Goal: Information Seeking & Learning: Learn about a topic

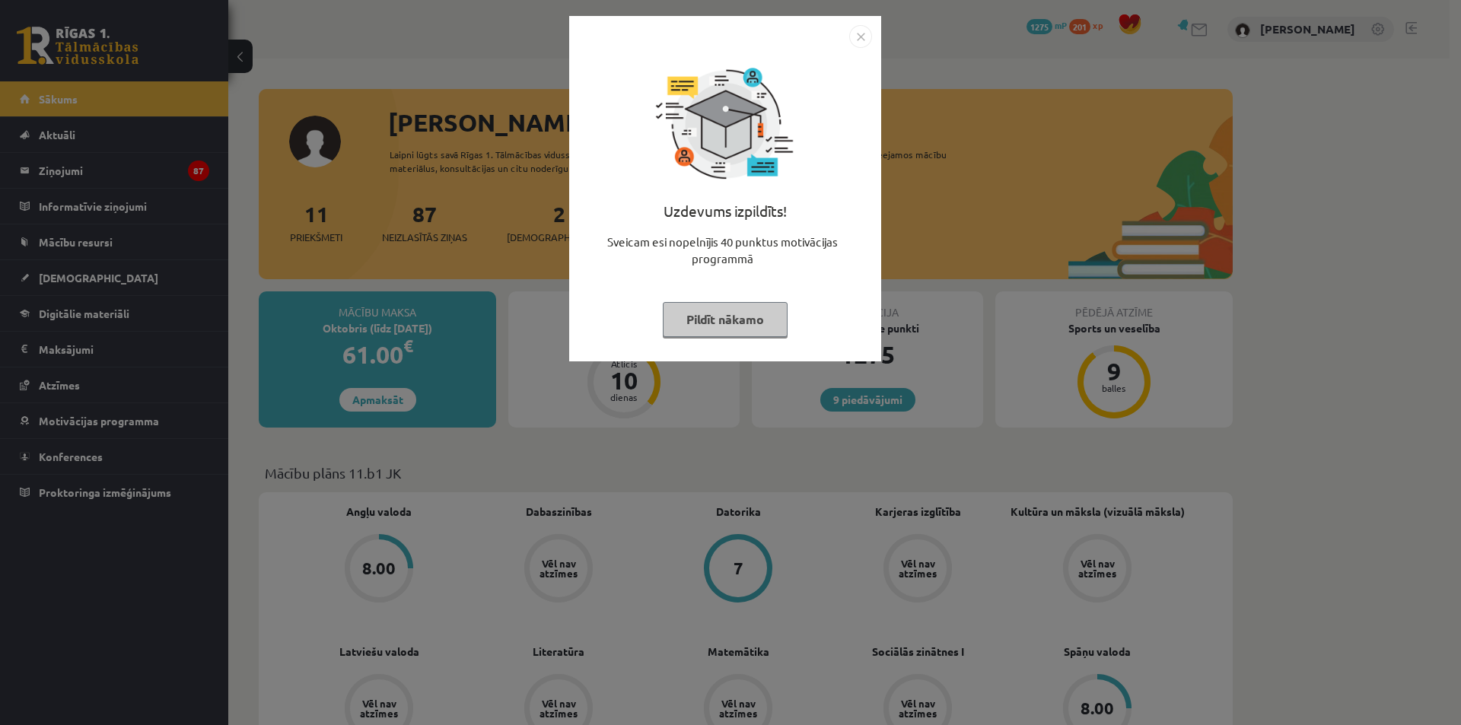
click at [868, 27] on img "Close" at bounding box center [860, 36] width 23 height 23
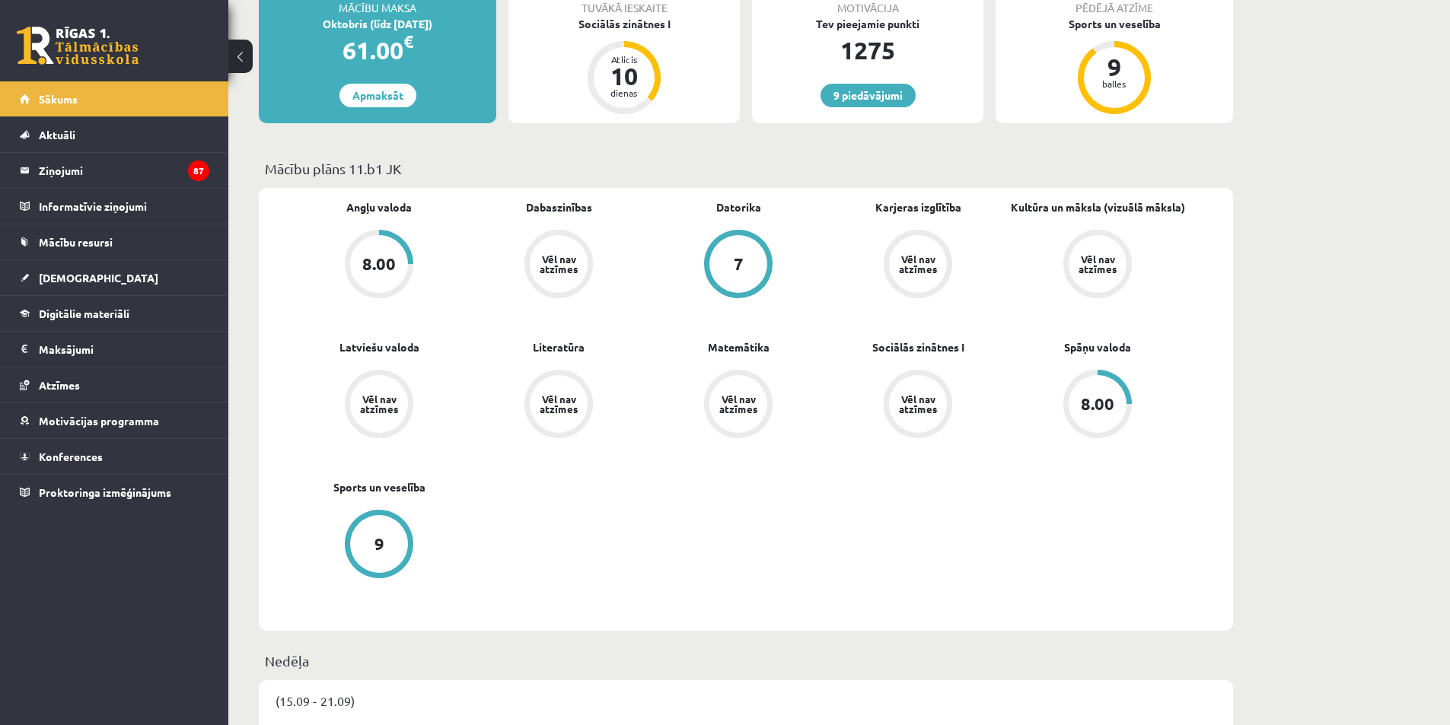
scroll to position [228, 0]
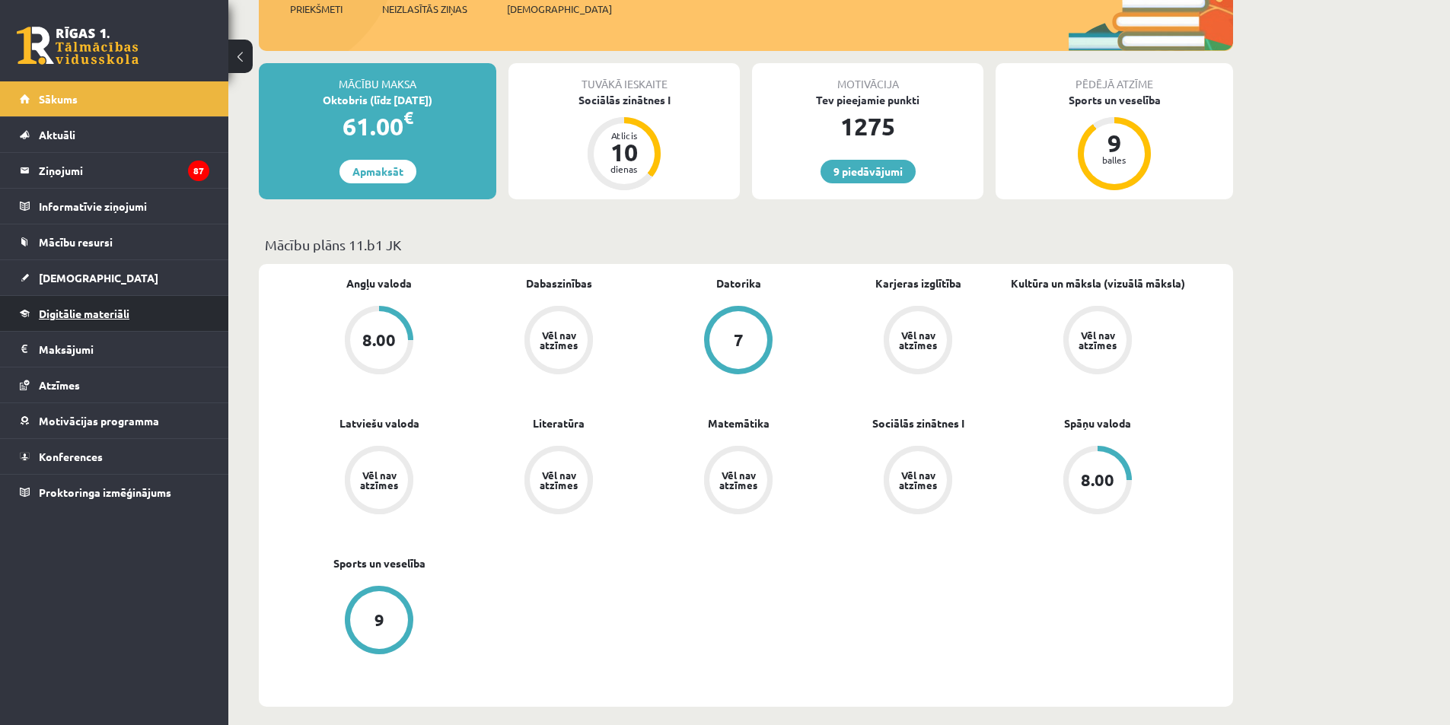
click at [88, 315] on span "Digitālie materiāli" at bounding box center [84, 314] width 91 height 14
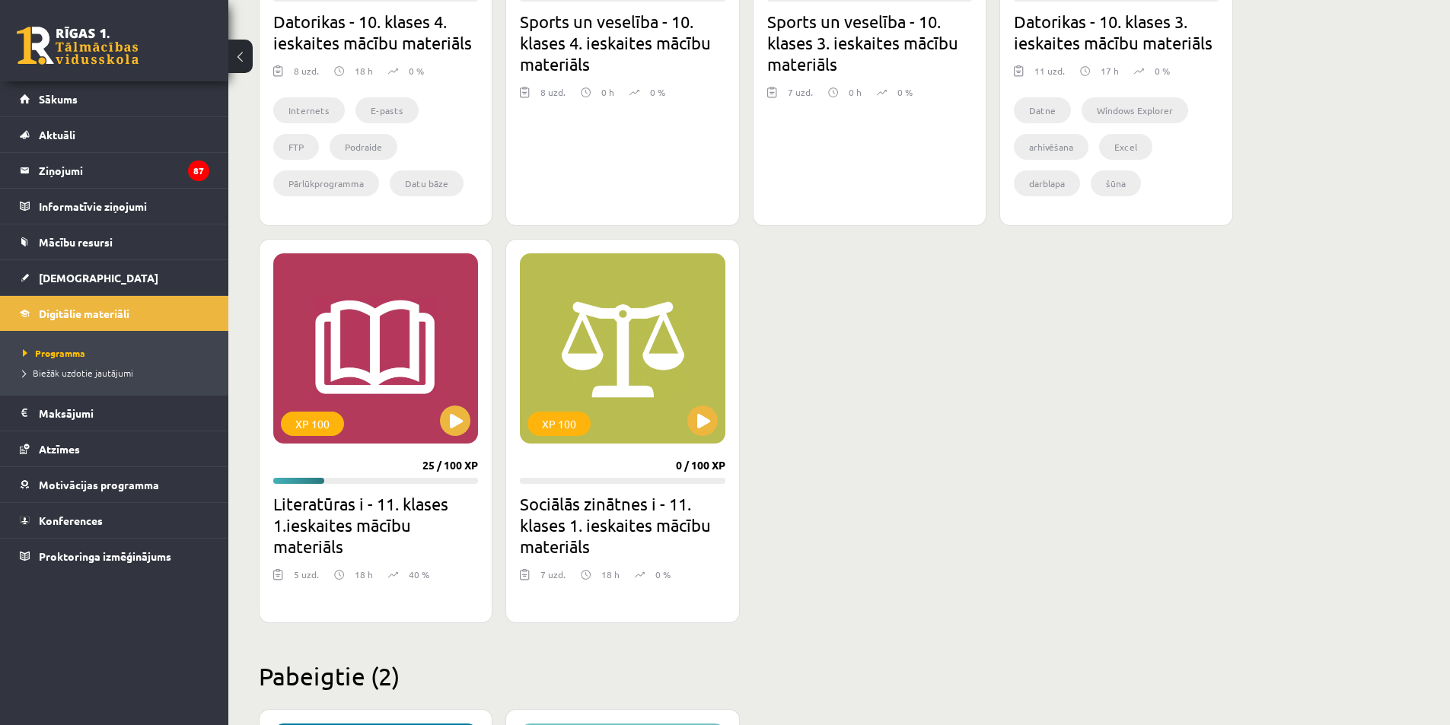
scroll to position [685, 0]
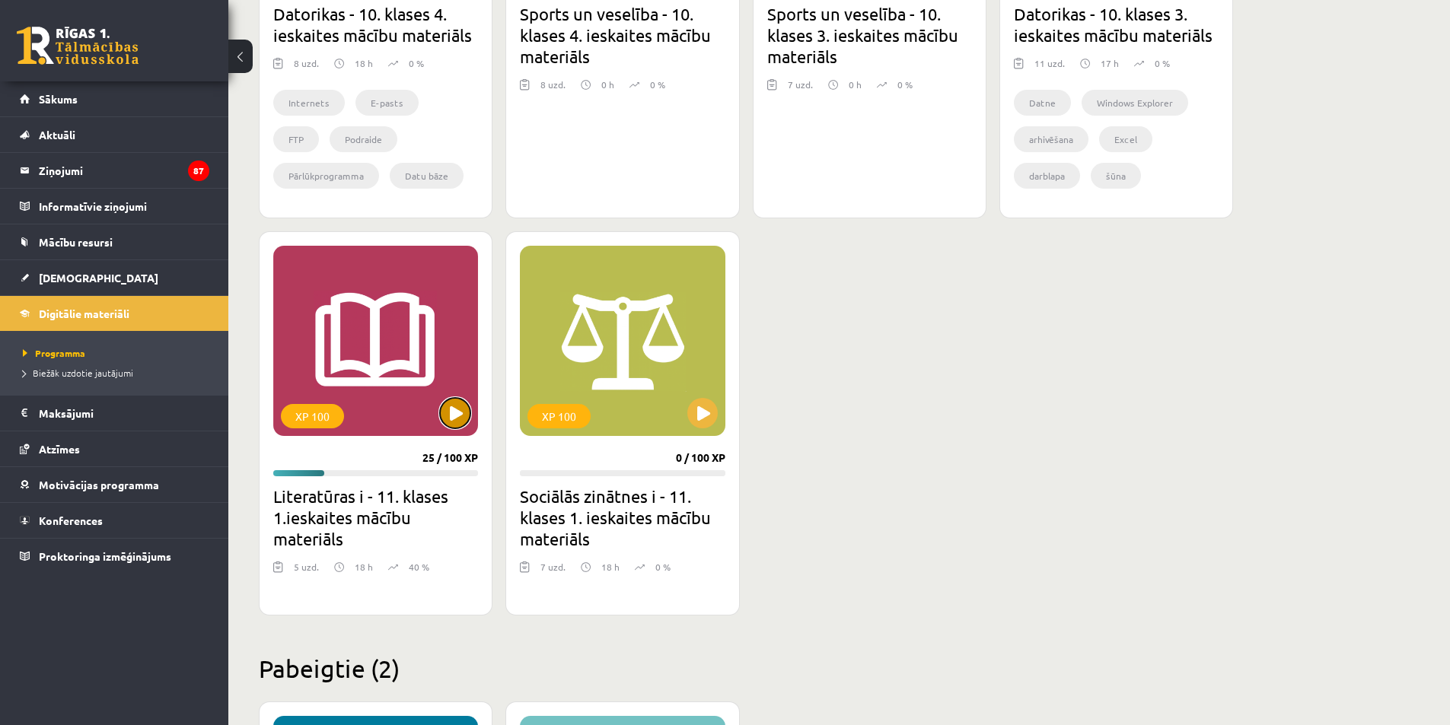
click at [458, 406] on button at bounding box center [455, 413] width 30 height 30
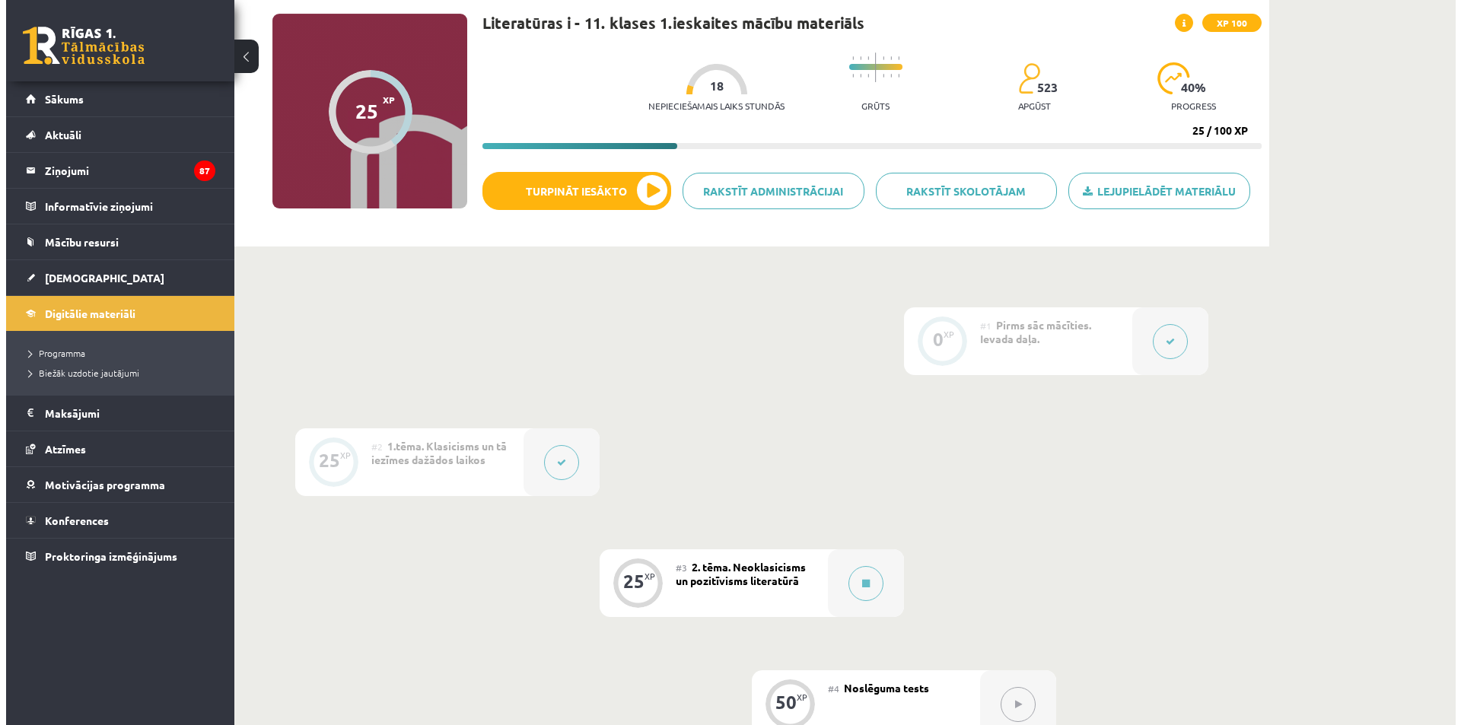
scroll to position [76, 0]
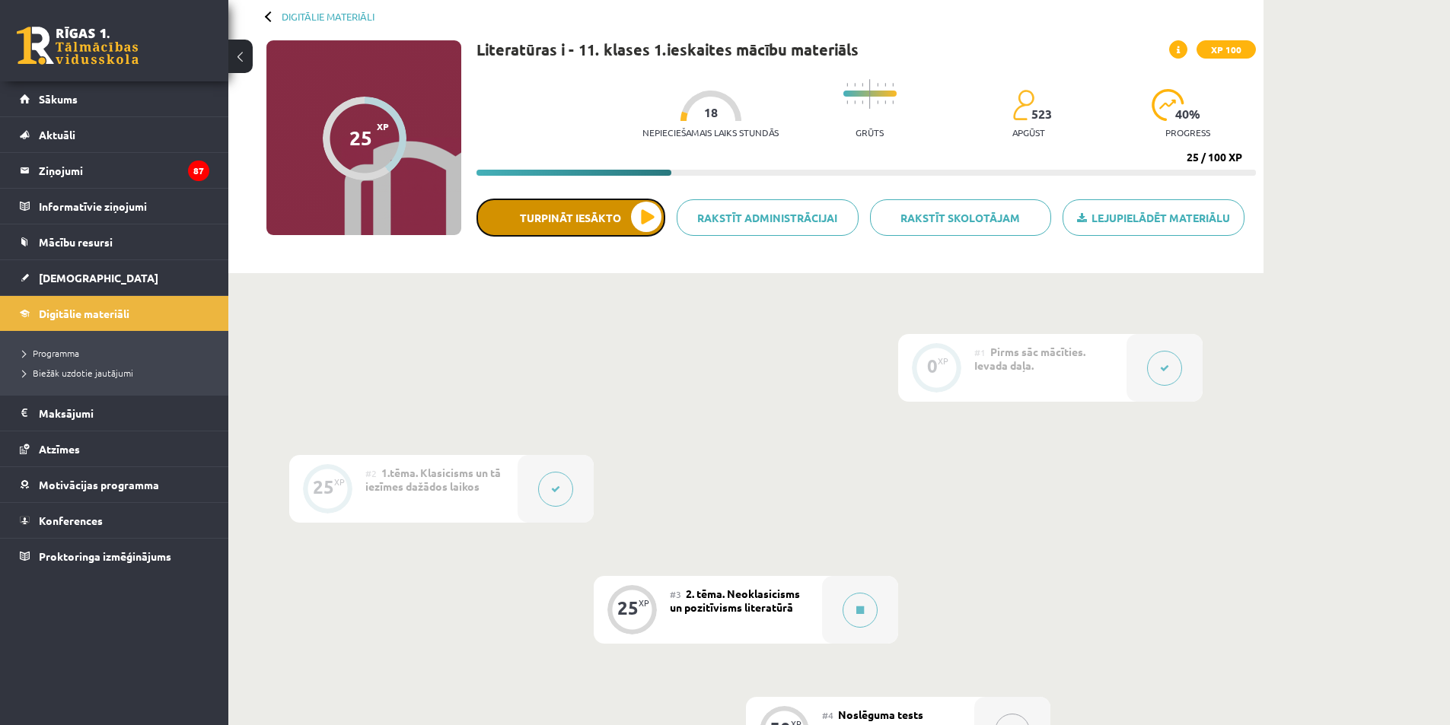
click at [623, 214] on button "Turpināt iesākto" at bounding box center [570, 218] width 189 height 38
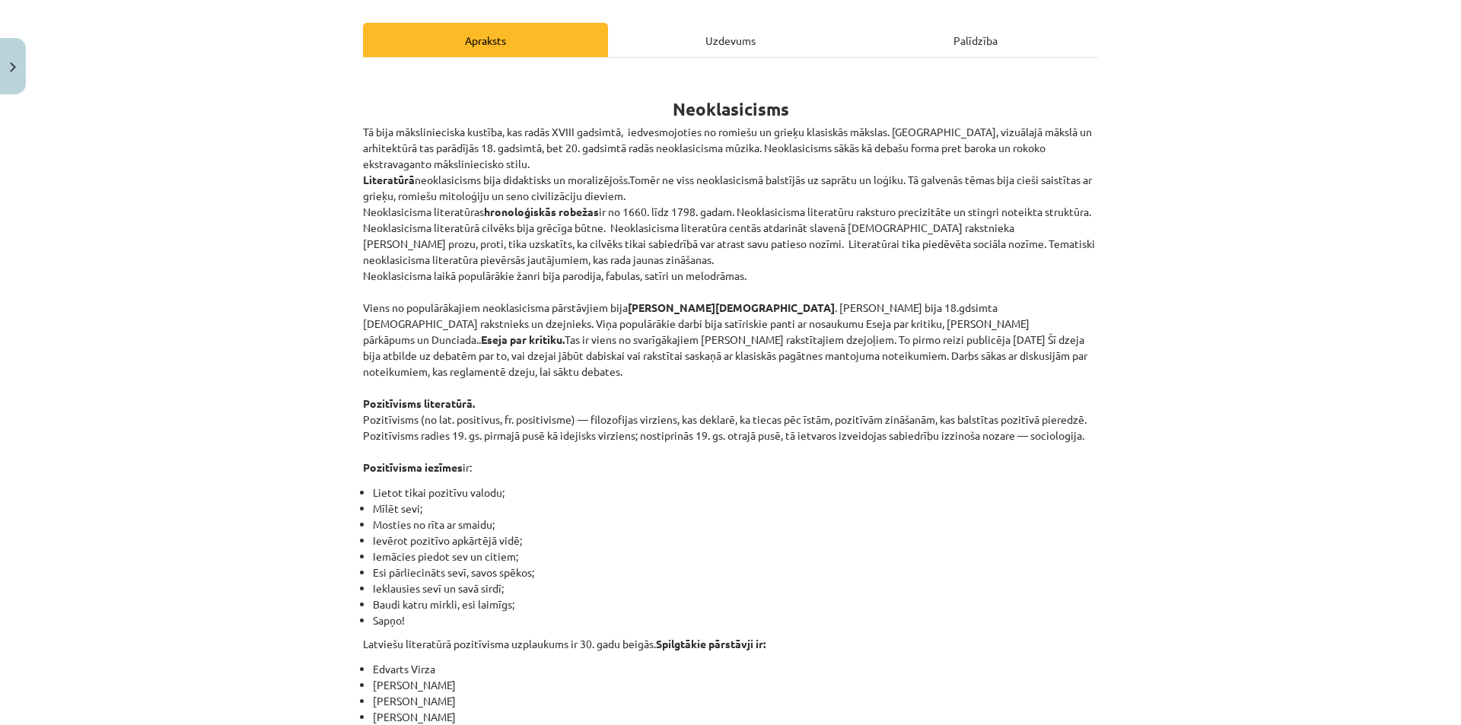
scroll to position [228, 0]
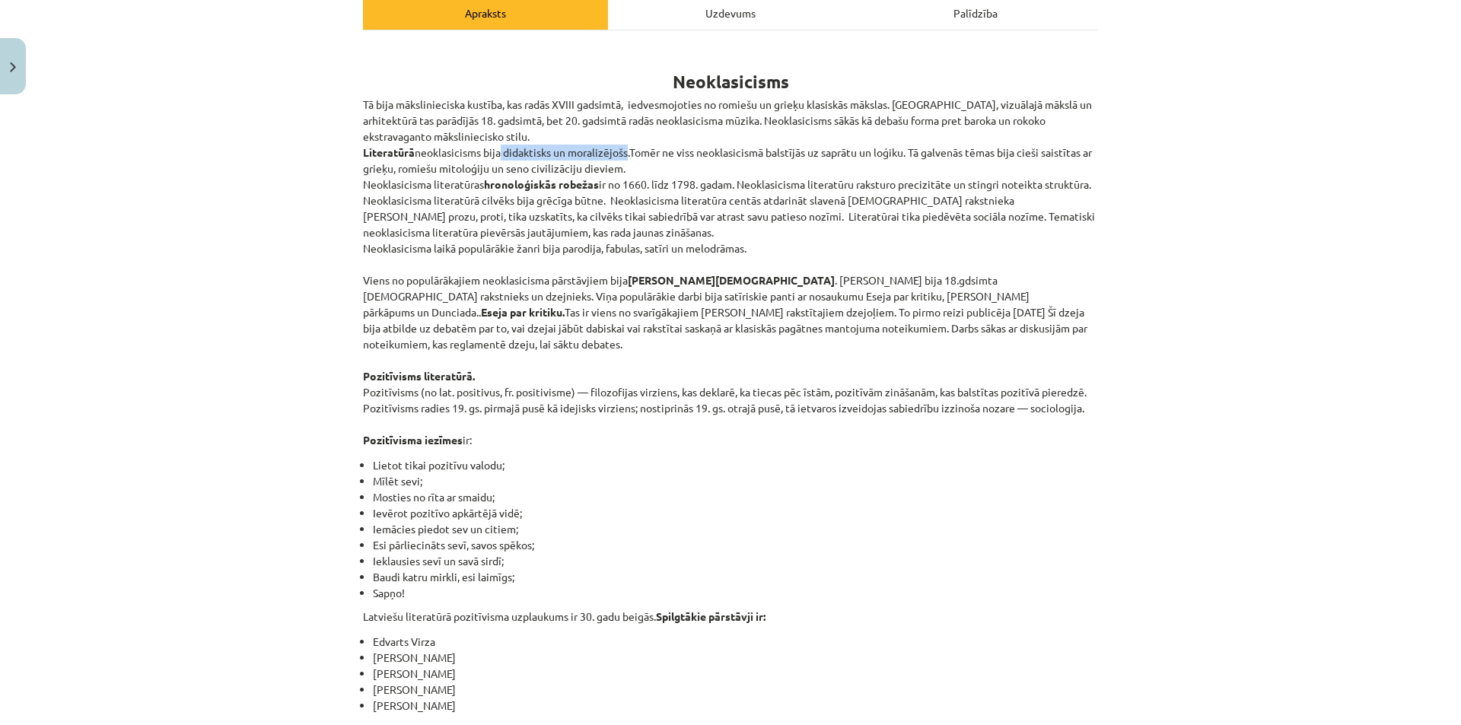
drag, startPoint x: 497, startPoint y: 155, endPoint x: 626, endPoint y: 148, distance: 128.8
click at [626, 148] on p "Tā bija mākslinieciska kustība, kas radās XVIII gadsimtā, iedvesmojoties no rom…" at bounding box center [730, 273] width 735 height 352
click at [248, 177] on div "Mācību tēma: Literatūras i - 11. klases 1.ieskaites mācību materiāls #3 2. tēma…" at bounding box center [730, 362] width 1461 height 725
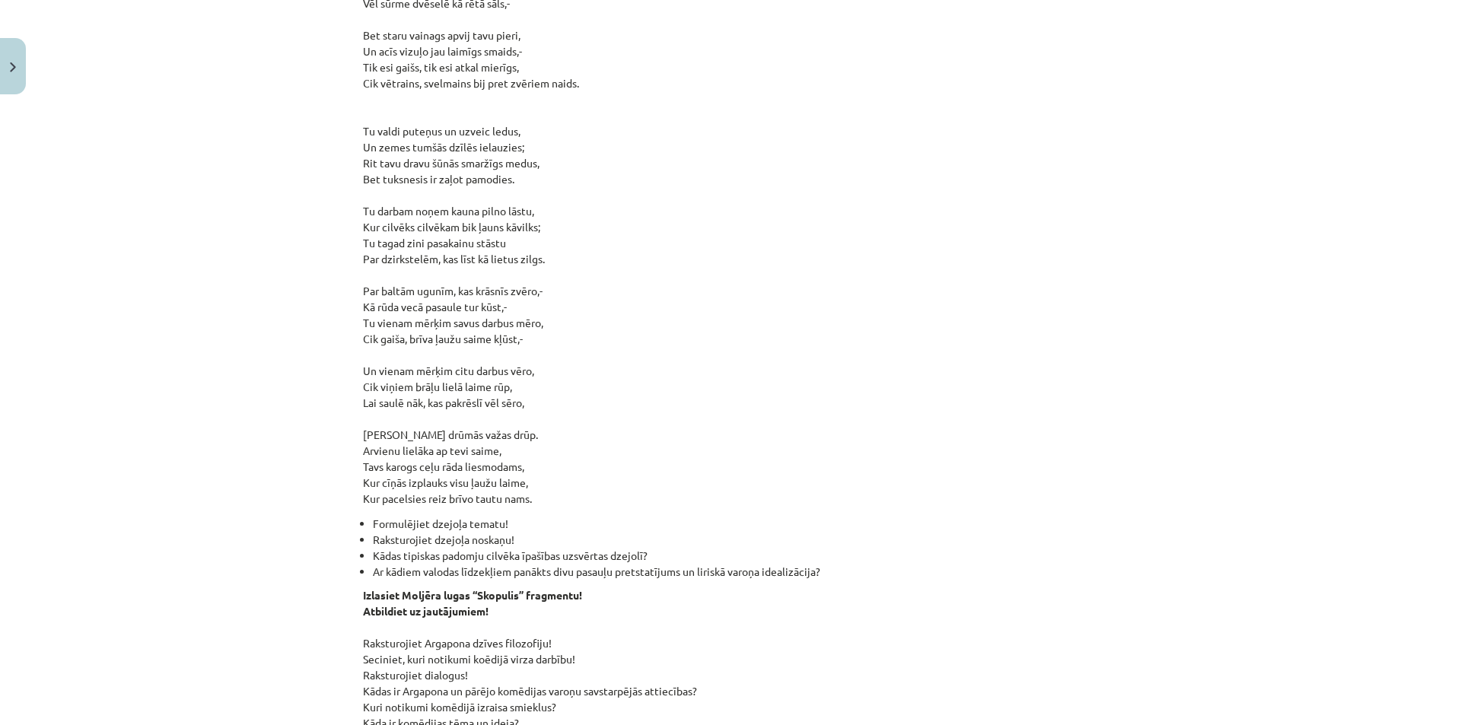
scroll to position [1305, 0]
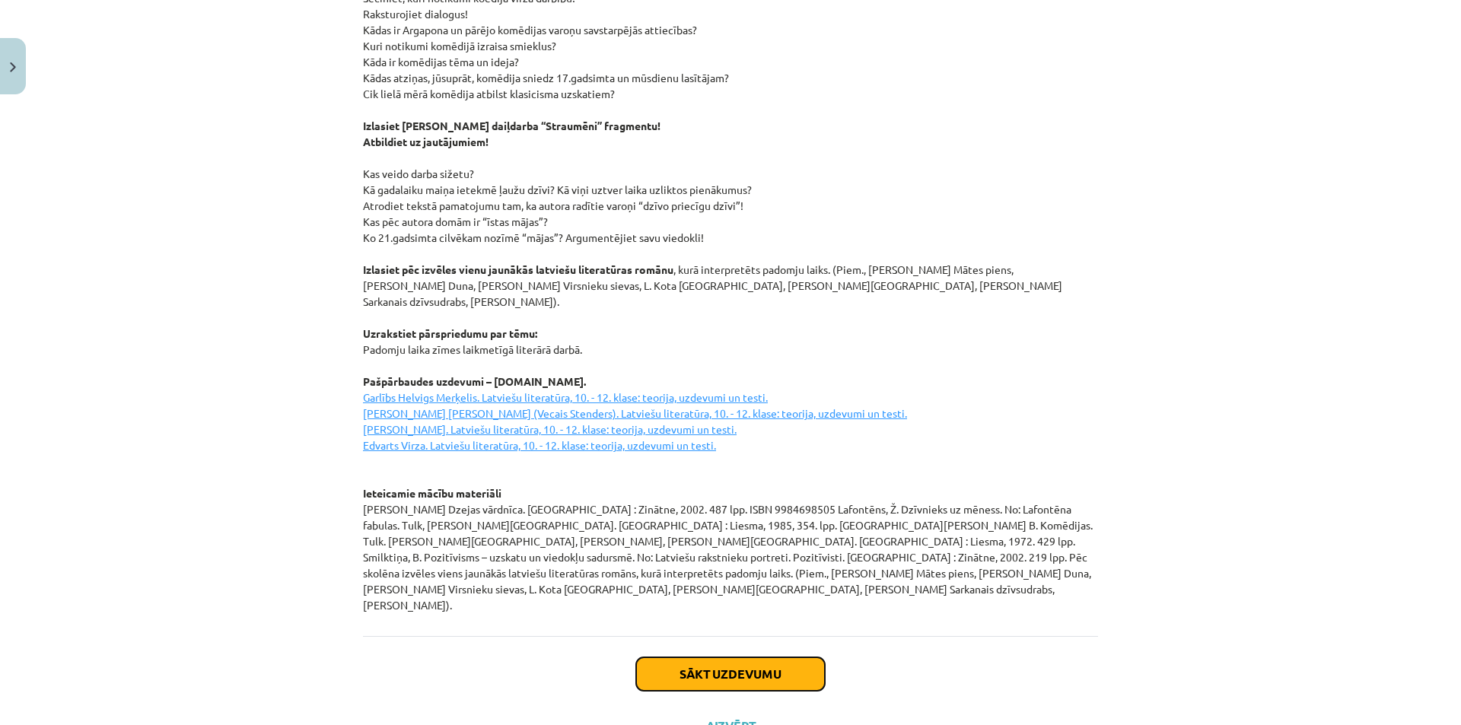
click at [770, 658] on button "Sākt uzdevumu" at bounding box center [730, 674] width 189 height 33
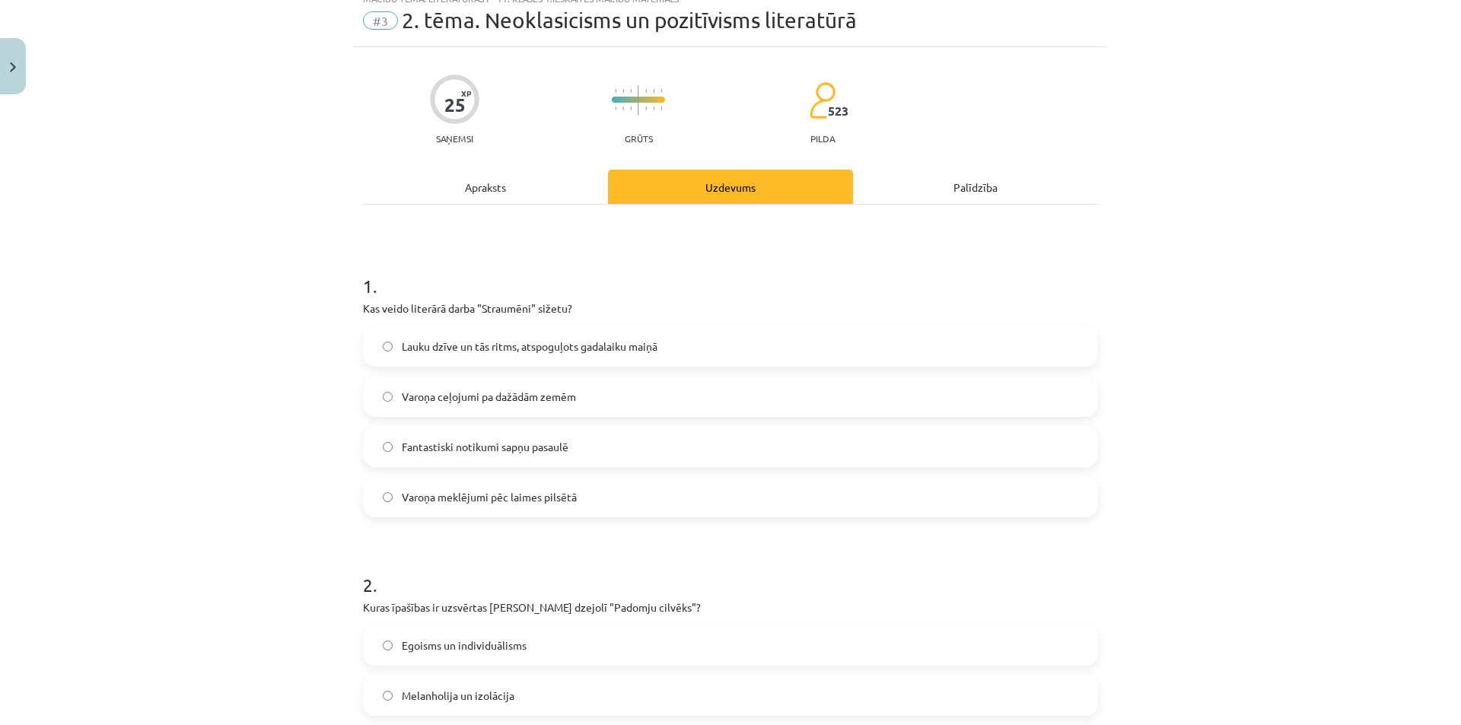
scroll to position [38, 0]
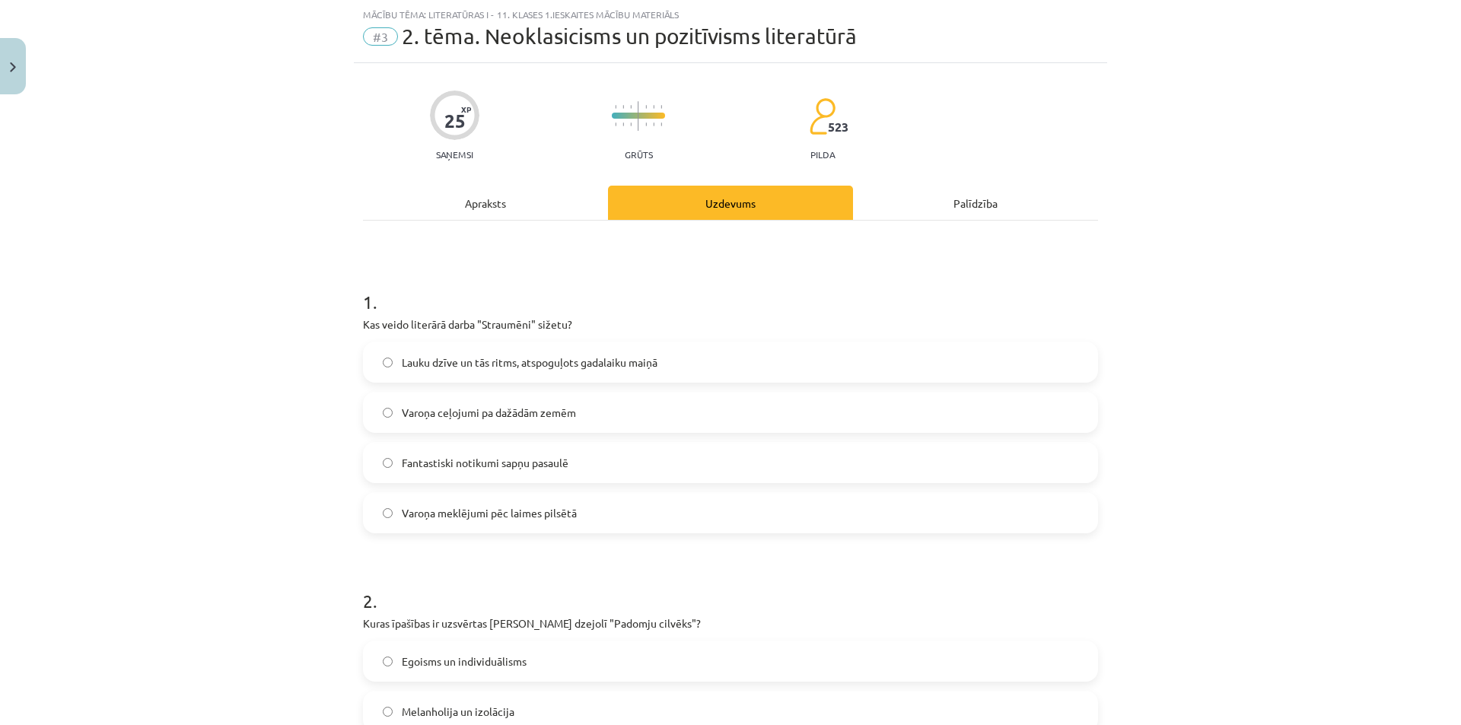
click at [517, 206] on div "Apraksts" at bounding box center [485, 203] width 245 height 34
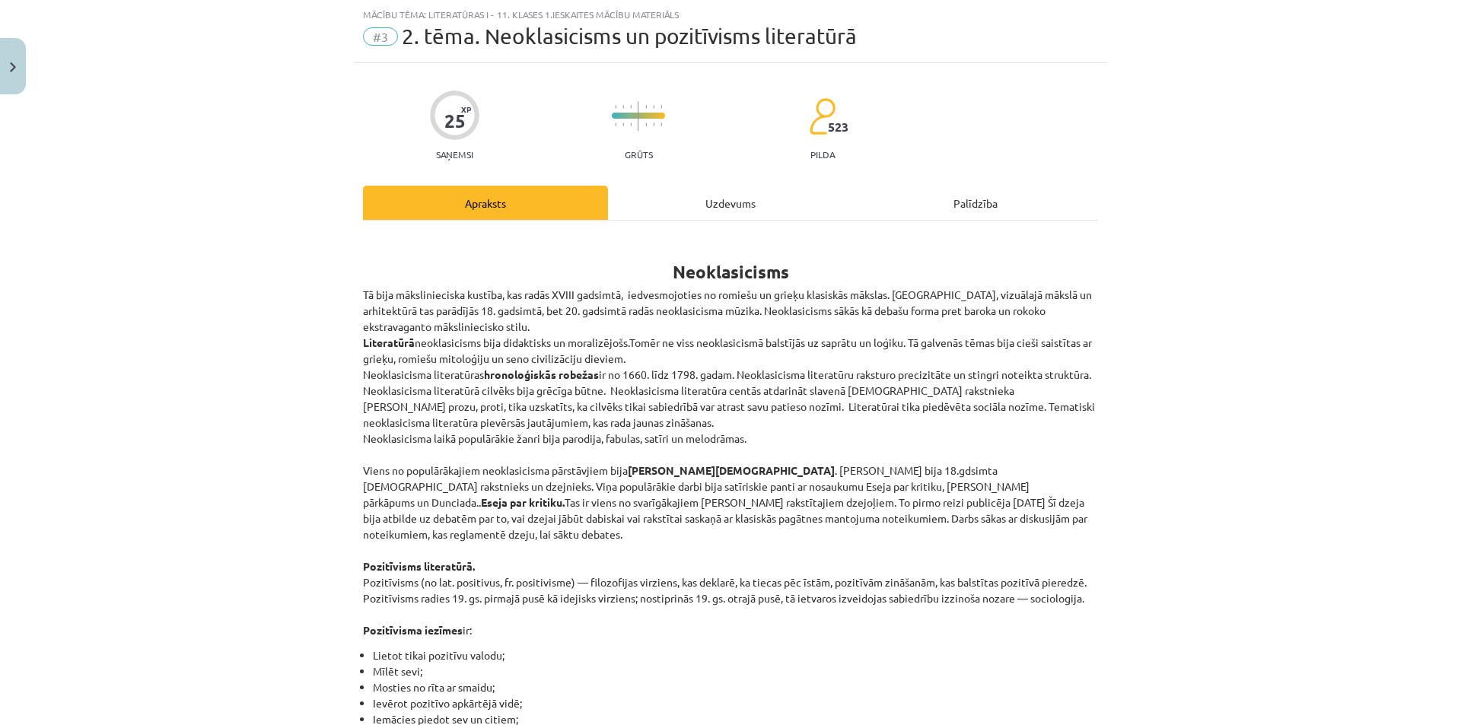
click at [734, 205] on div "Uzdevums" at bounding box center [730, 203] width 245 height 34
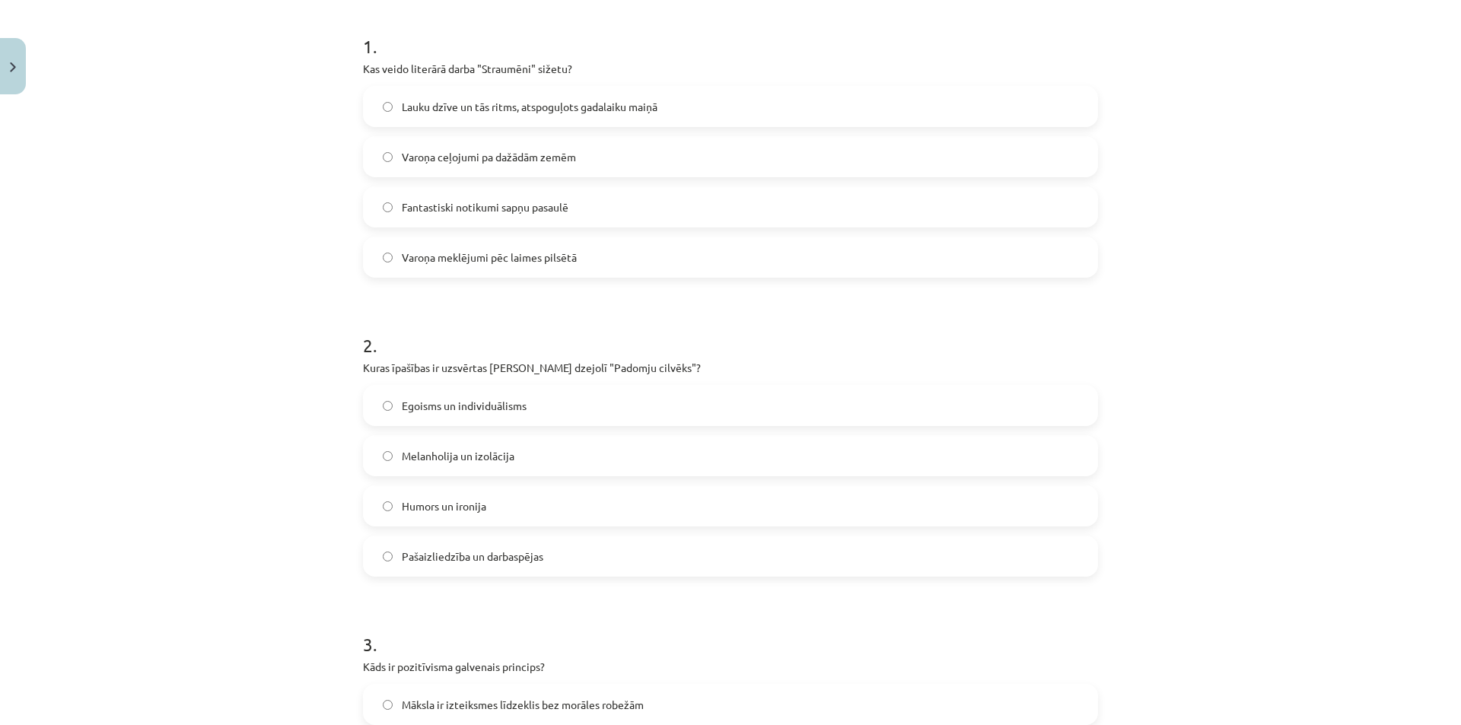
scroll to position [266, 0]
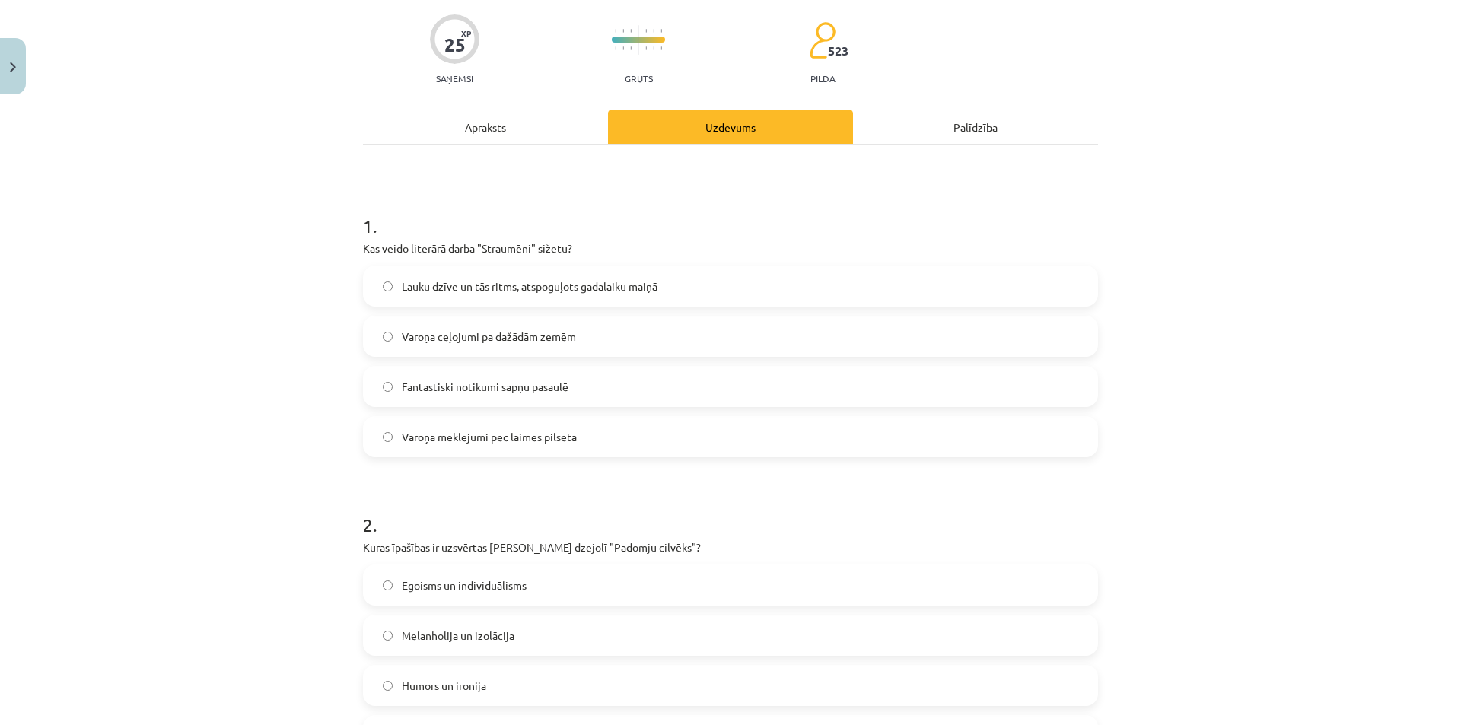
click at [472, 132] on div "Apraksts" at bounding box center [485, 127] width 245 height 34
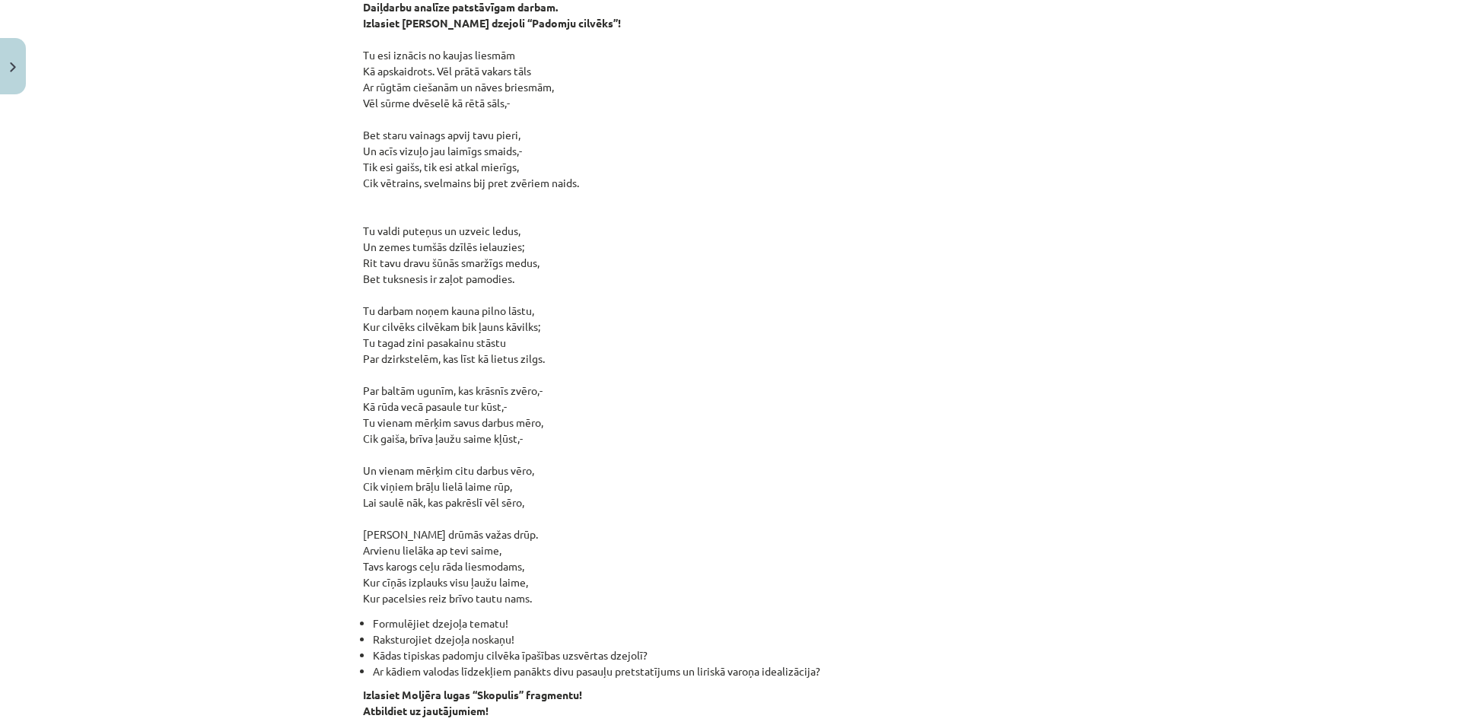
scroll to position [1229, 0]
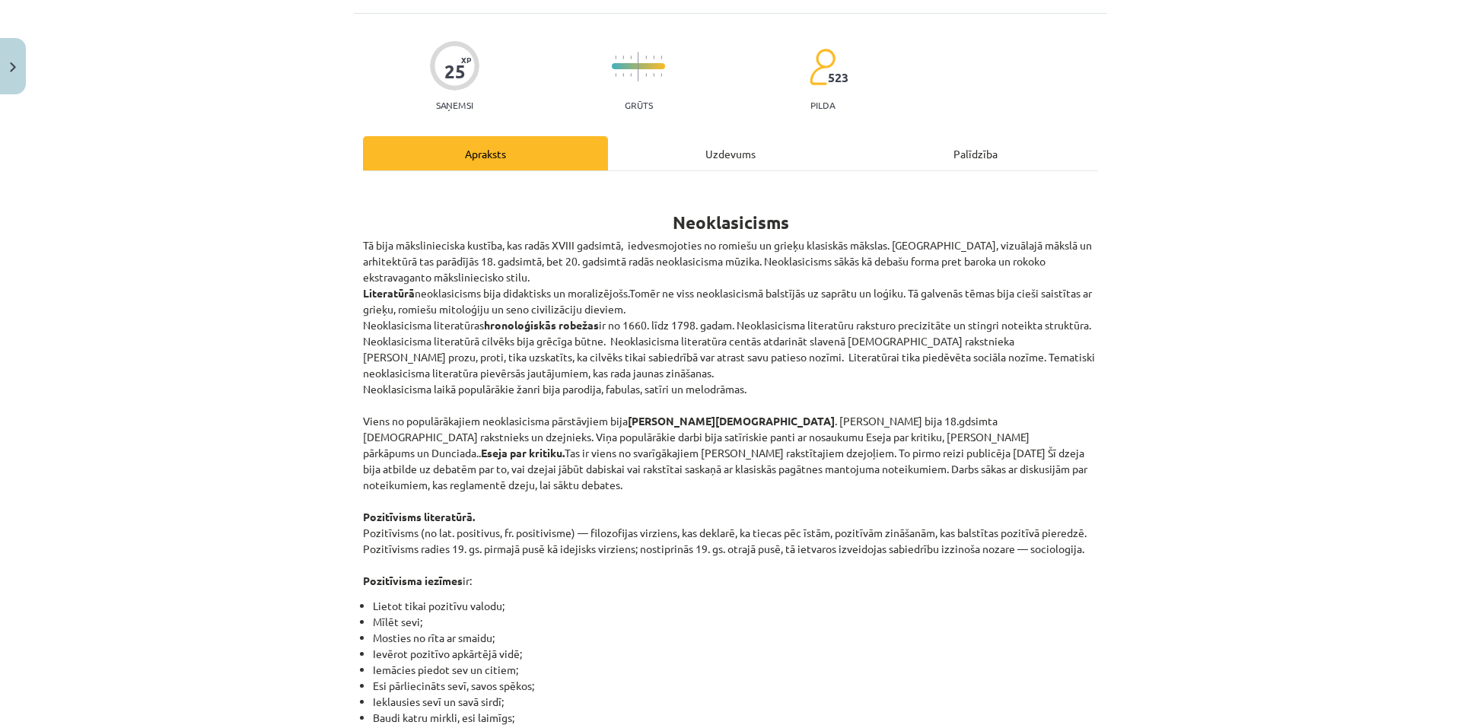
click at [683, 146] on div "Uzdevums" at bounding box center [730, 153] width 245 height 34
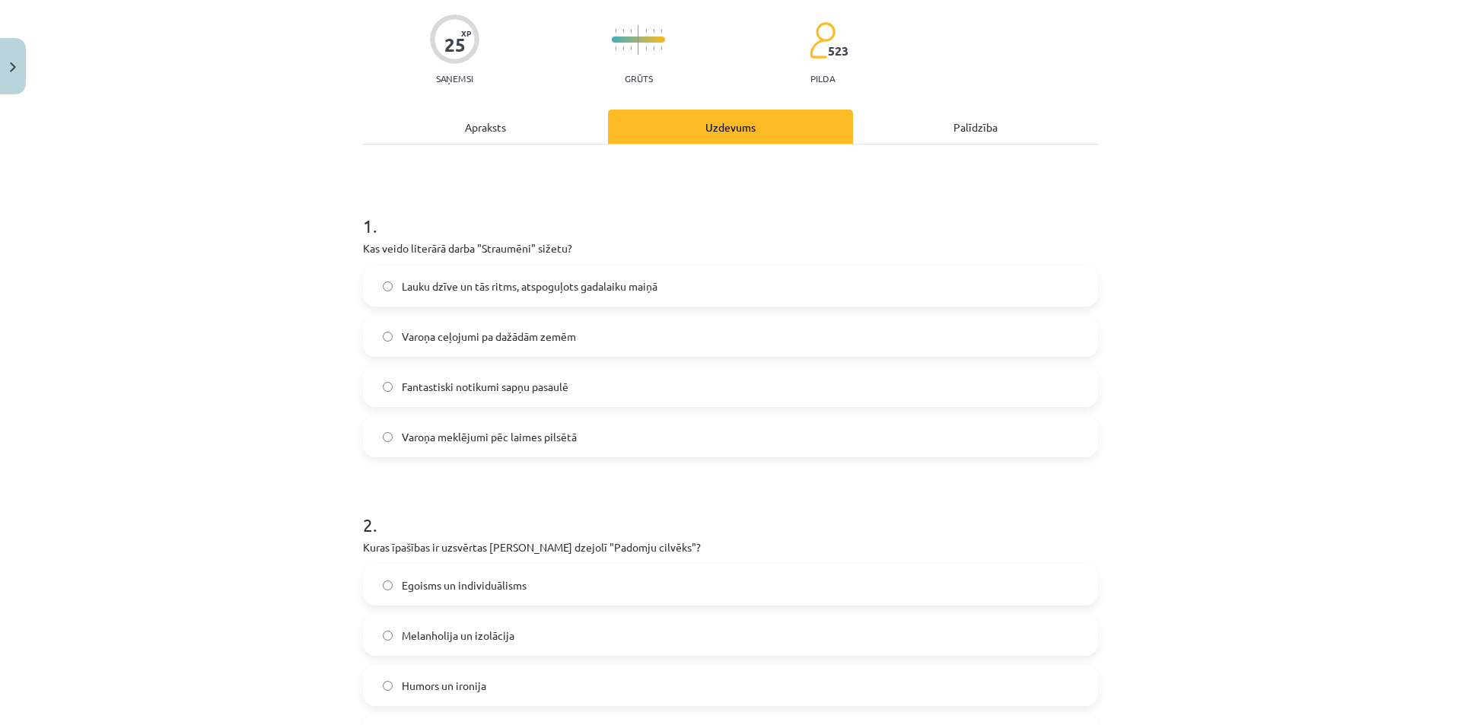
scroll to position [190, 0]
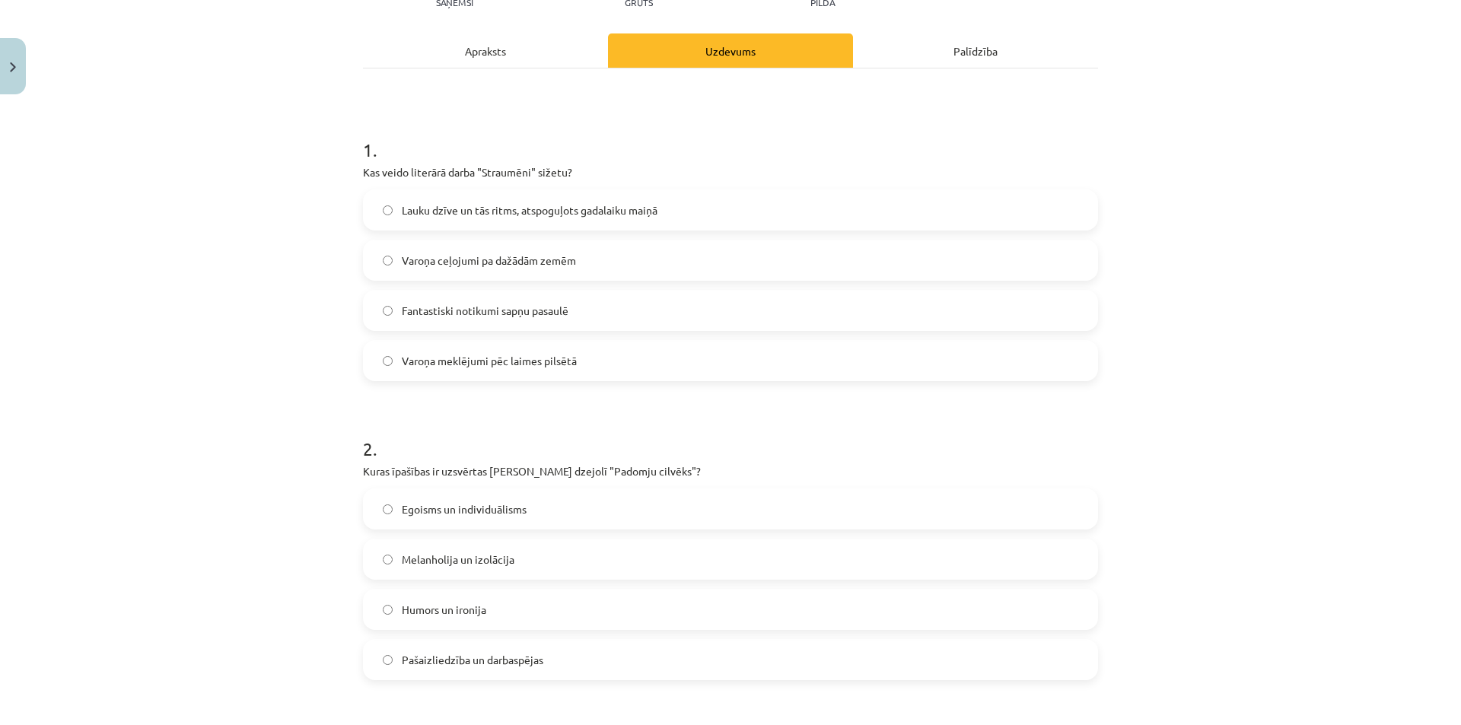
click at [387, 208] on label "Lauku dzīve un tās ritms, atspoguļots gadalaiku maiņā" at bounding box center [731, 210] width 732 height 38
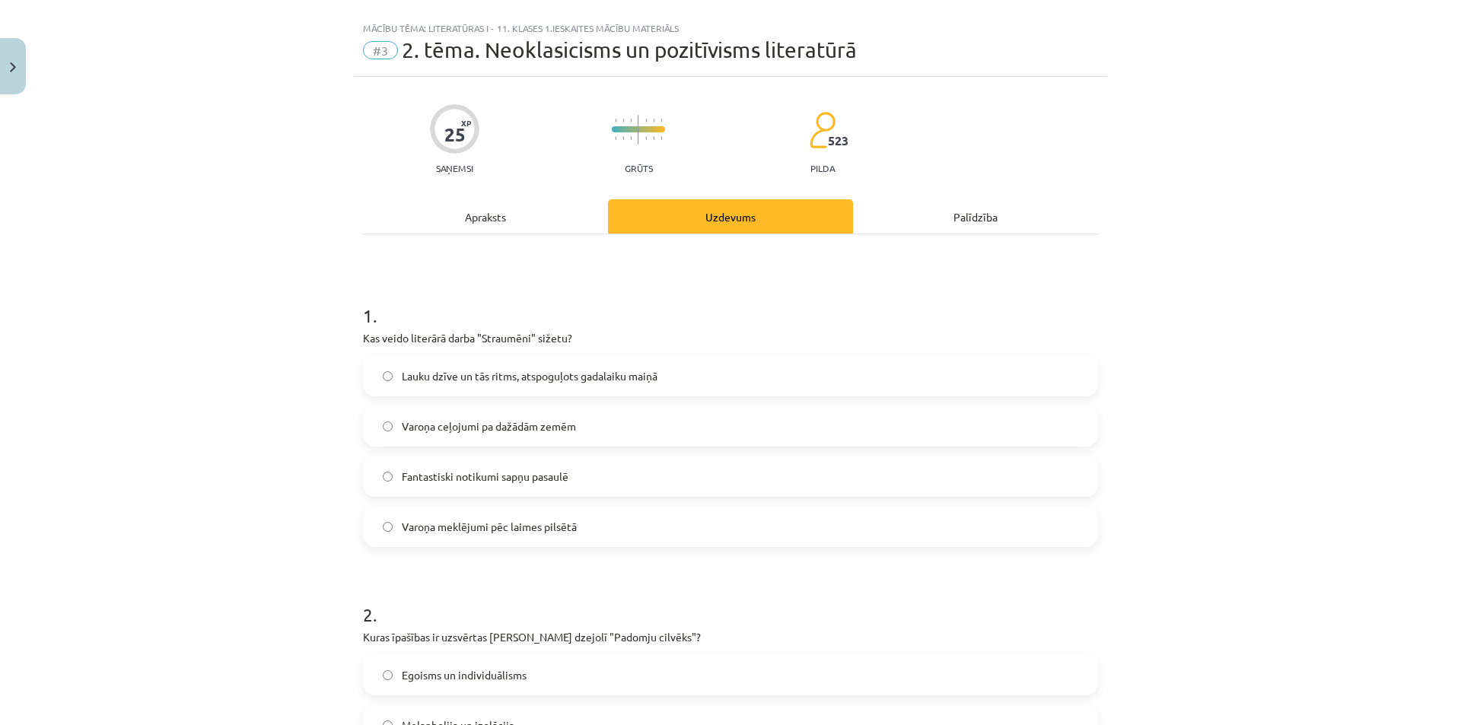
scroll to position [0, 0]
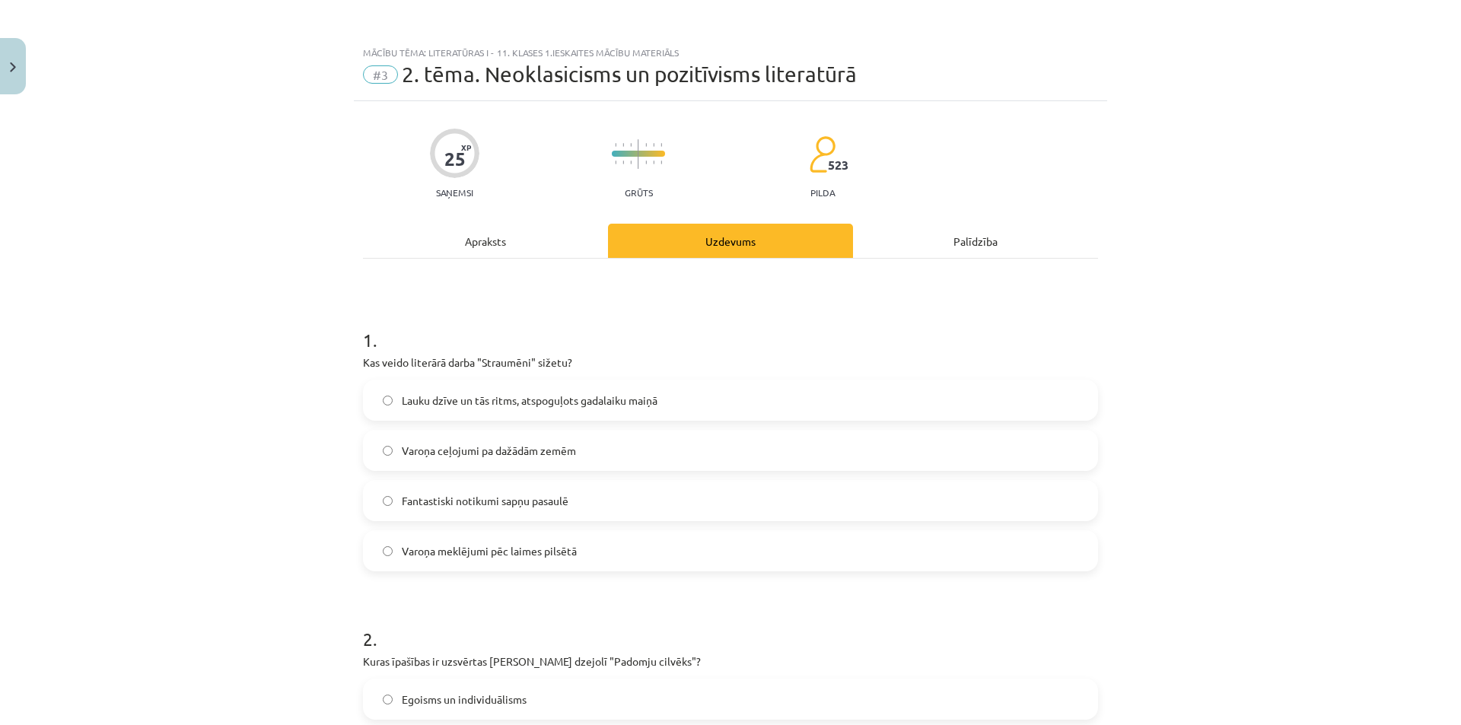
click at [441, 237] on div "Apraksts" at bounding box center [485, 241] width 245 height 34
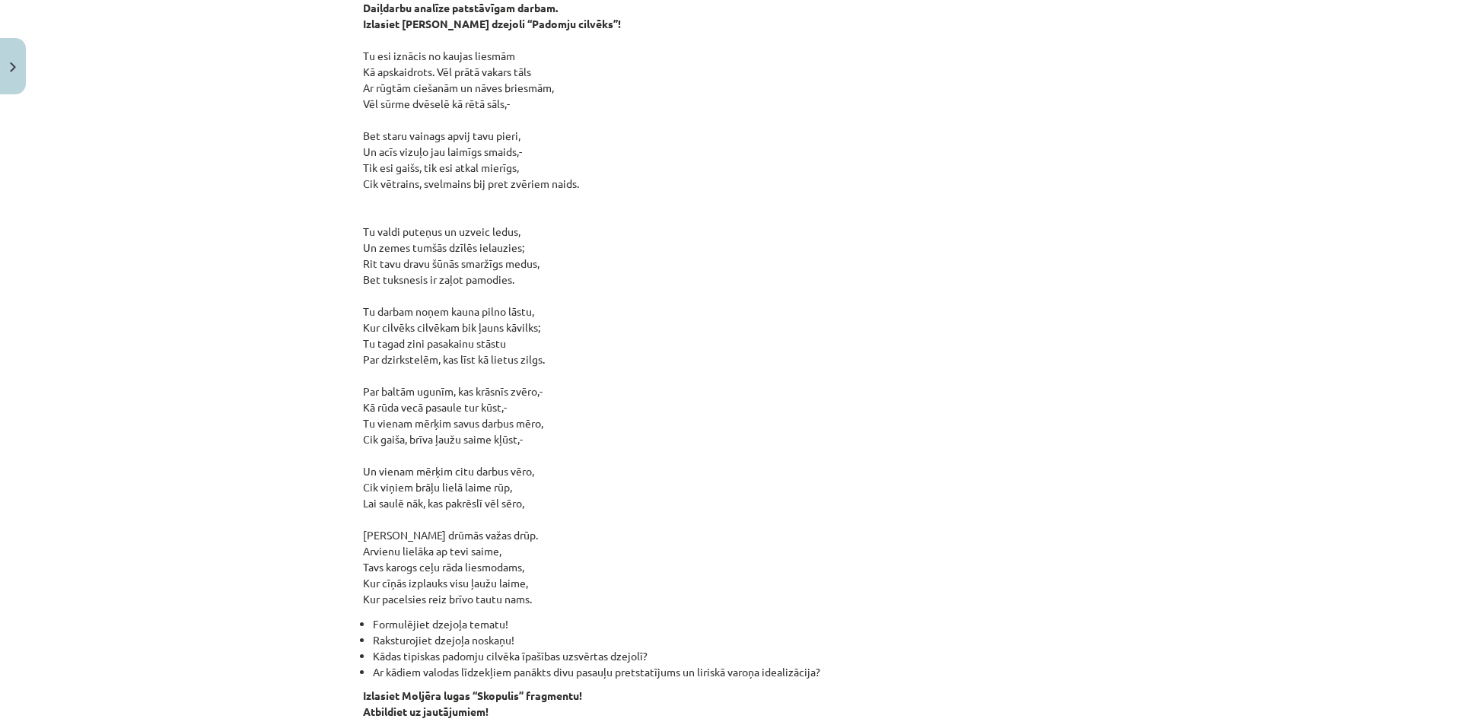
scroll to position [1180, 0]
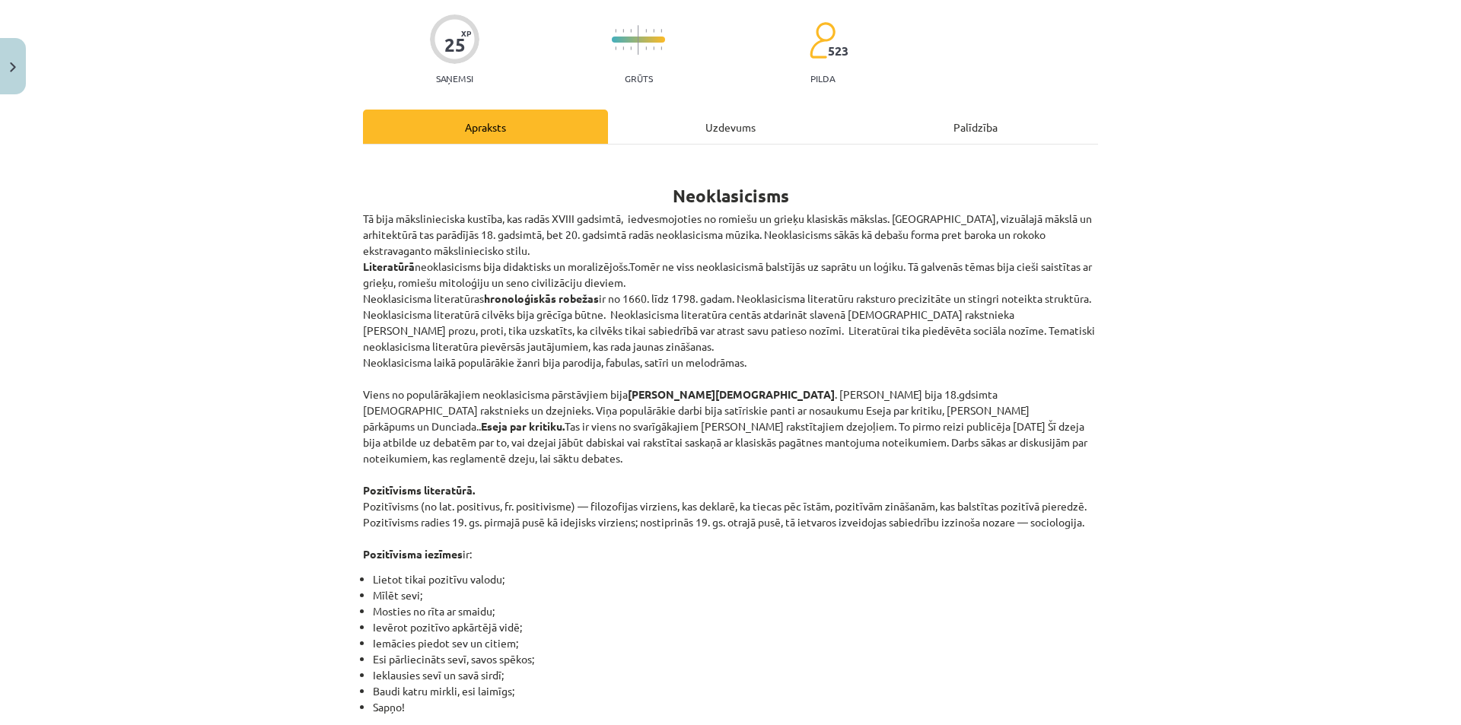
drag, startPoint x: 661, startPoint y: 123, endPoint x: 654, endPoint y: 129, distance: 9.2
click at [659, 125] on div "Uzdevums" at bounding box center [730, 127] width 245 height 34
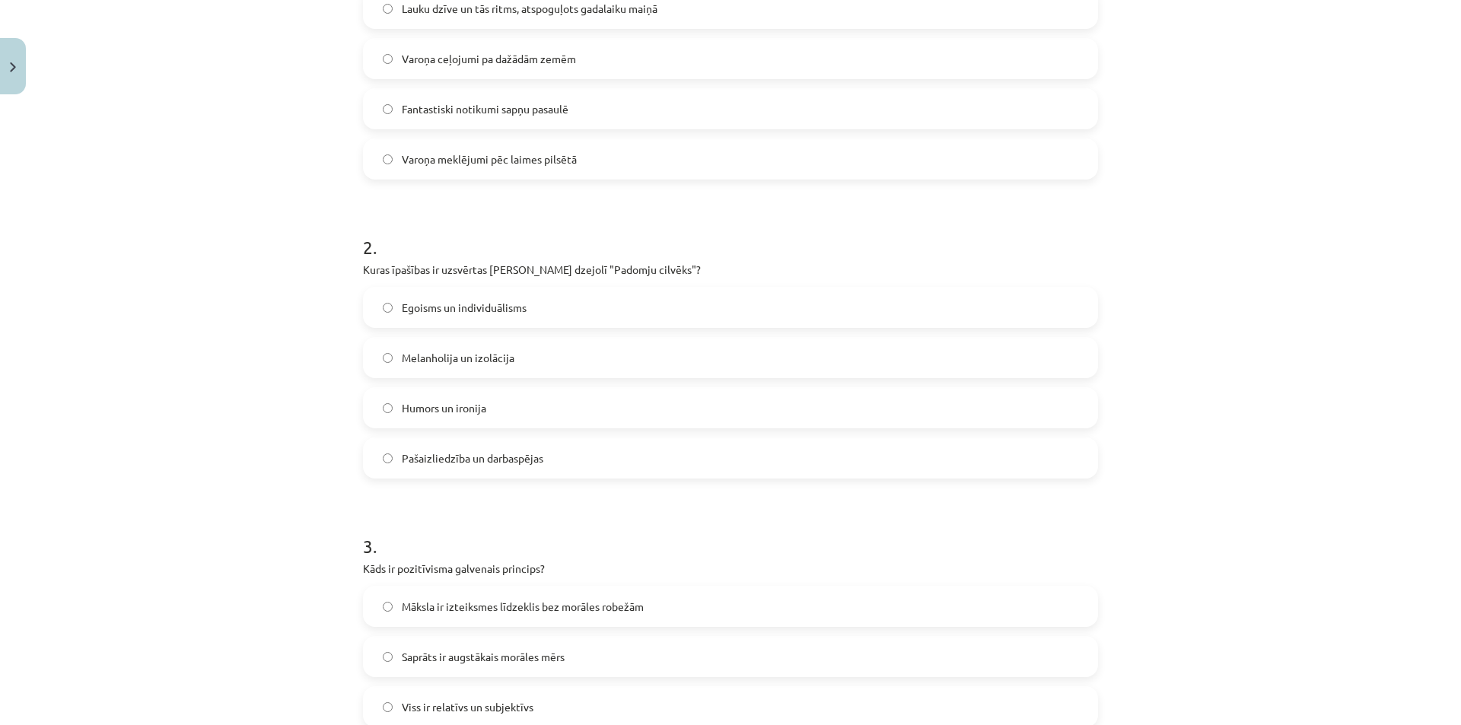
scroll to position [495, 0]
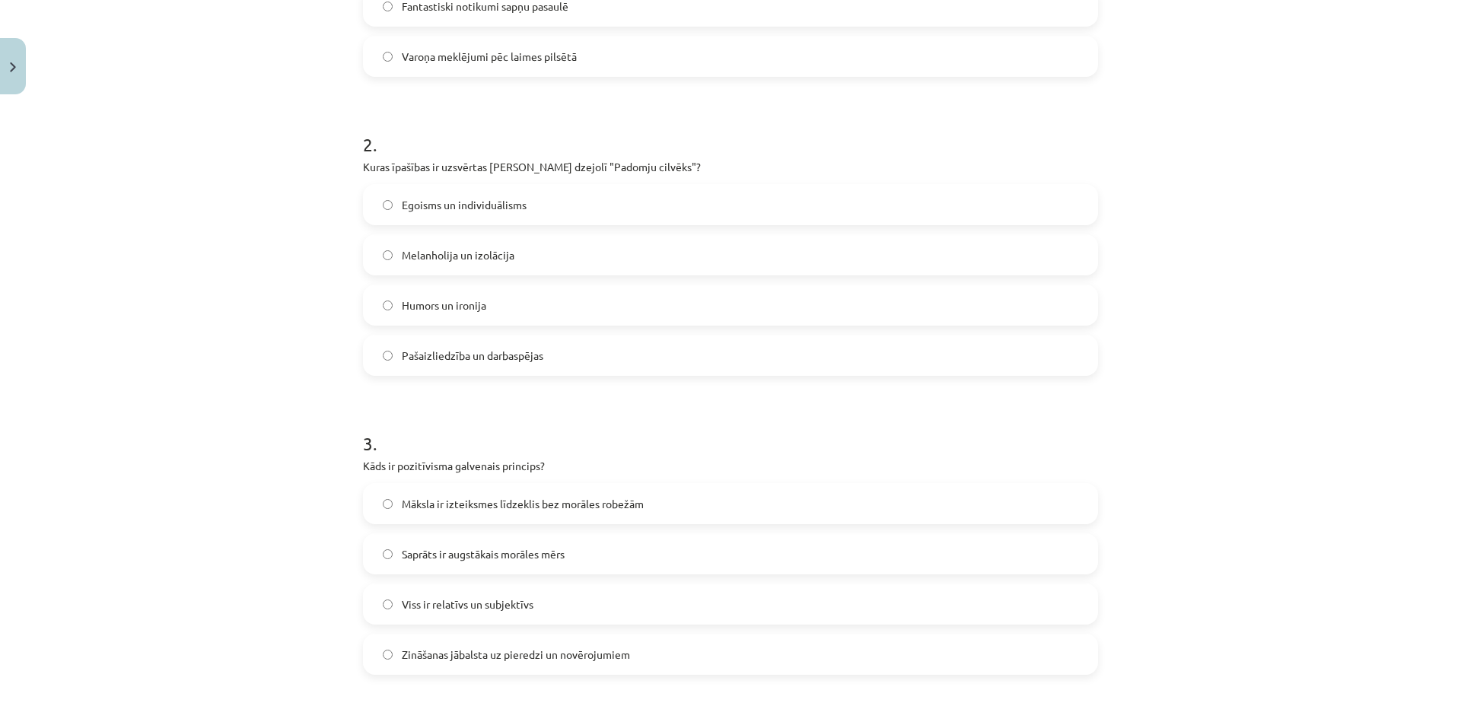
click at [417, 246] on label "Melanholija un izolācija" at bounding box center [731, 255] width 732 height 38
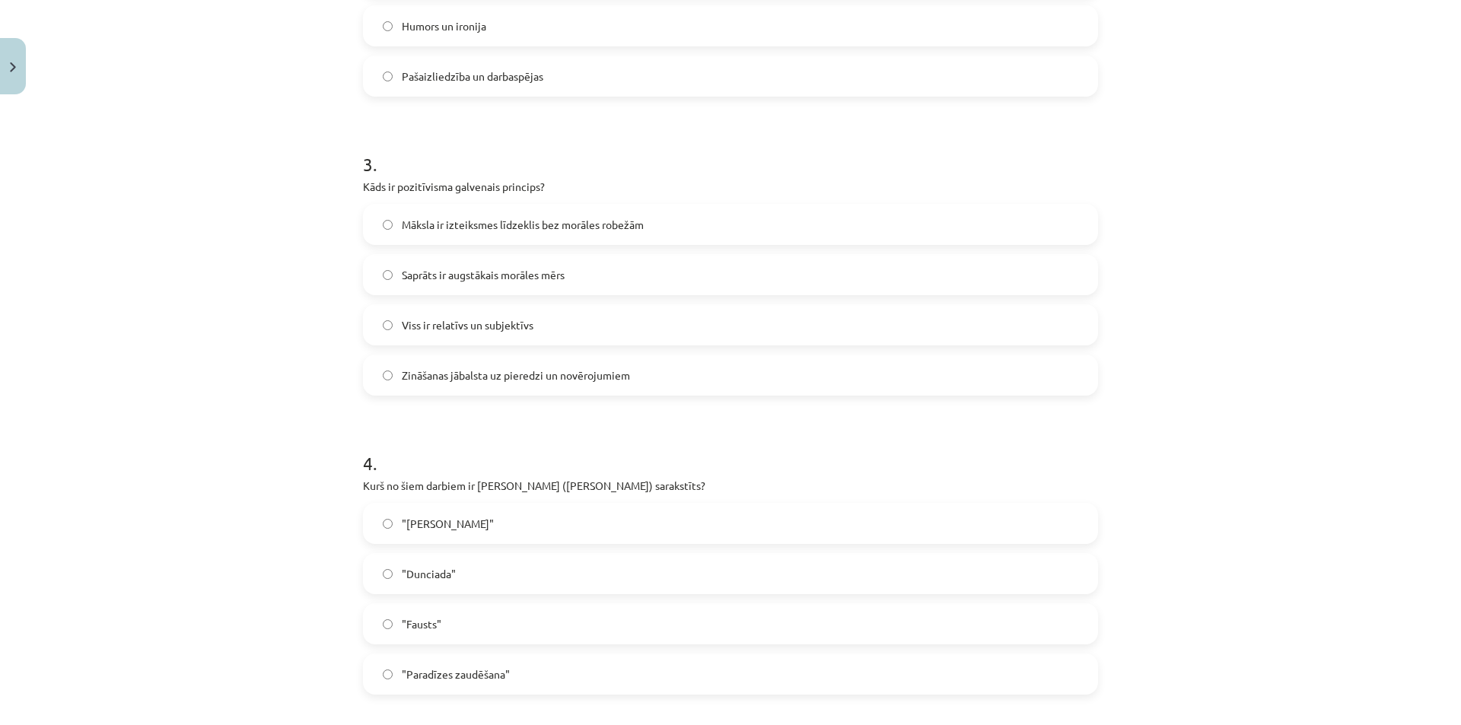
scroll to position [799, 0]
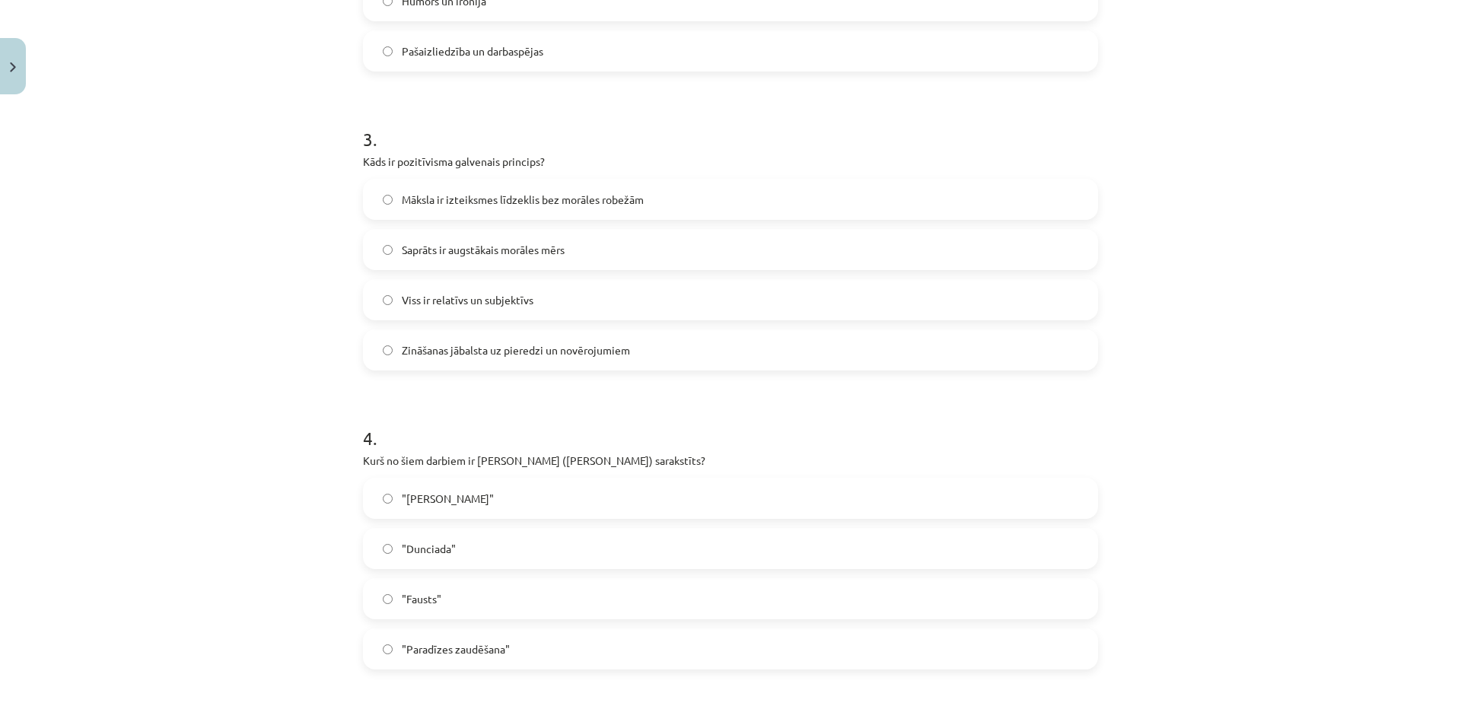
click at [456, 343] on span "Zināšanas jābalsta uz pieredzi un novērojumiem" at bounding box center [516, 350] width 228 height 16
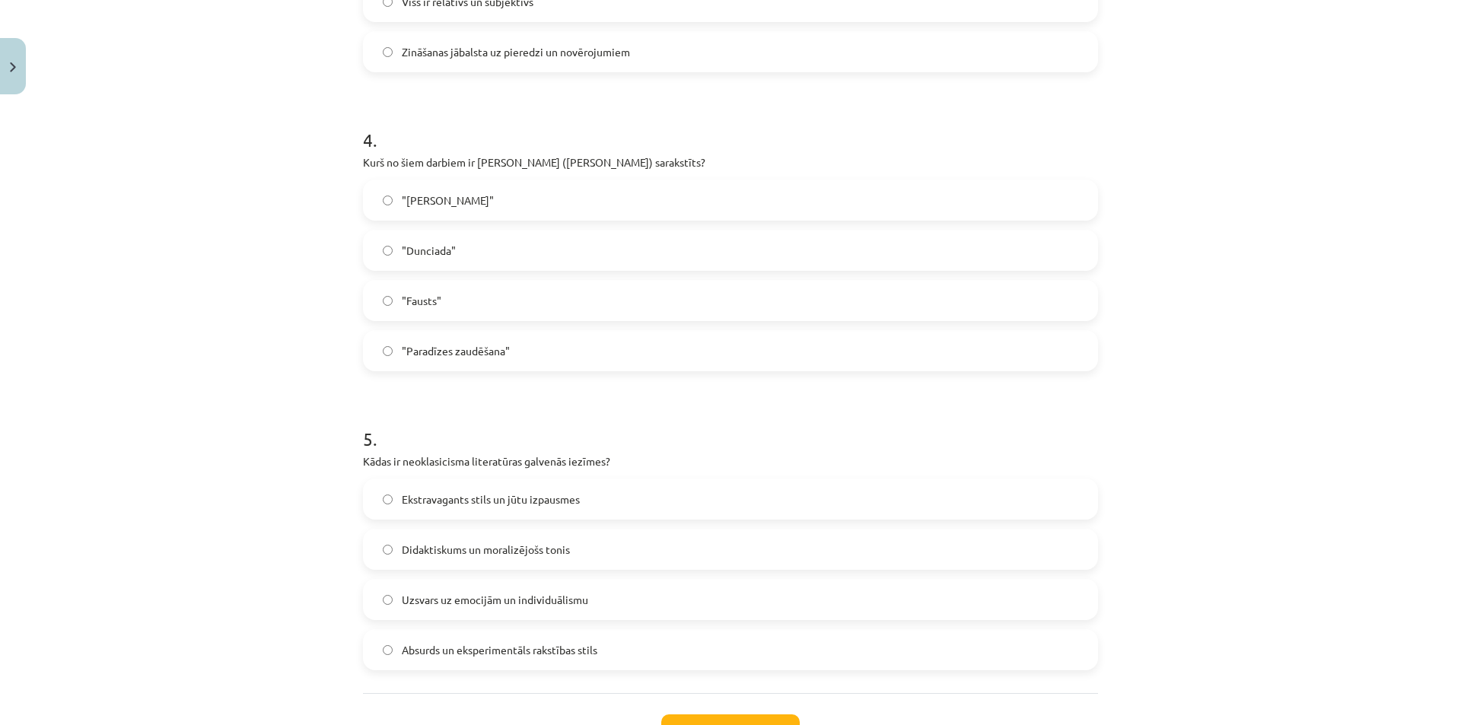
scroll to position [1104, 0]
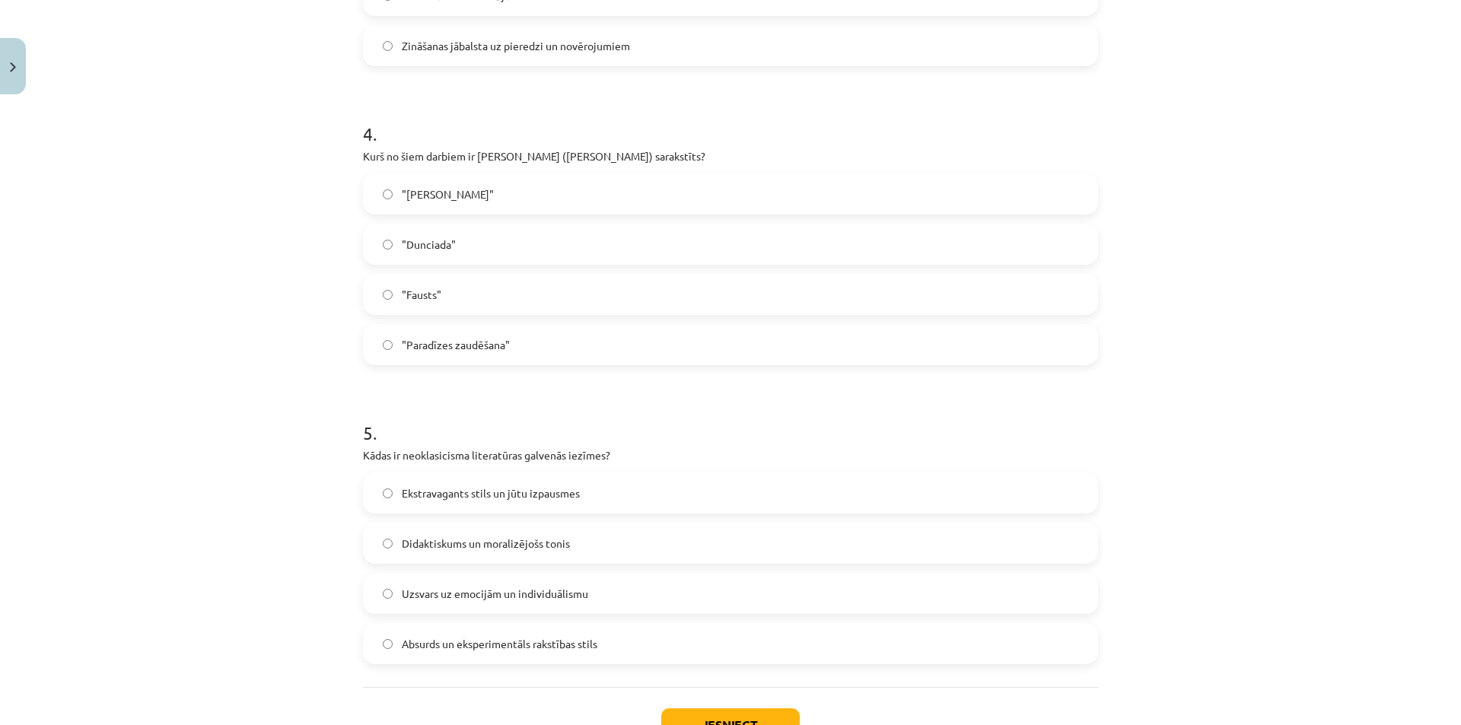
click at [426, 233] on label ""Dunciada"" at bounding box center [731, 244] width 732 height 38
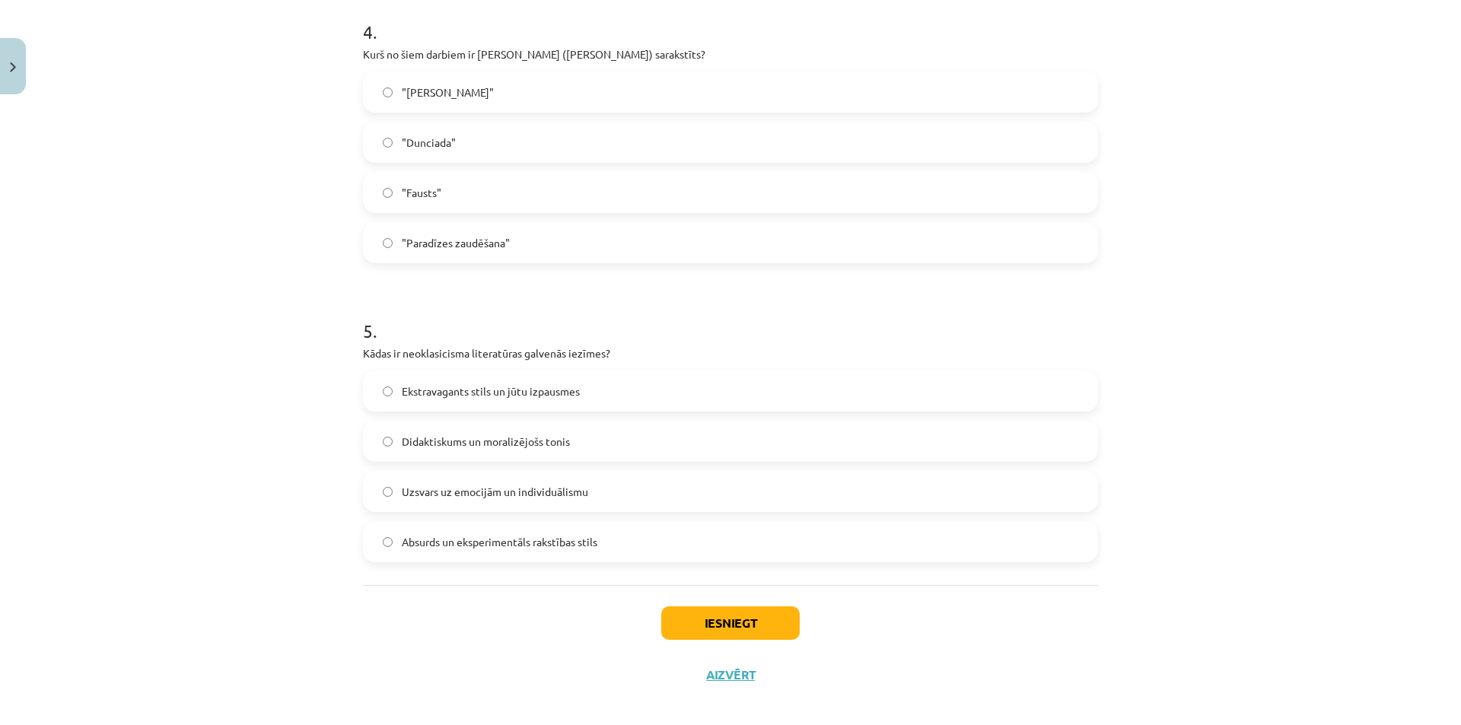
scroll to position [1219, 0]
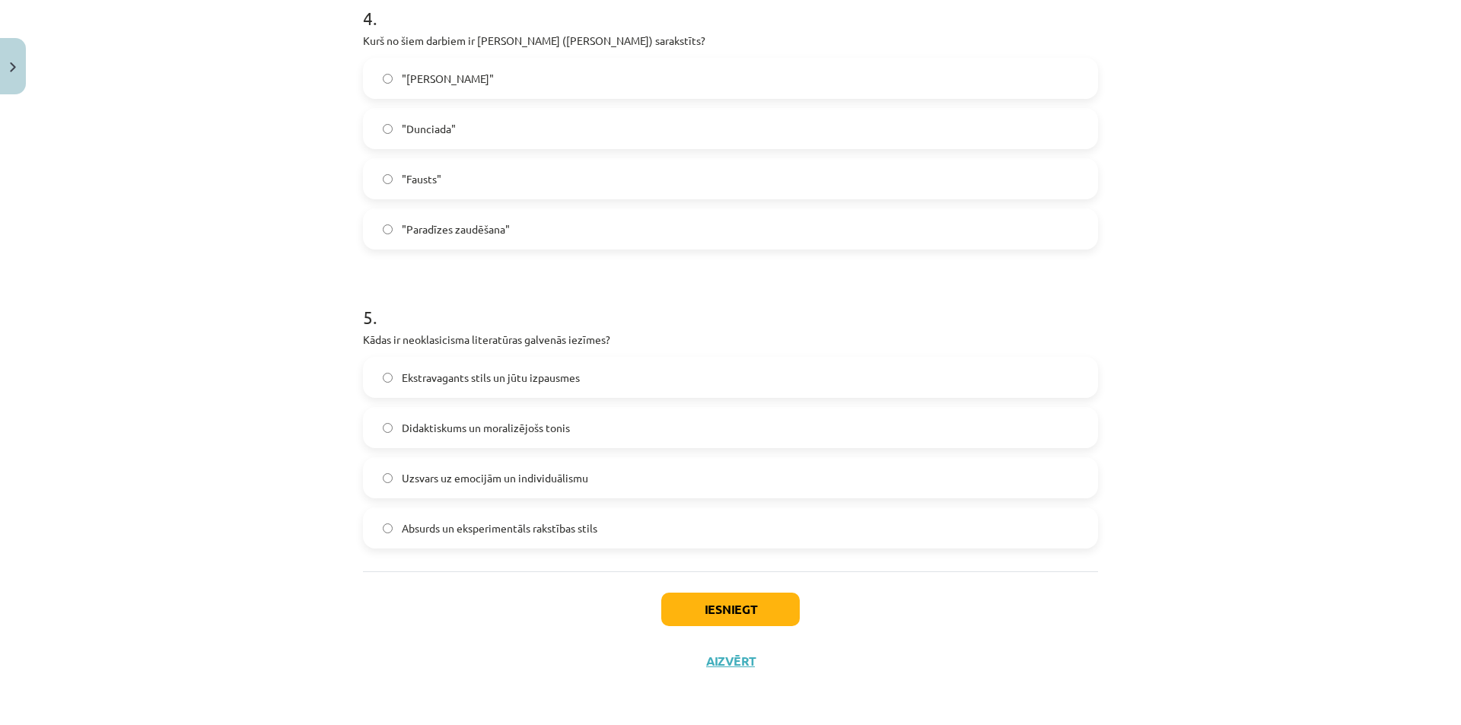
click at [415, 473] on span "Uzsvars uz emocijām un individuālismu" at bounding box center [495, 478] width 186 height 16
click at [422, 423] on span "Didaktiskums un moralizējošs tonis" at bounding box center [486, 428] width 168 height 16
click at [724, 610] on button "Iesniegt" at bounding box center [730, 609] width 139 height 33
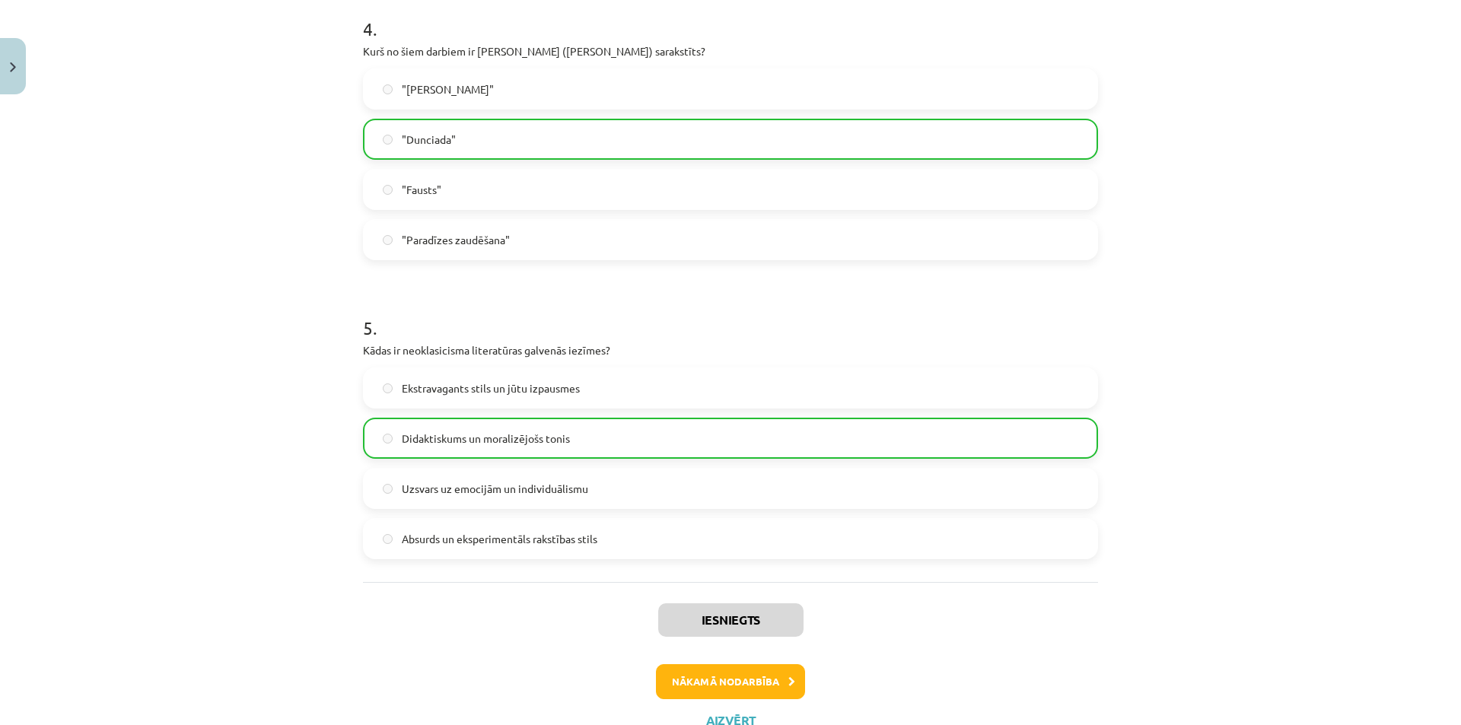
scroll to position [1268, 0]
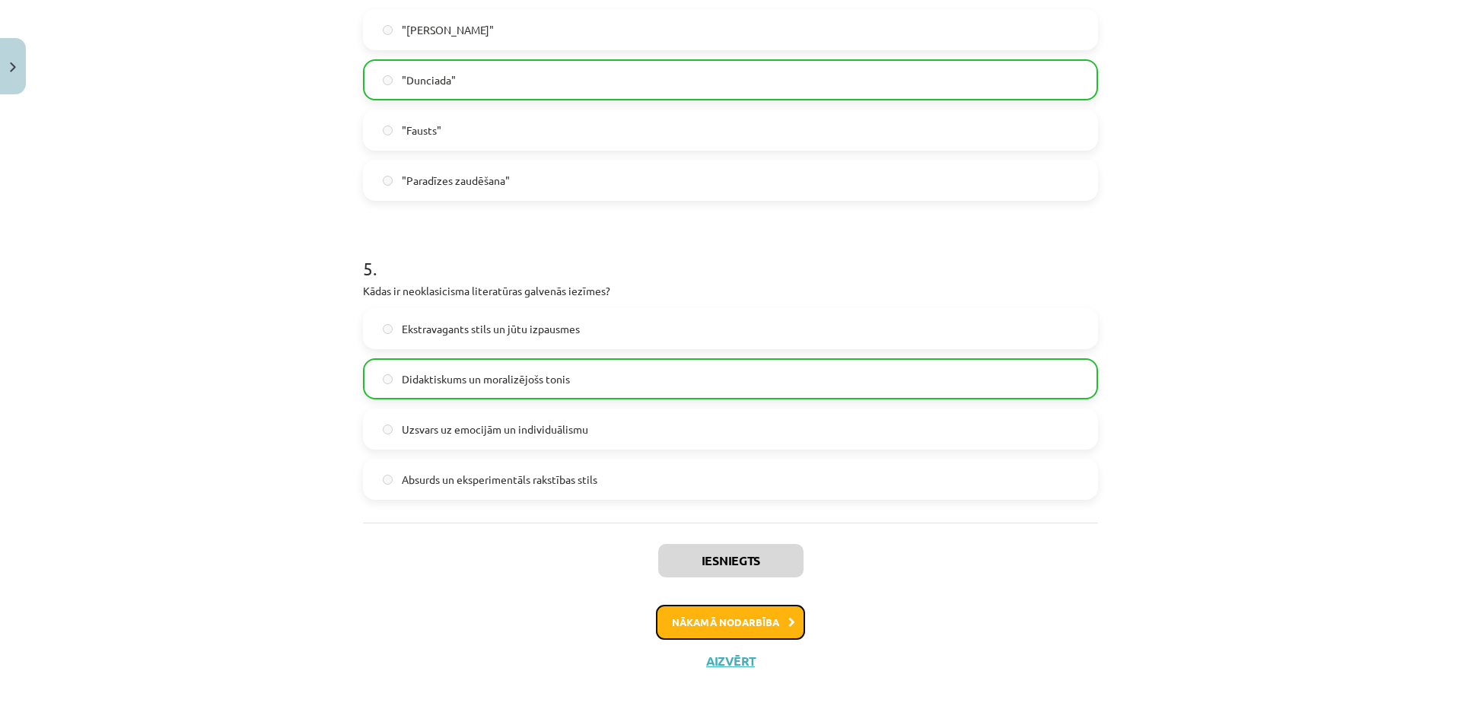
click at [715, 628] on button "Nākamā nodarbība" at bounding box center [730, 622] width 149 height 35
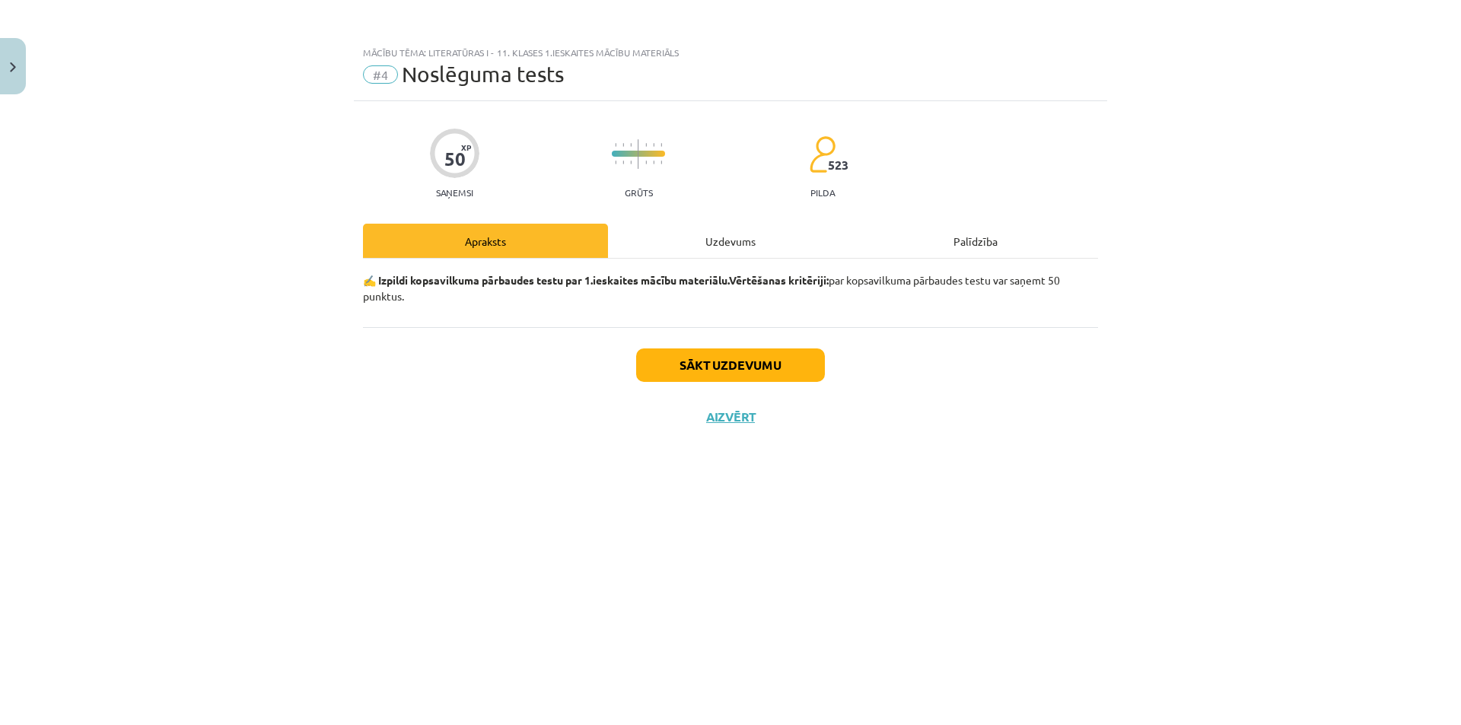
scroll to position [0, 0]
click at [709, 366] on button "Sākt uzdevumu" at bounding box center [730, 365] width 189 height 33
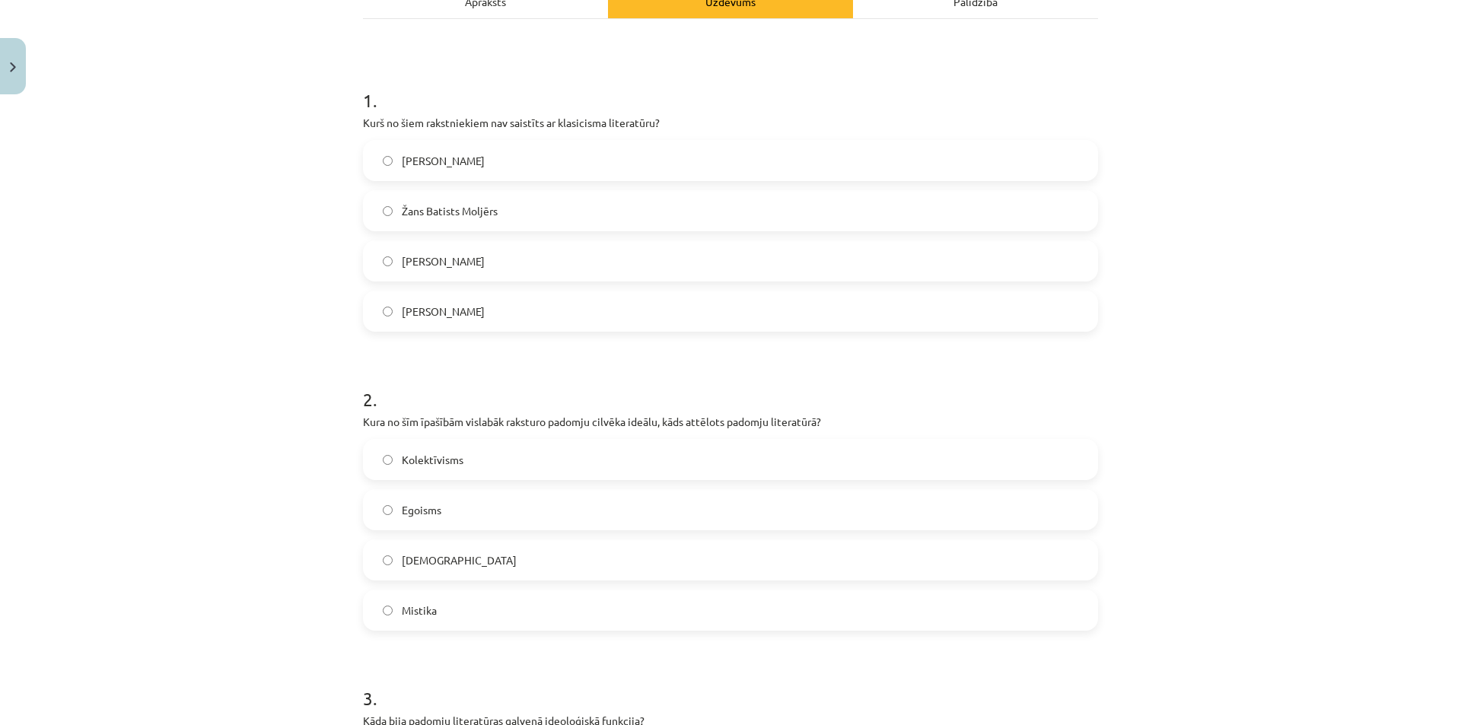
scroll to position [169, 0]
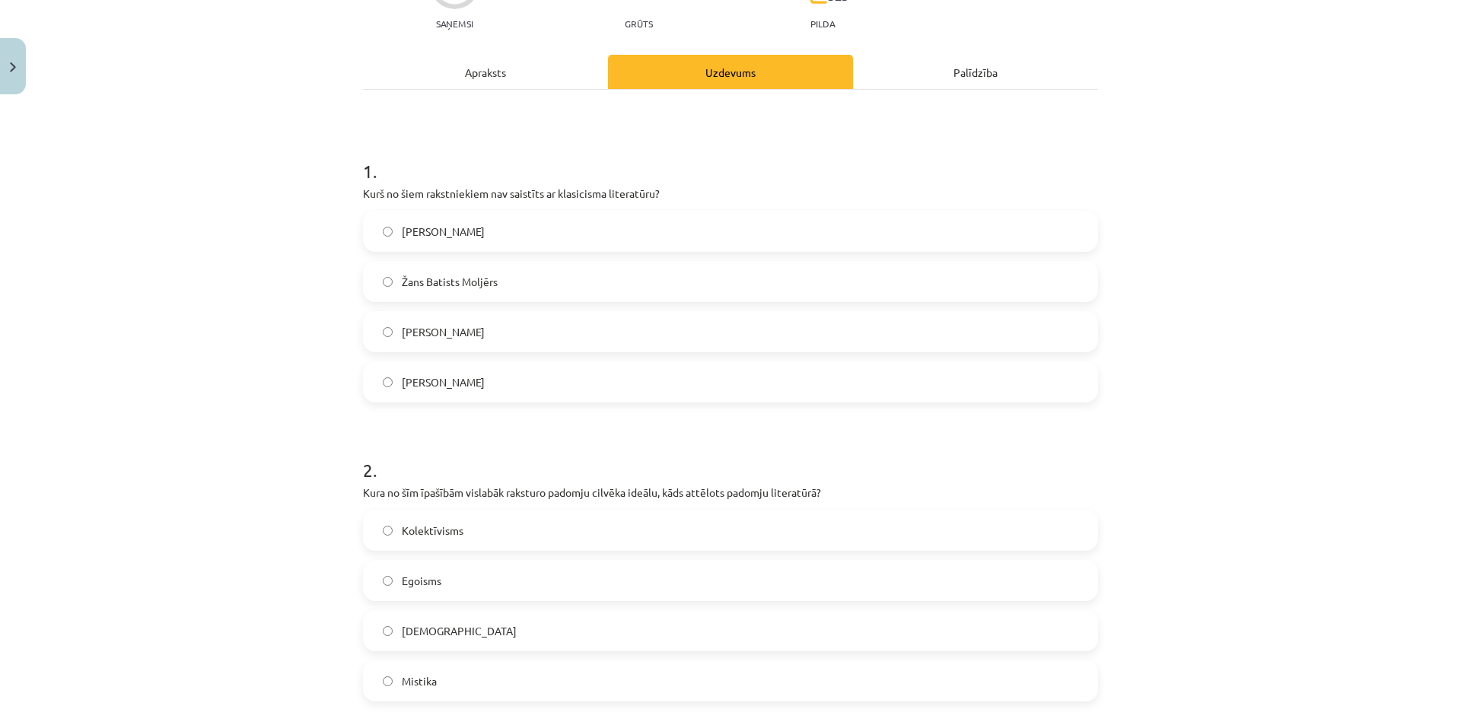
click at [389, 322] on label "[PERSON_NAME]" at bounding box center [731, 332] width 732 height 38
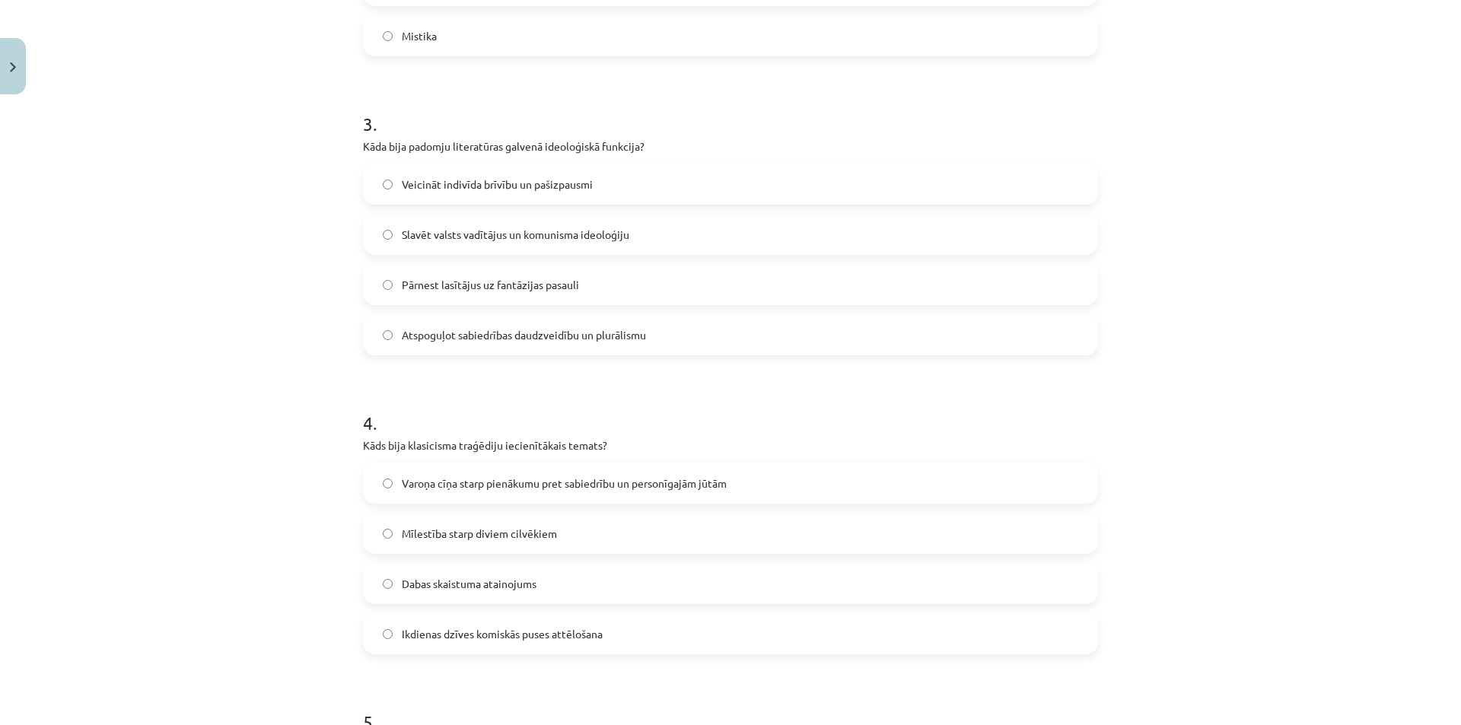
scroll to position [778, 0]
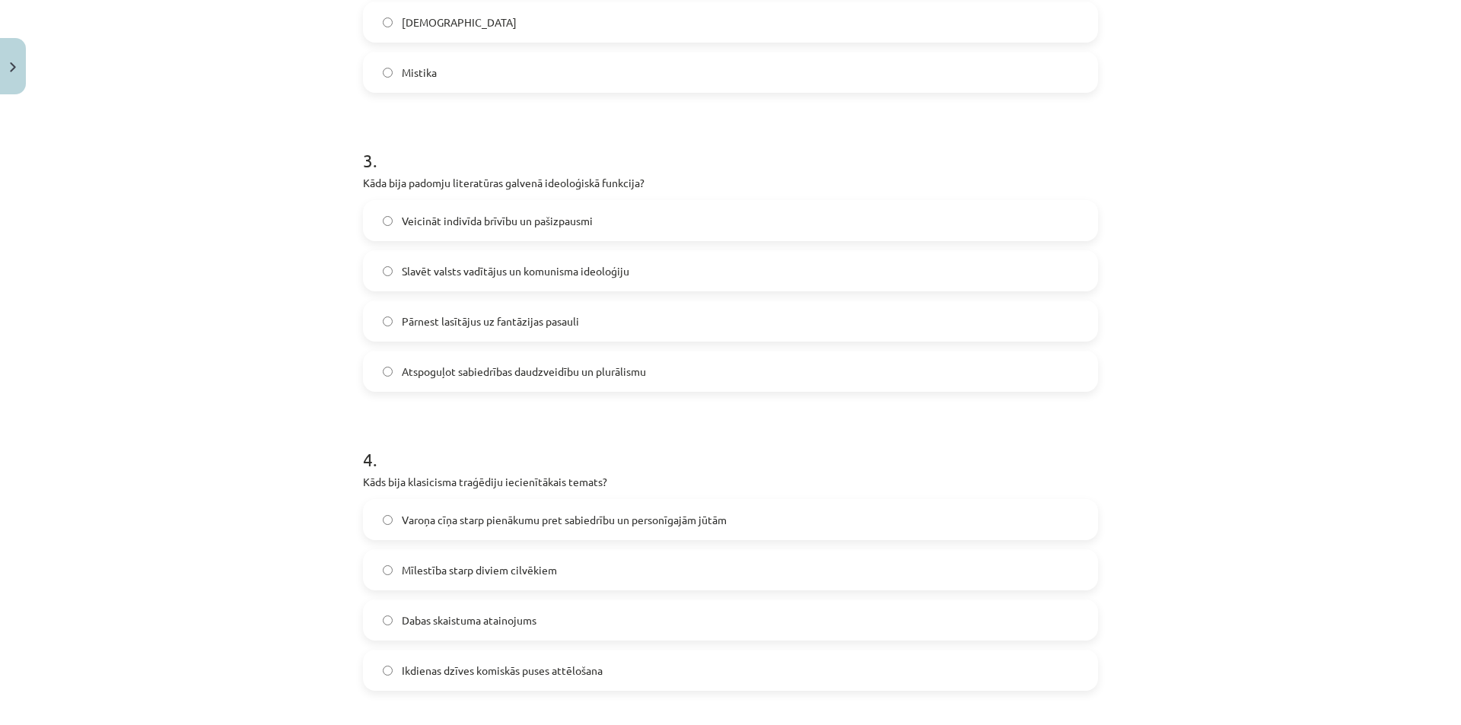
click at [416, 263] on span "Slavēt valsts vadītājus un komunisma ideoloģiju" at bounding box center [516, 271] width 228 height 16
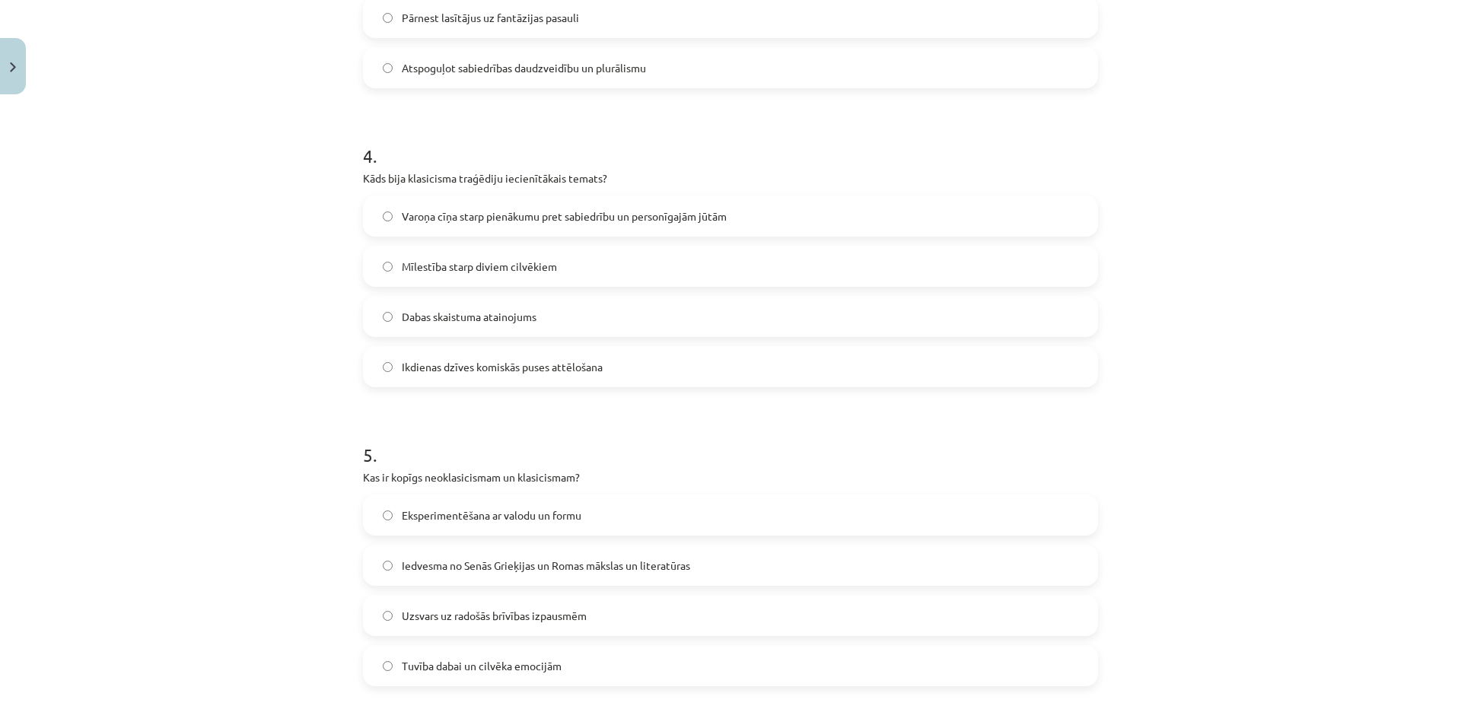
scroll to position [1082, 0]
drag, startPoint x: 413, startPoint y: 201, endPoint x: 399, endPoint y: 202, distance: 13.7
click at [412, 202] on label "Varoņa cīņa starp pienākumu pret sabiedrību un personīgajām jūtām" at bounding box center [731, 215] width 732 height 38
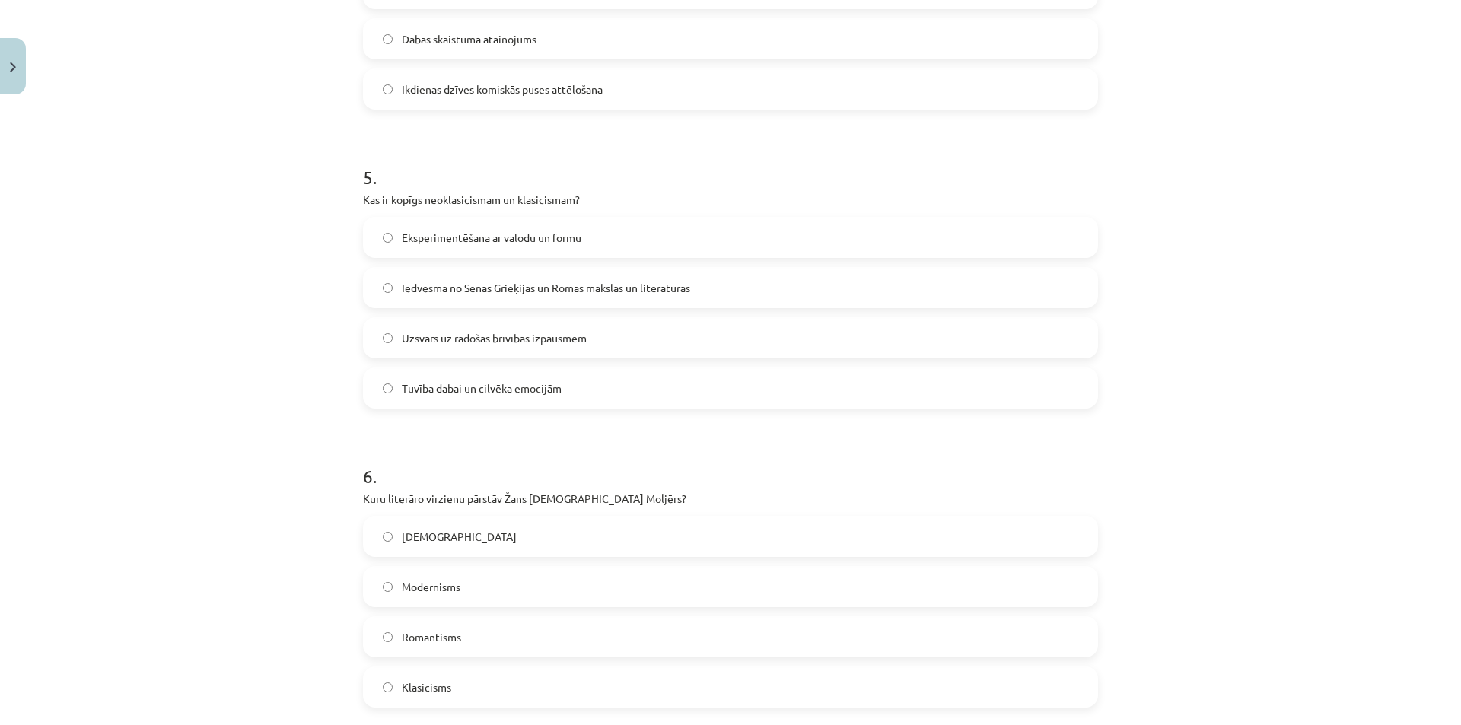
scroll to position [1387, 0]
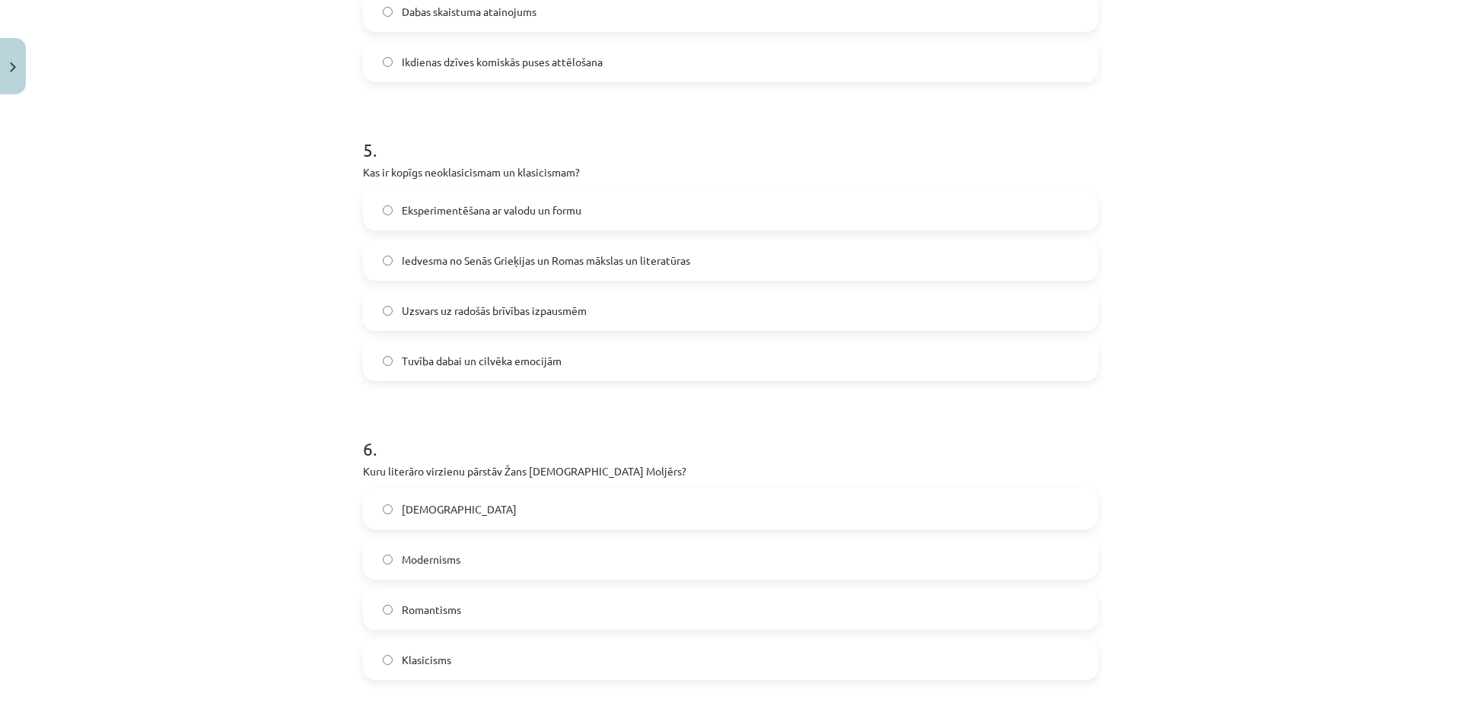
click at [427, 257] on span "Iedvesma no Senās Grieķijas un Romas mākslas un literatūras" at bounding box center [546, 261] width 288 height 16
click at [412, 211] on span "Eksperimentēšana ar valodu un formu" at bounding box center [492, 210] width 180 height 16
click at [393, 248] on label "Iedvesma no Senās Grieķijas un Romas mākslas un literatūras" at bounding box center [731, 260] width 732 height 38
click at [434, 208] on span "Eksperimentēšana ar valodu un formu" at bounding box center [492, 210] width 180 height 16
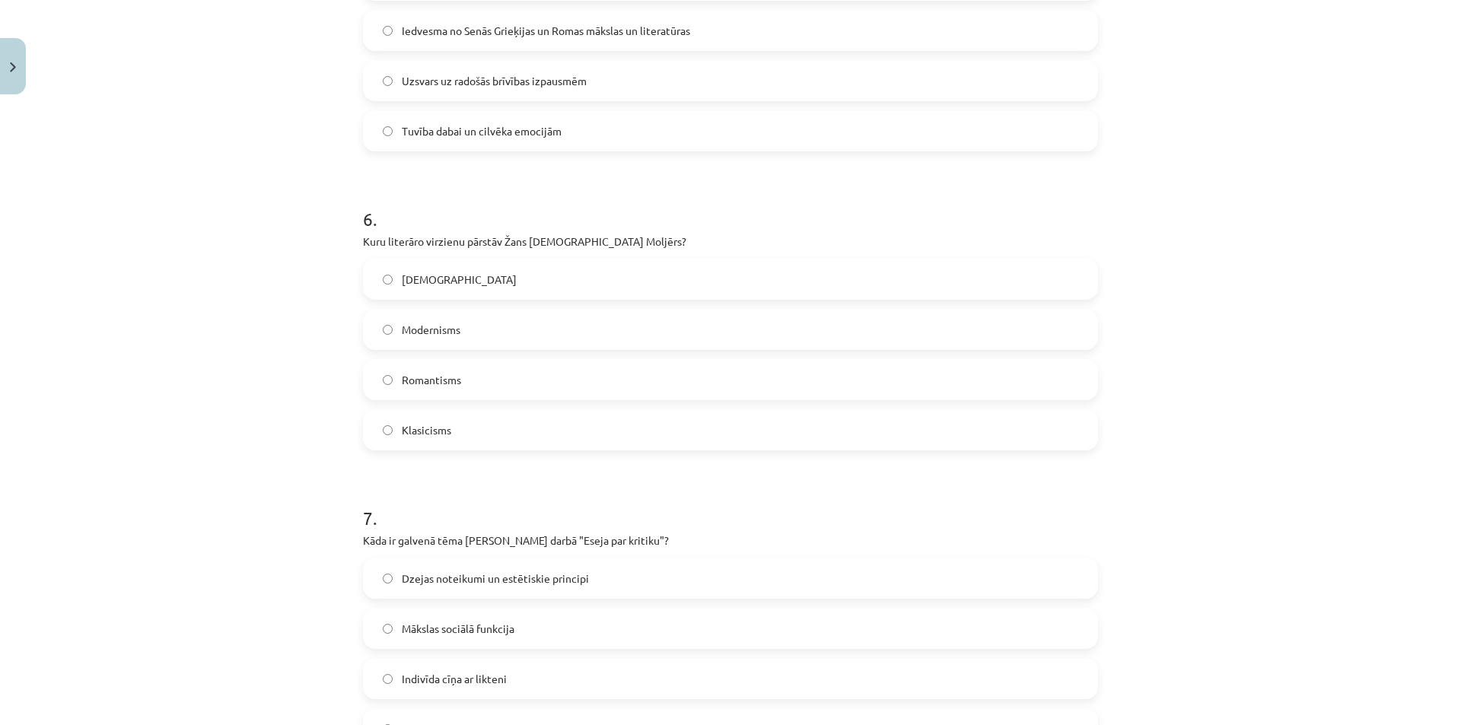
scroll to position [1691, 0]
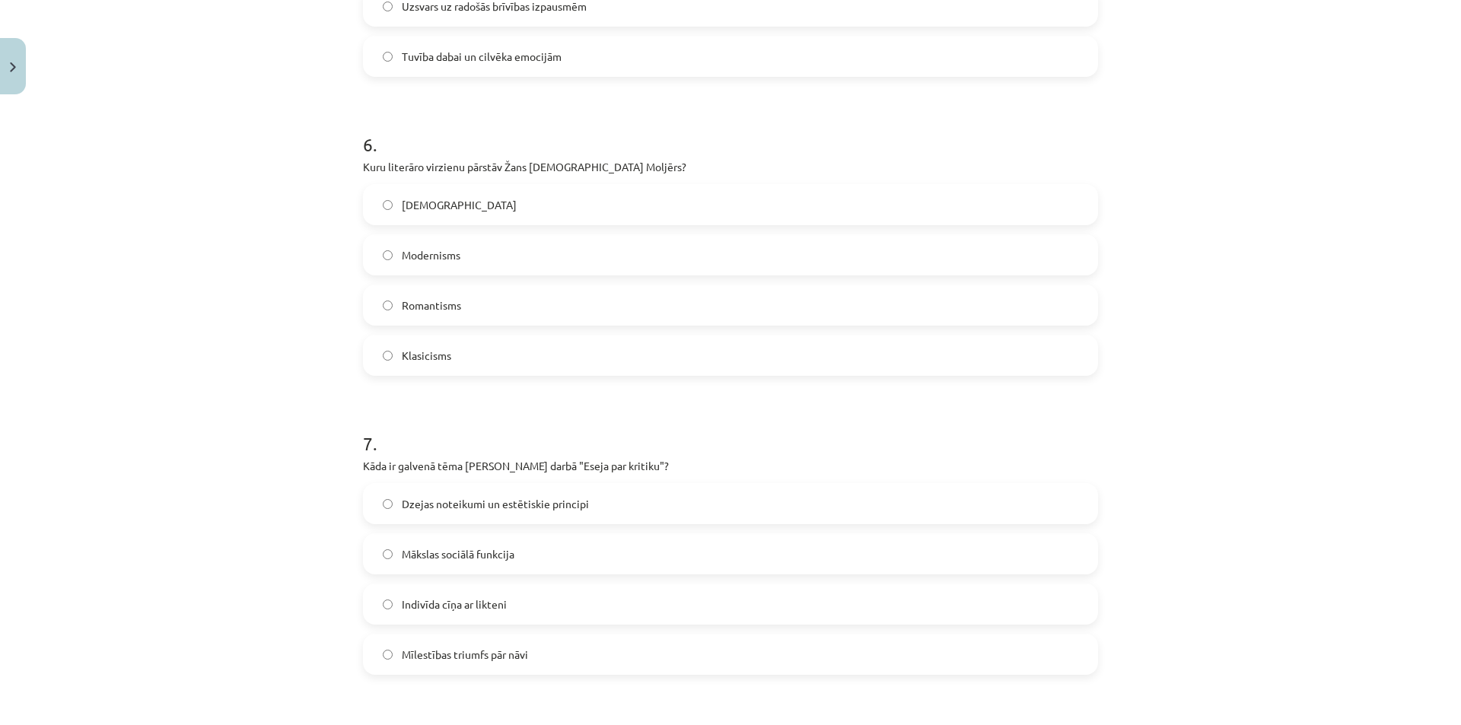
click at [408, 361] on span "Klasicisms" at bounding box center [426, 356] width 49 height 16
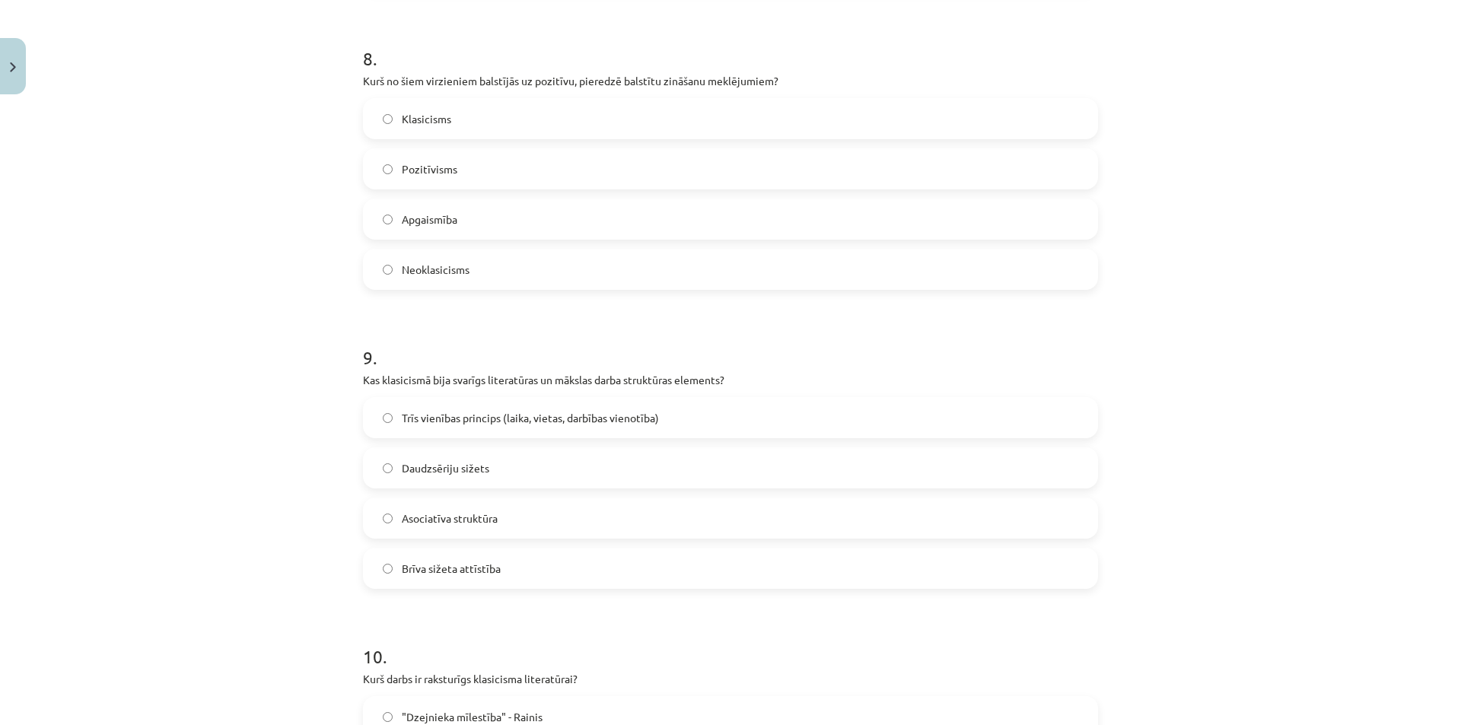
scroll to position [2376, 0]
click at [553, 170] on label "Pozitīvisms" at bounding box center [731, 168] width 732 height 38
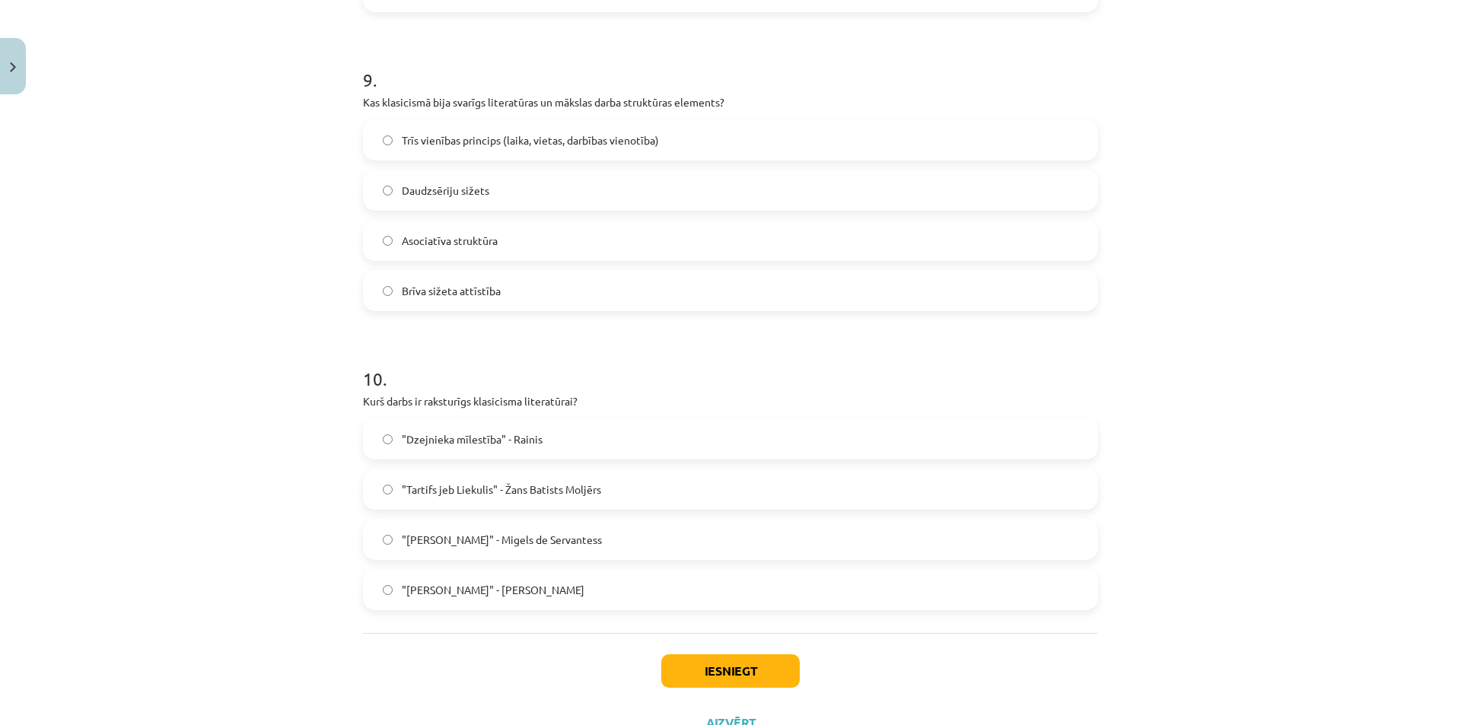
scroll to position [2681, 0]
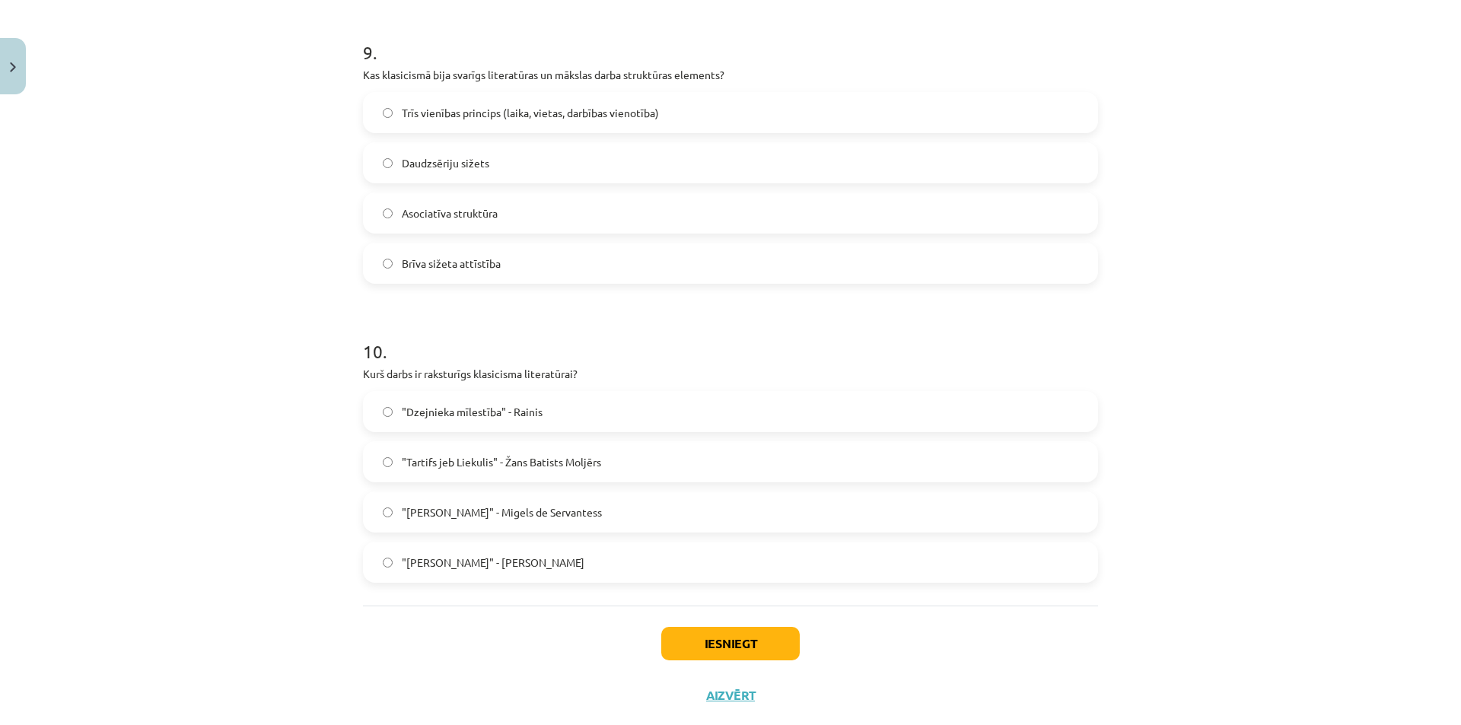
click at [459, 114] on span "Trīs vienības princips (laika, vietas, darbības vienotība)" at bounding box center [530, 113] width 257 height 16
click at [409, 448] on label ""Tartifs jeb Liekulis" - Žans Batists Moljērs" at bounding box center [731, 462] width 732 height 38
click at [704, 649] on button "Iesniegt" at bounding box center [730, 643] width 139 height 33
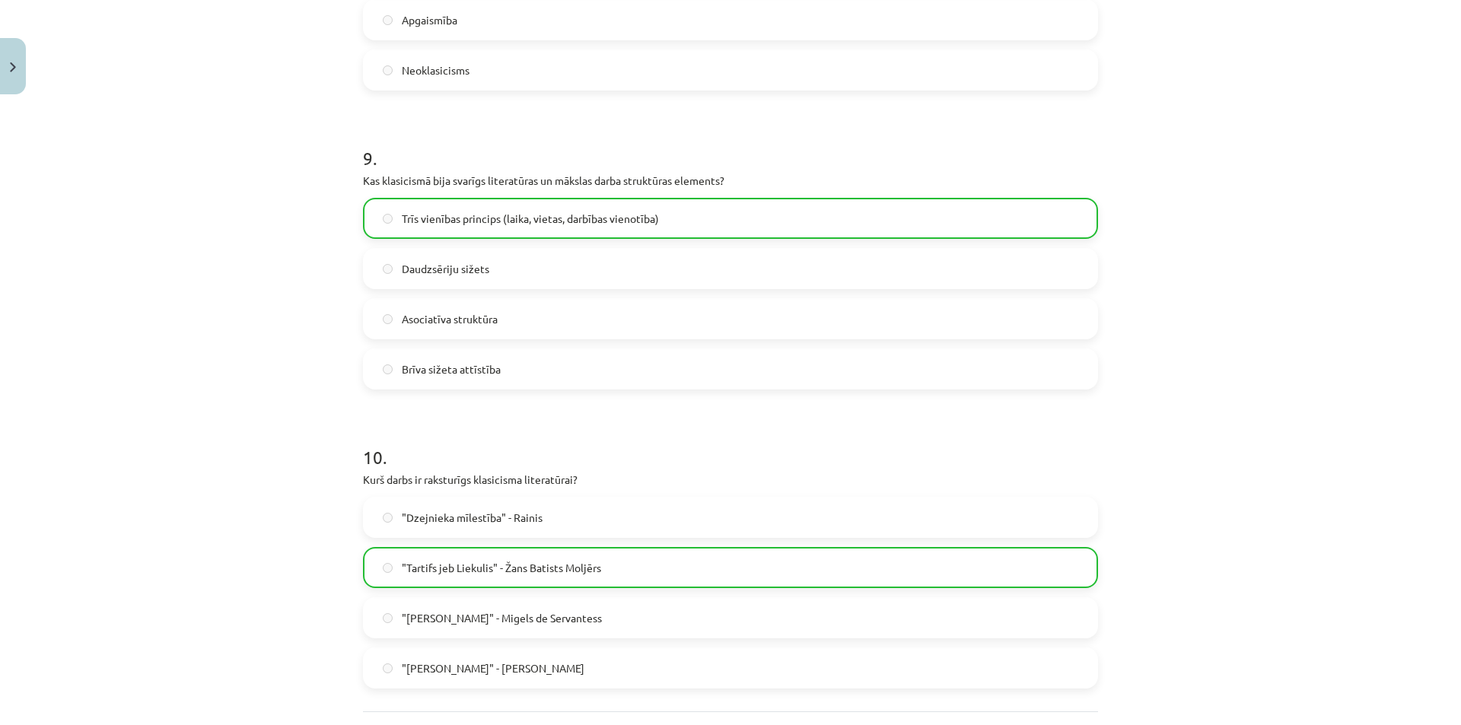
scroll to position [2764, 0]
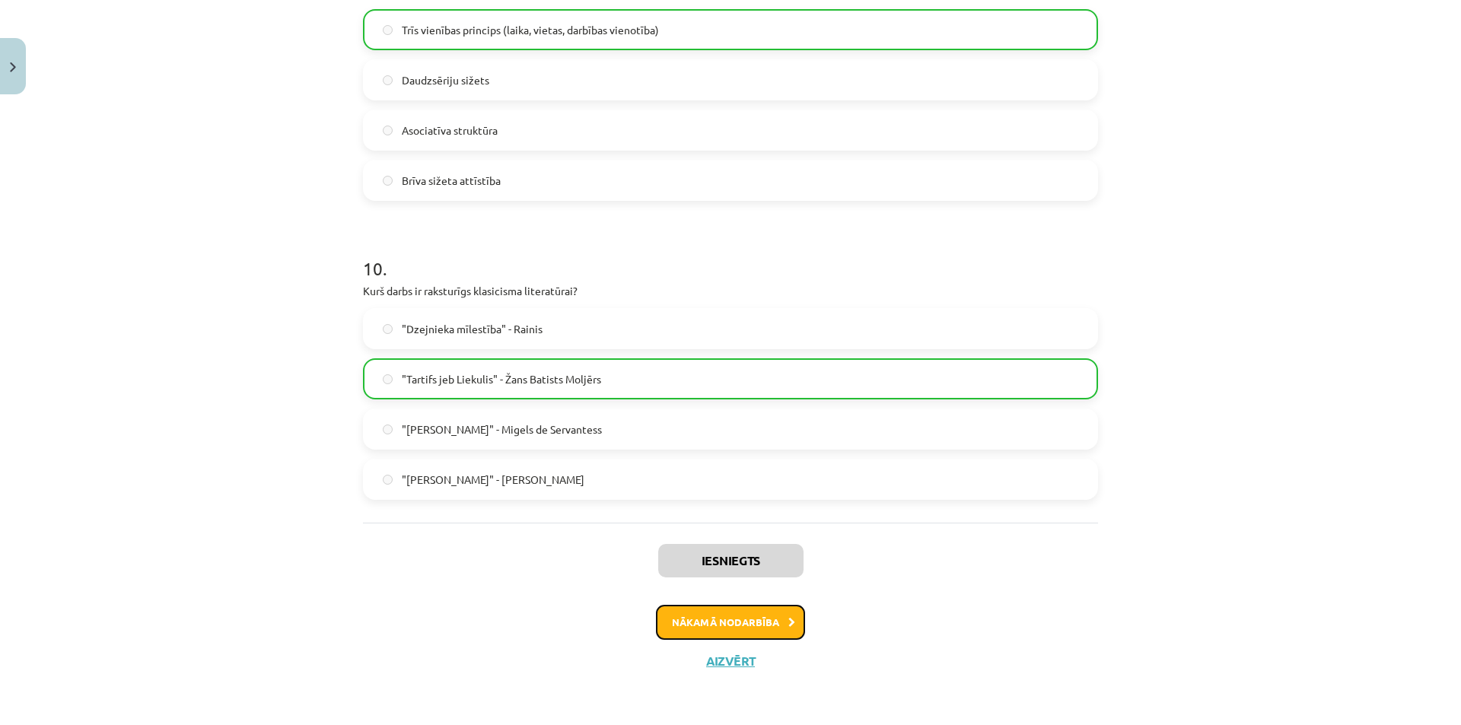
click at [768, 624] on button "Nākamā nodarbība" at bounding box center [730, 622] width 149 height 35
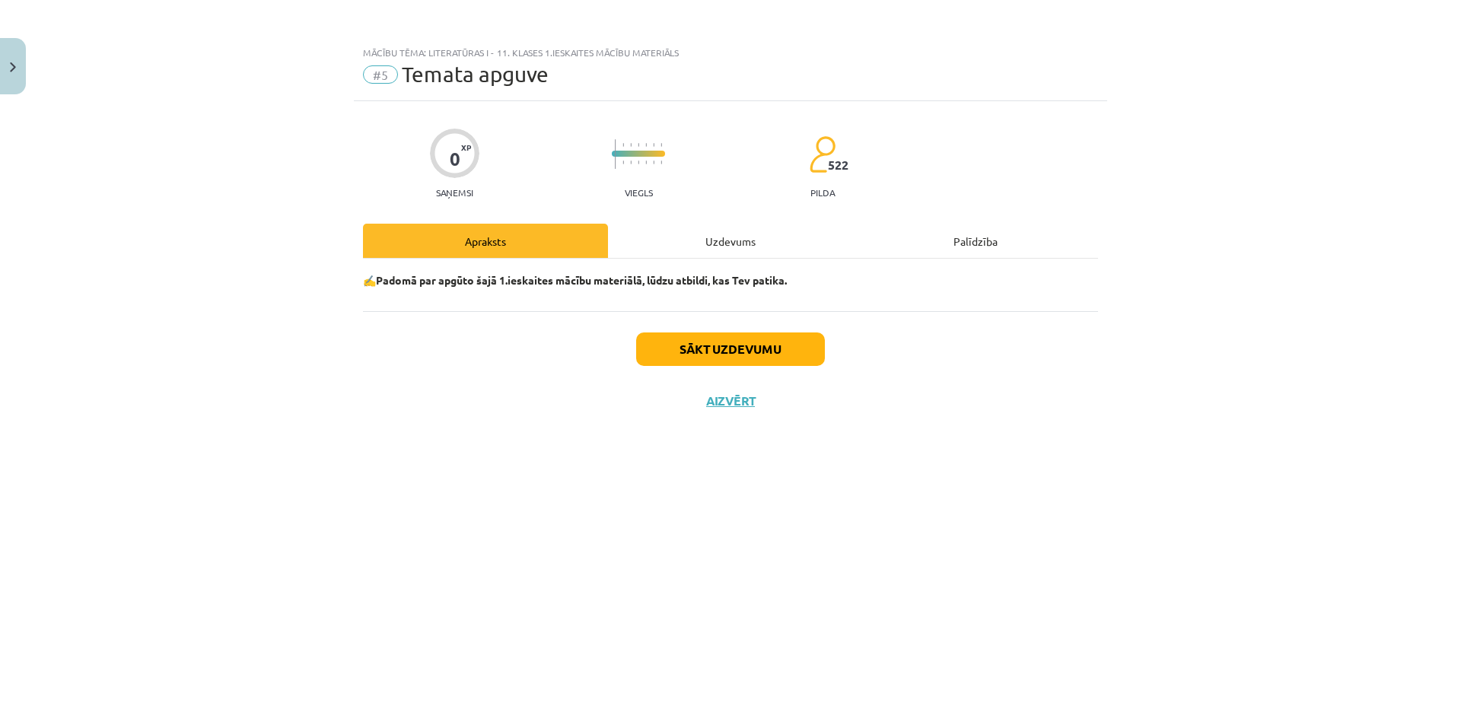
scroll to position [0, 0]
click at [700, 342] on button "Sākt uzdevumu" at bounding box center [730, 349] width 189 height 33
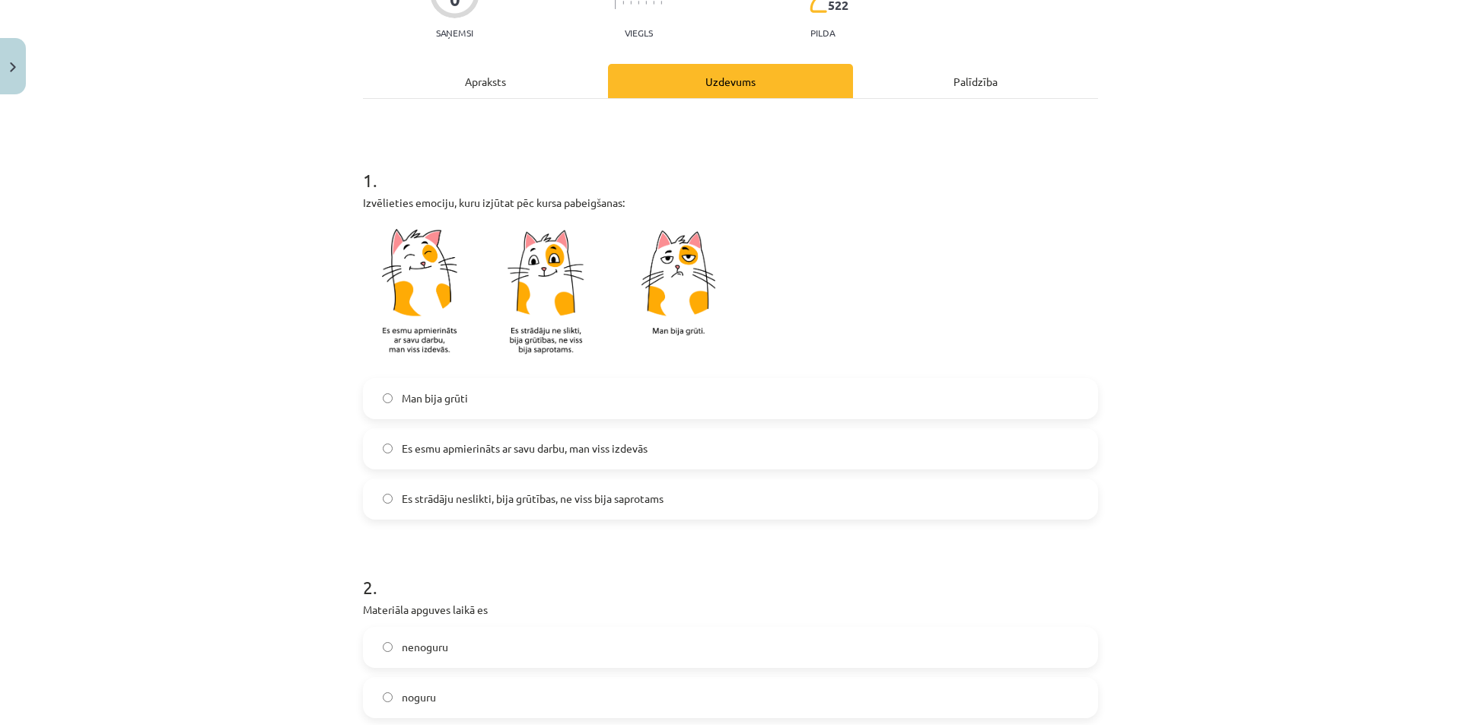
scroll to position [152, 0]
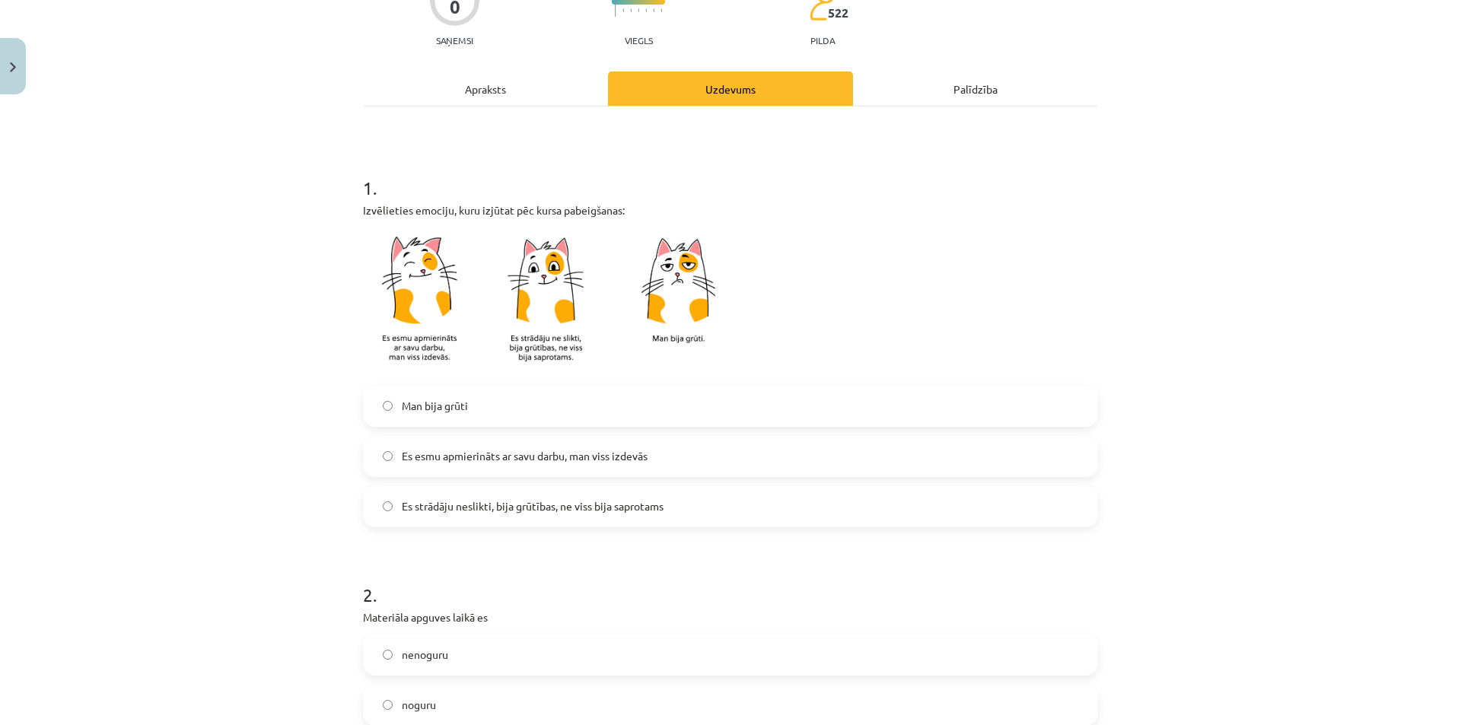
click at [464, 454] on span "Es esmu apmierināts ar savu darbu, man viss izdevās" at bounding box center [525, 456] width 246 height 16
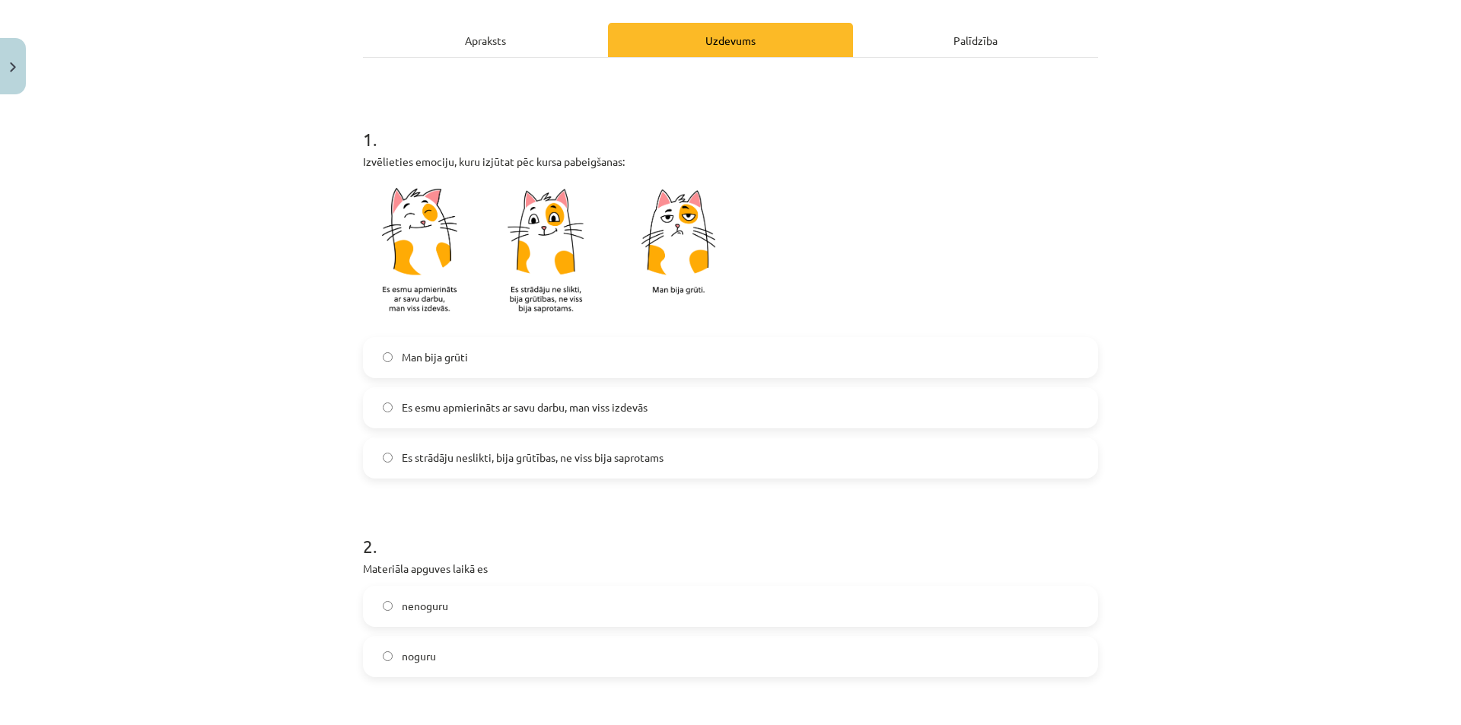
scroll to position [228, 0]
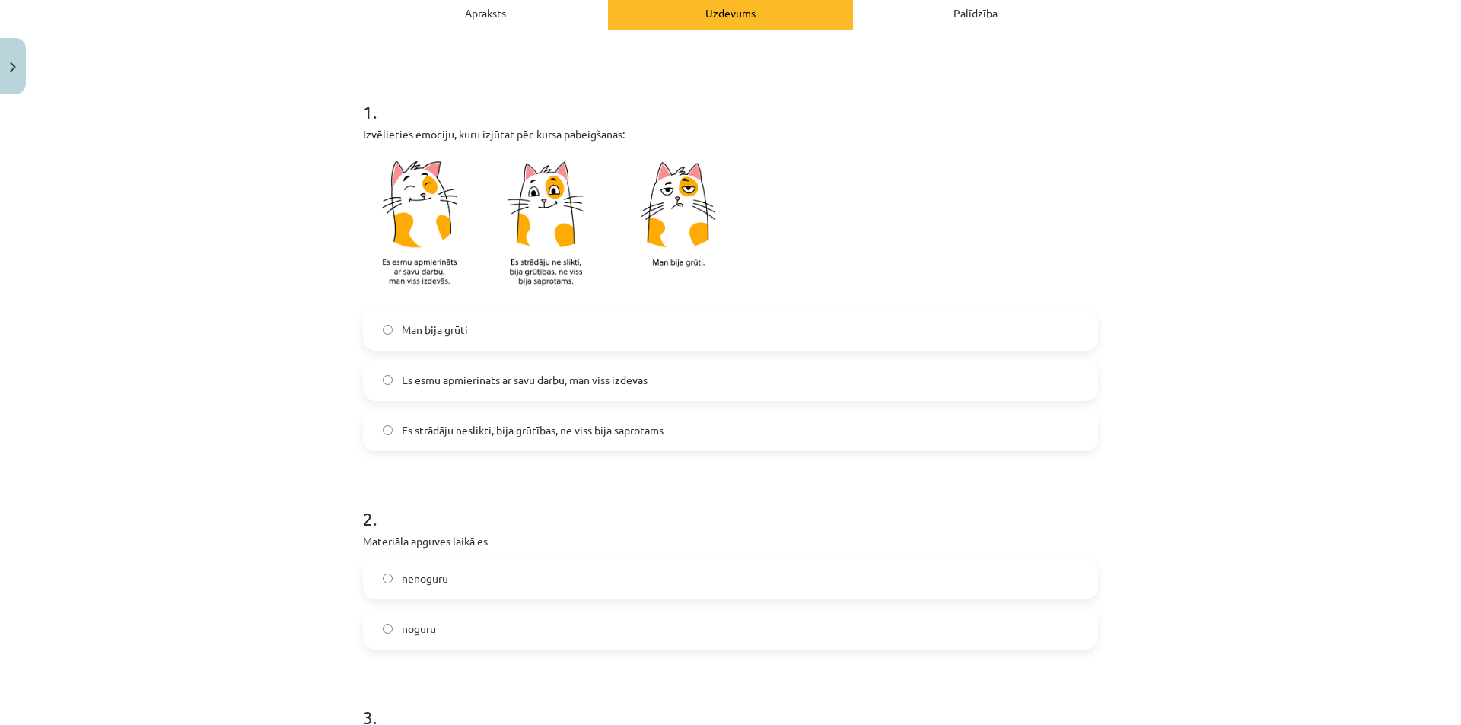
click at [616, 425] on span "Es strādāju neslikti, bija grūtības, ne viss bija saprotams" at bounding box center [533, 430] width 262 height 16
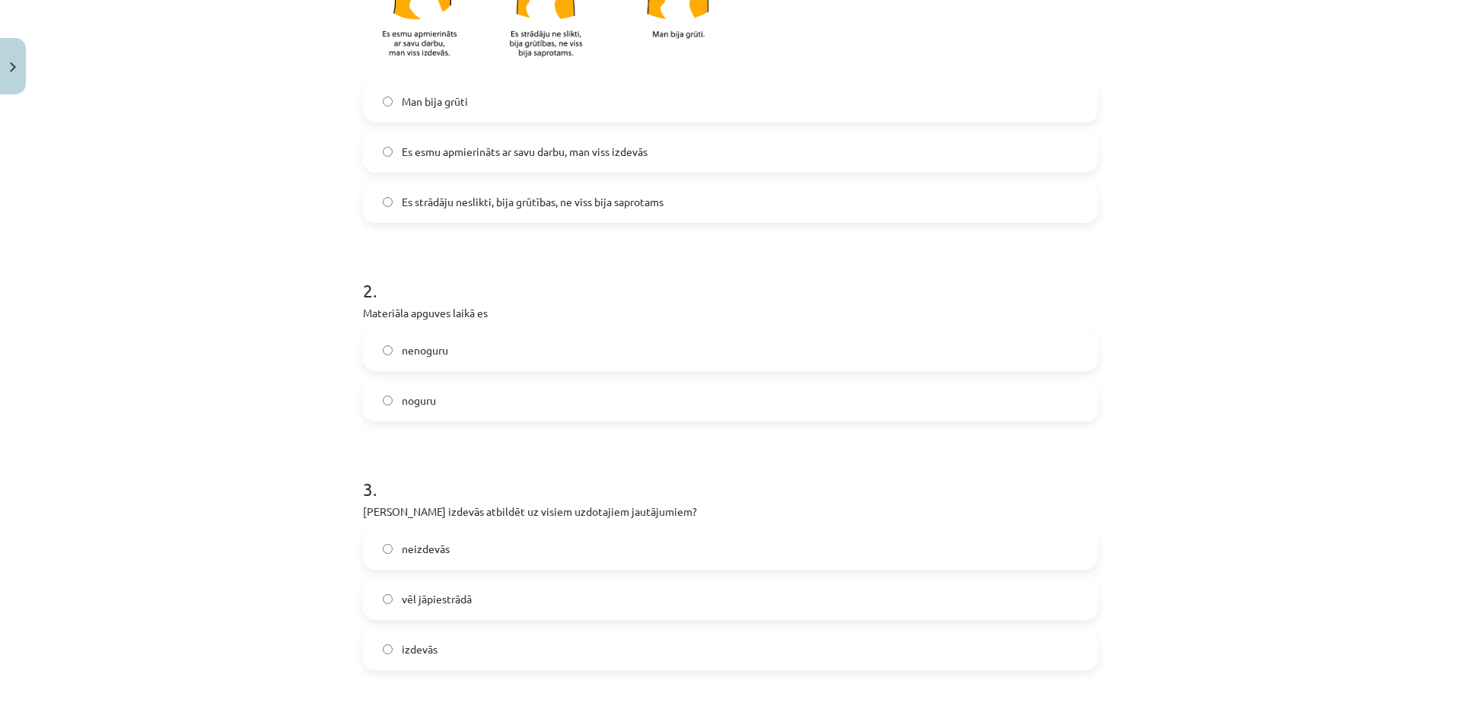
scroll to position [609, 0]
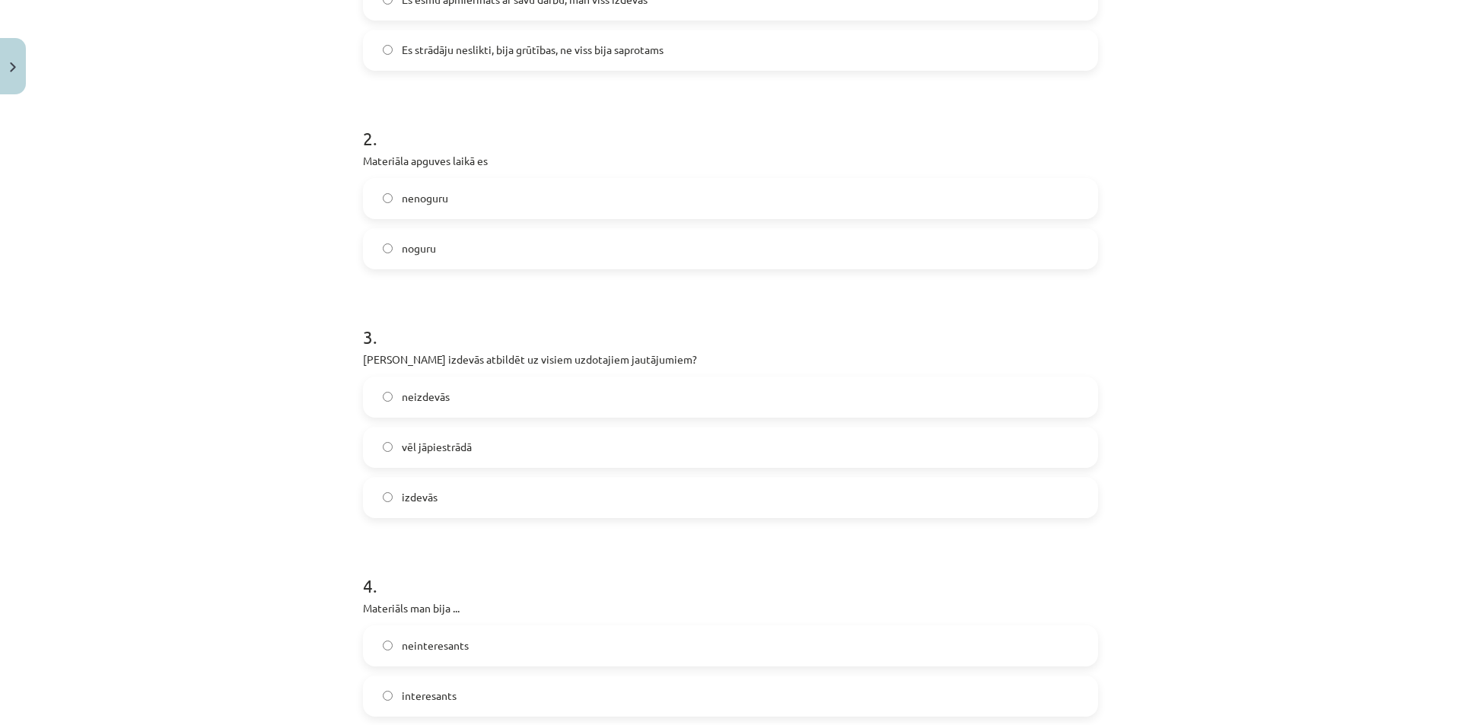
click at [433, 253] on label "noguru" at bounding box center [731, 249] width 732 height 38
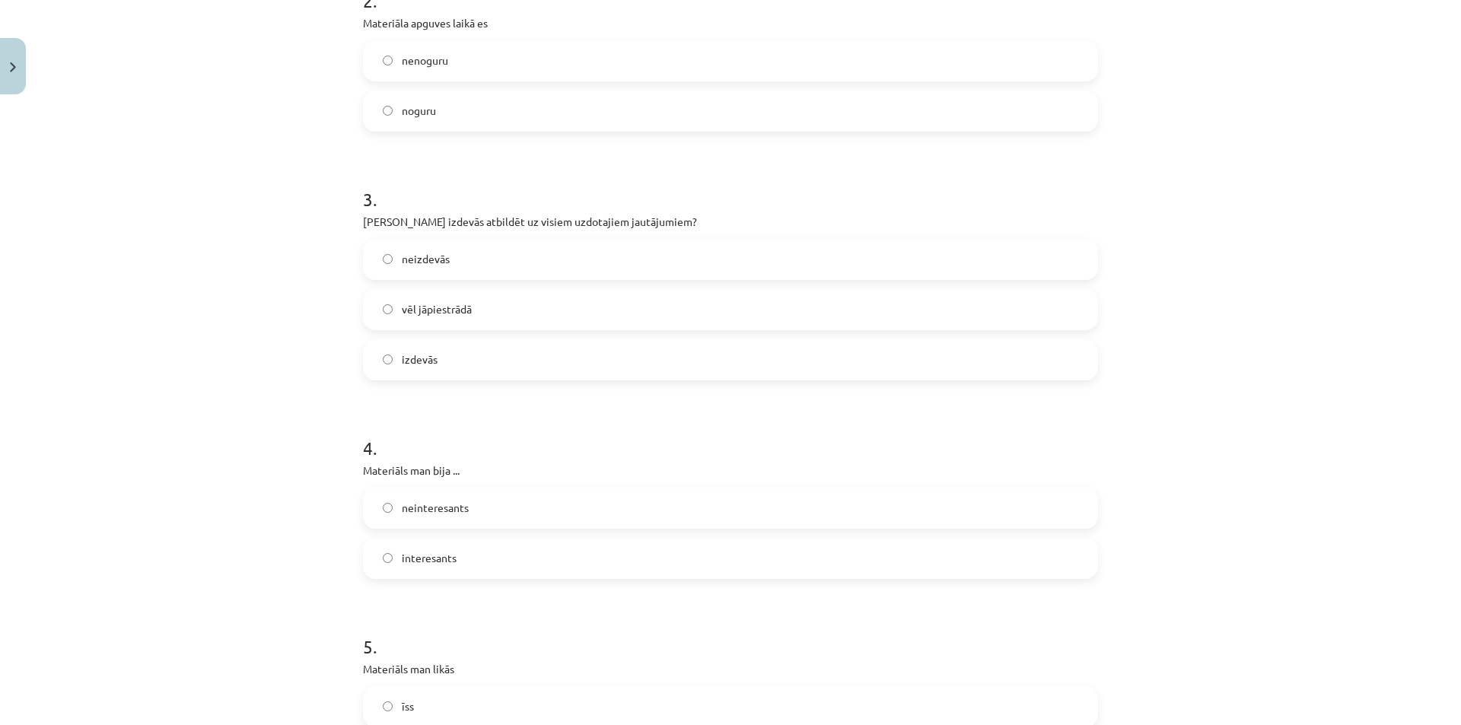
scroll to position [761, 0]
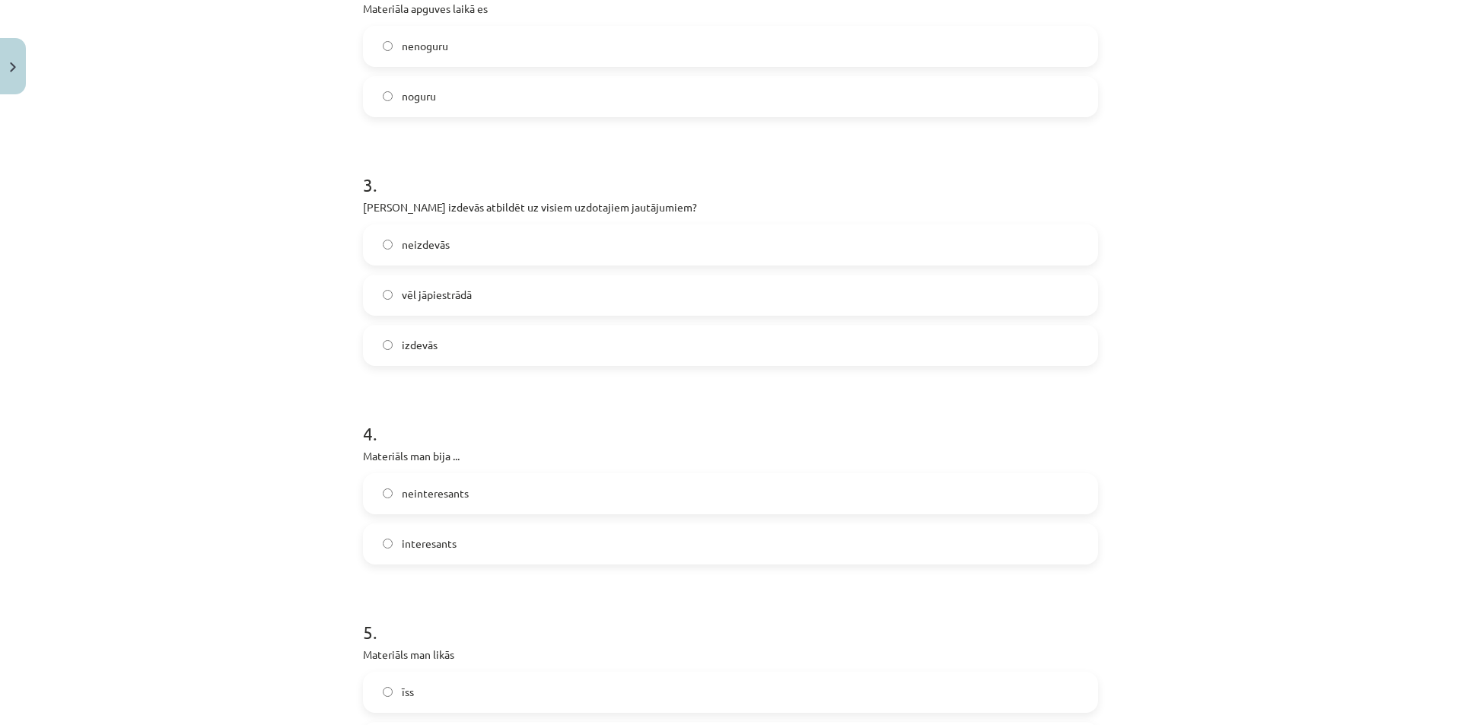
click at [406, 290] on span "vēl jāpiestrādā" at bounding box center [437, 295] width 70 height 16
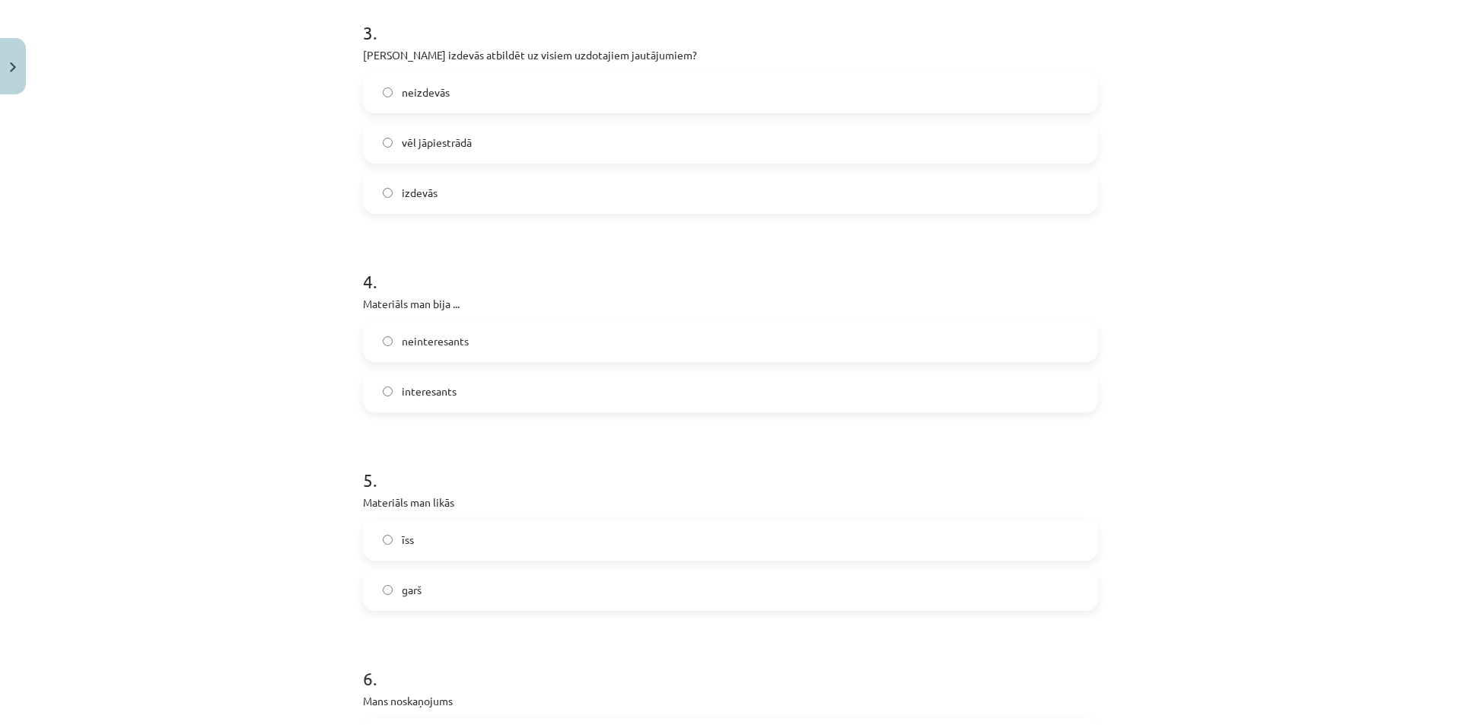
scroll to position [989, 0]
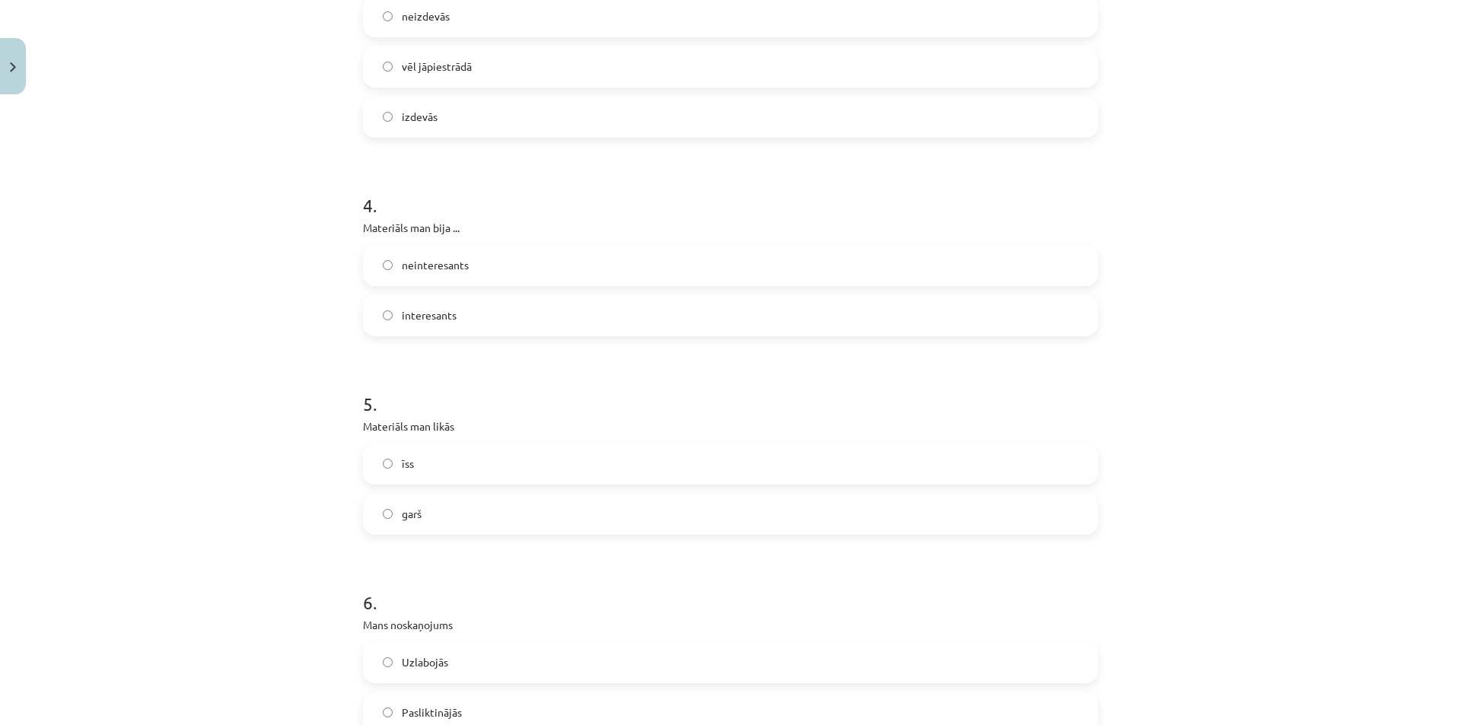
click at [402, 261] on span "neinteresants" at bounding box center [435, 265] width 67 height 16
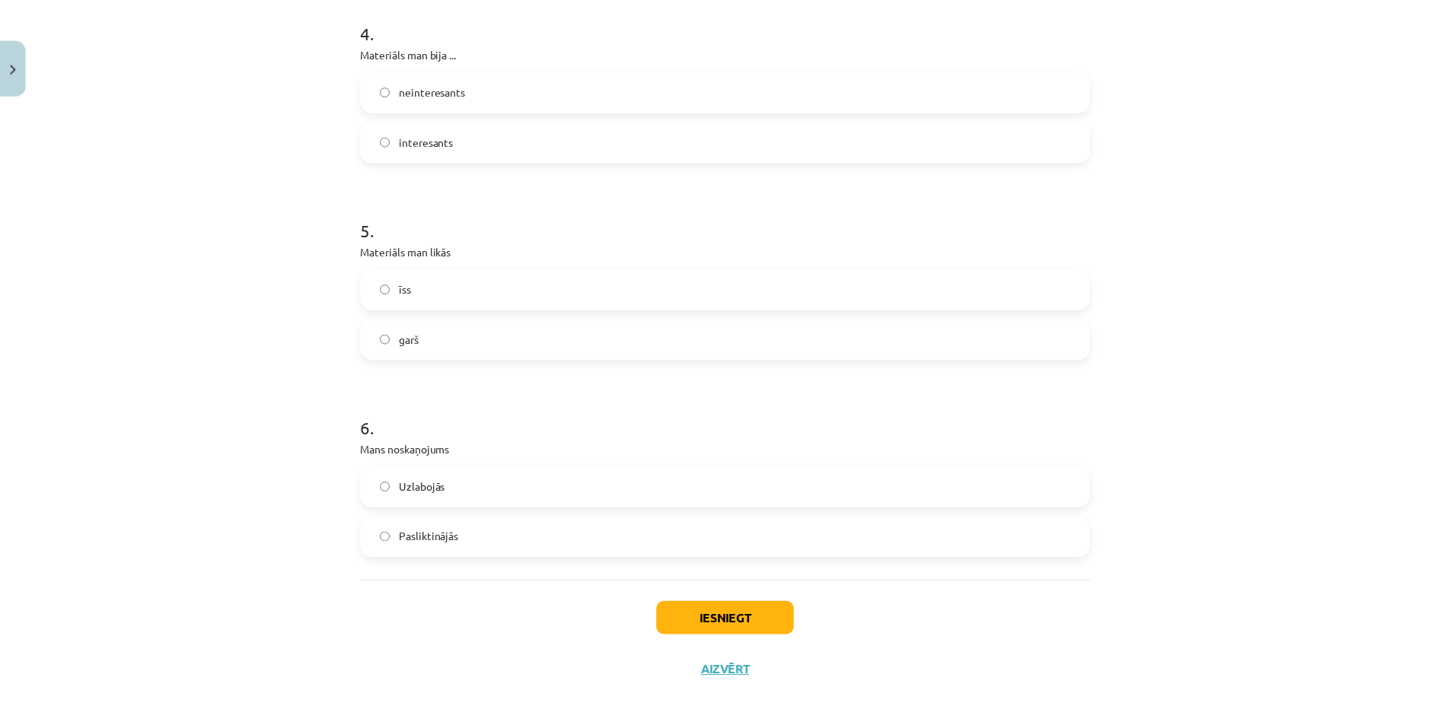
scroll to position [1174, 0]
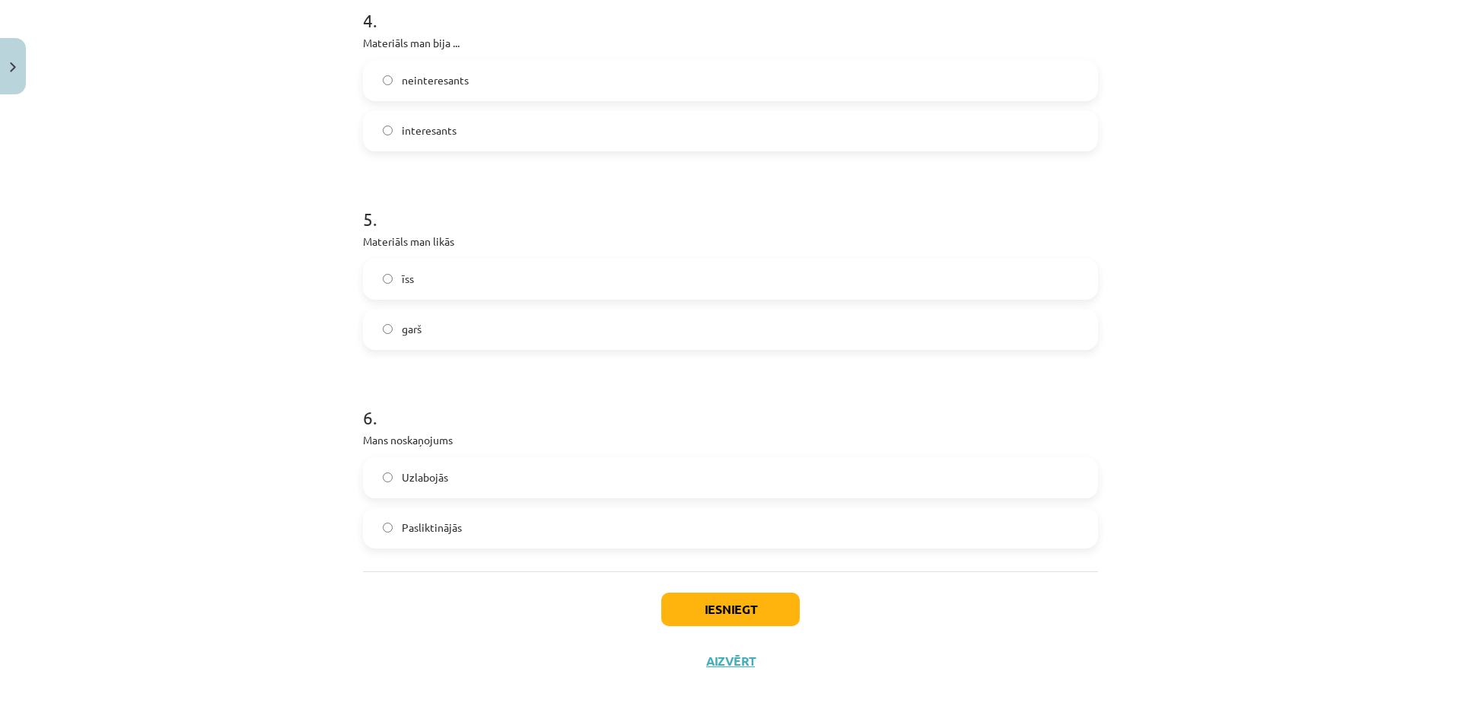
click at [374, 319] on label "garš" at bounding box center [731, 330] width 732 height 38
click at [681, 604] on button "Iesniegt" at bounding box center [730, 609] width 139 height 33
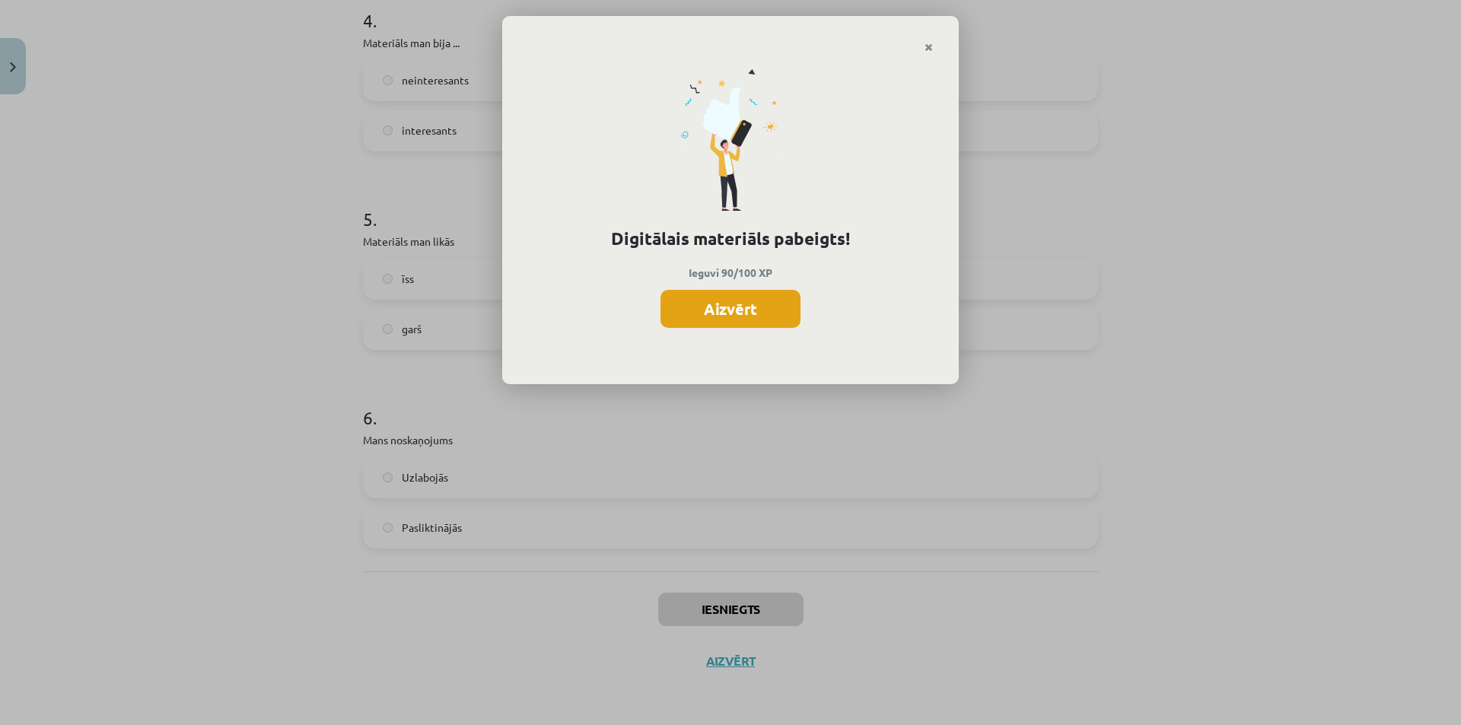
click at [731, 317] on button "Aizvērt" at bounding box center [731, 309] width 140 height 38
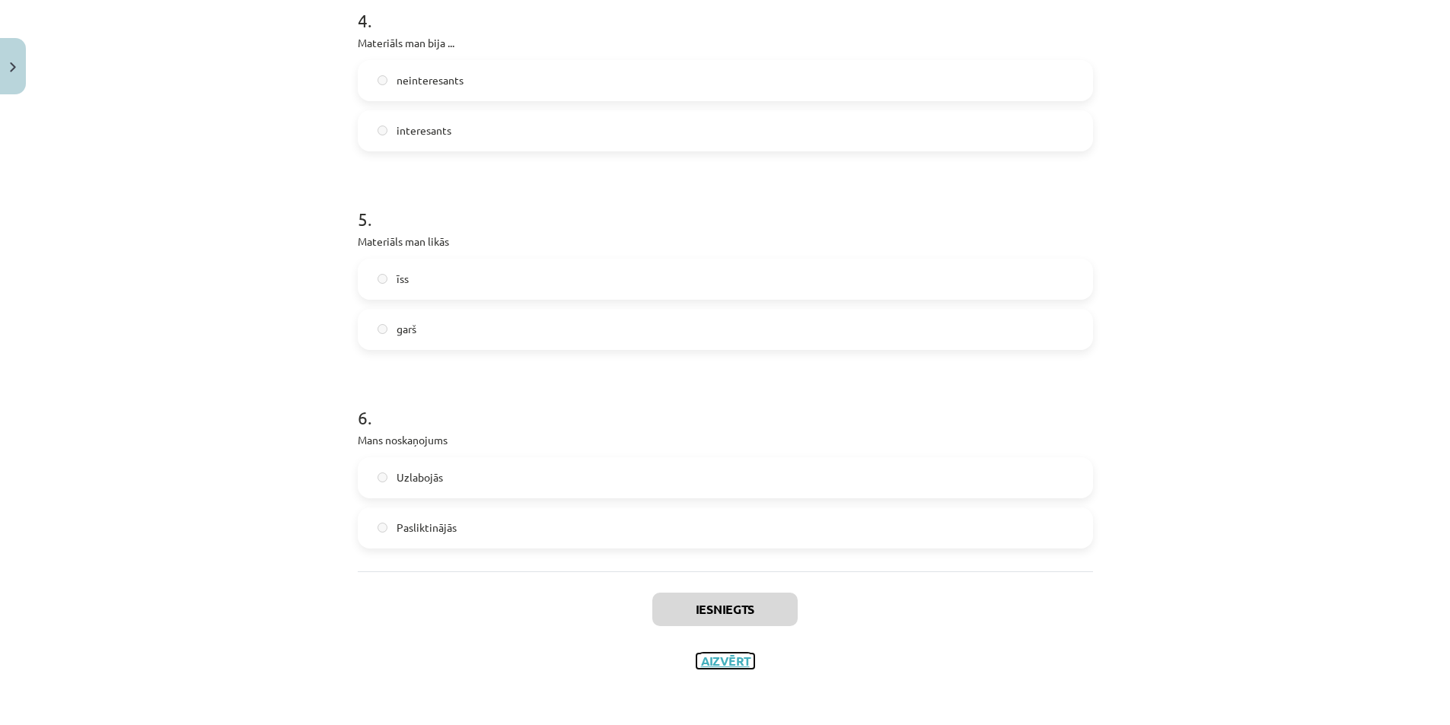
click at [725, 665] on button "Aizvērt" at bounding box center [725, 661] width 58 height 15
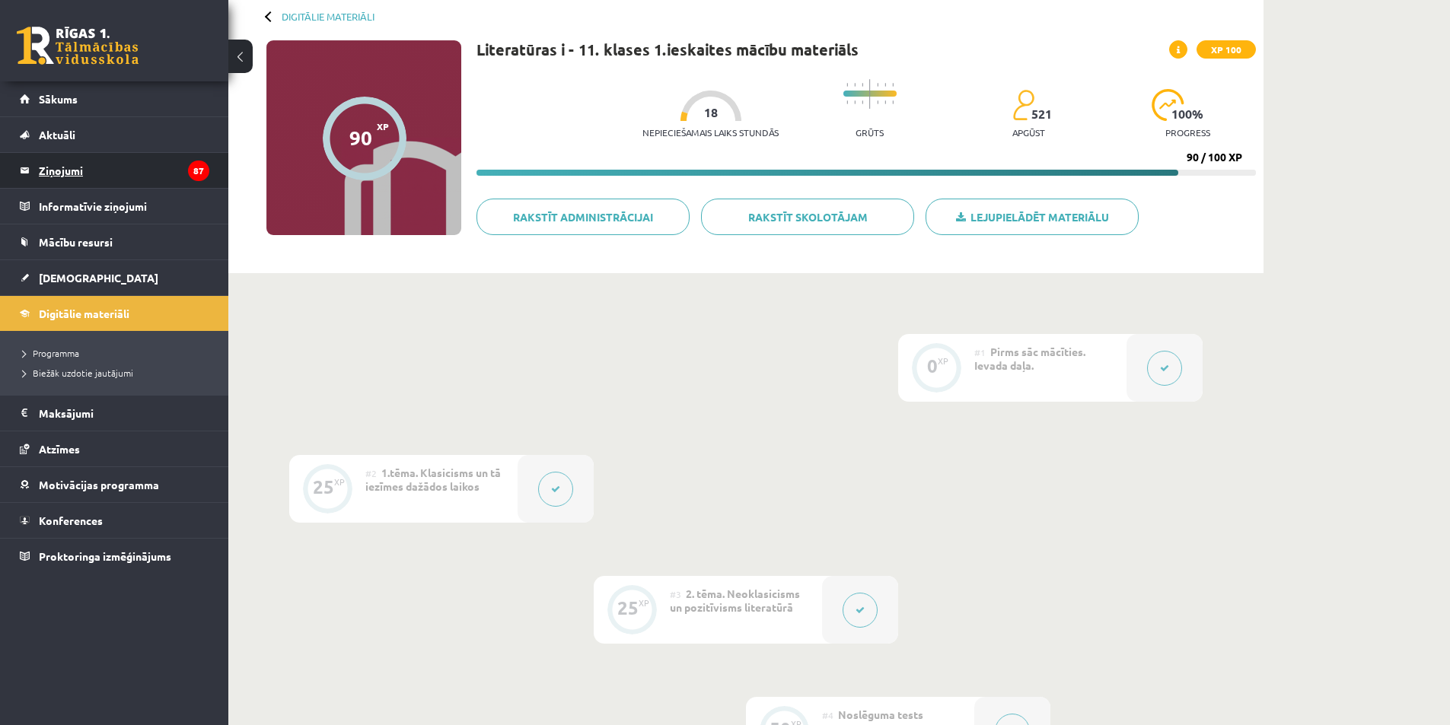
click at [70, 174] on legend "Ziņojumi 87" at bounding box center [124, 170] width 170 height 35
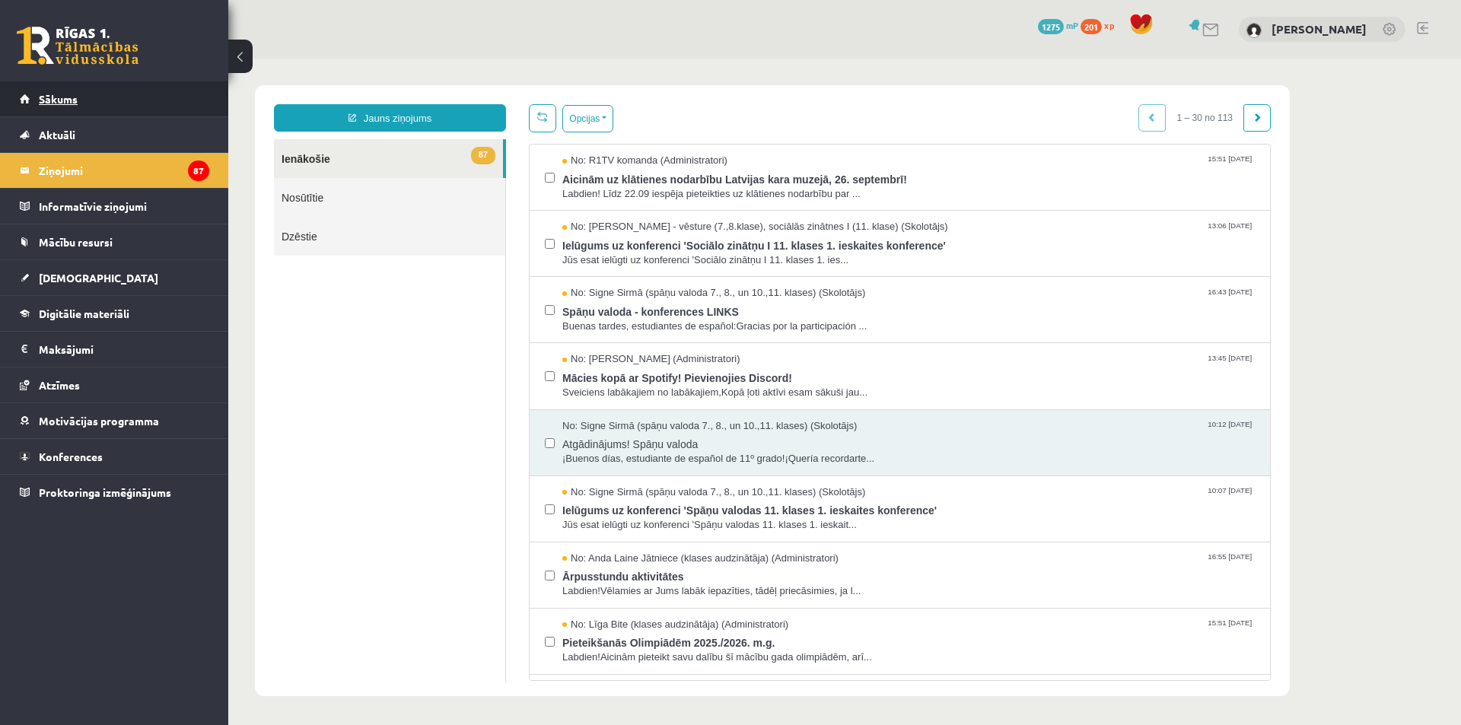
click at [72, 99] on span "Sākums" at bounding box center [58, 99] width 39 height 14
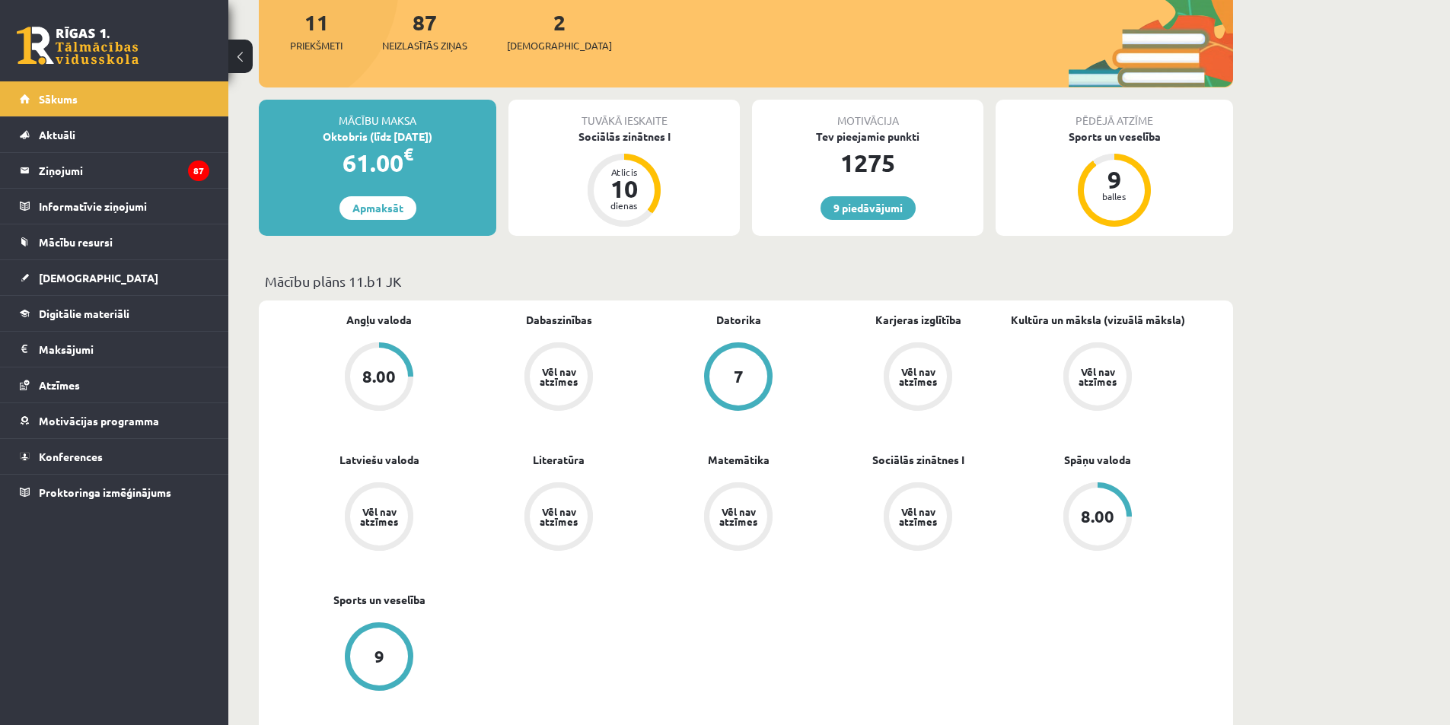
scroll to position [228, 0]
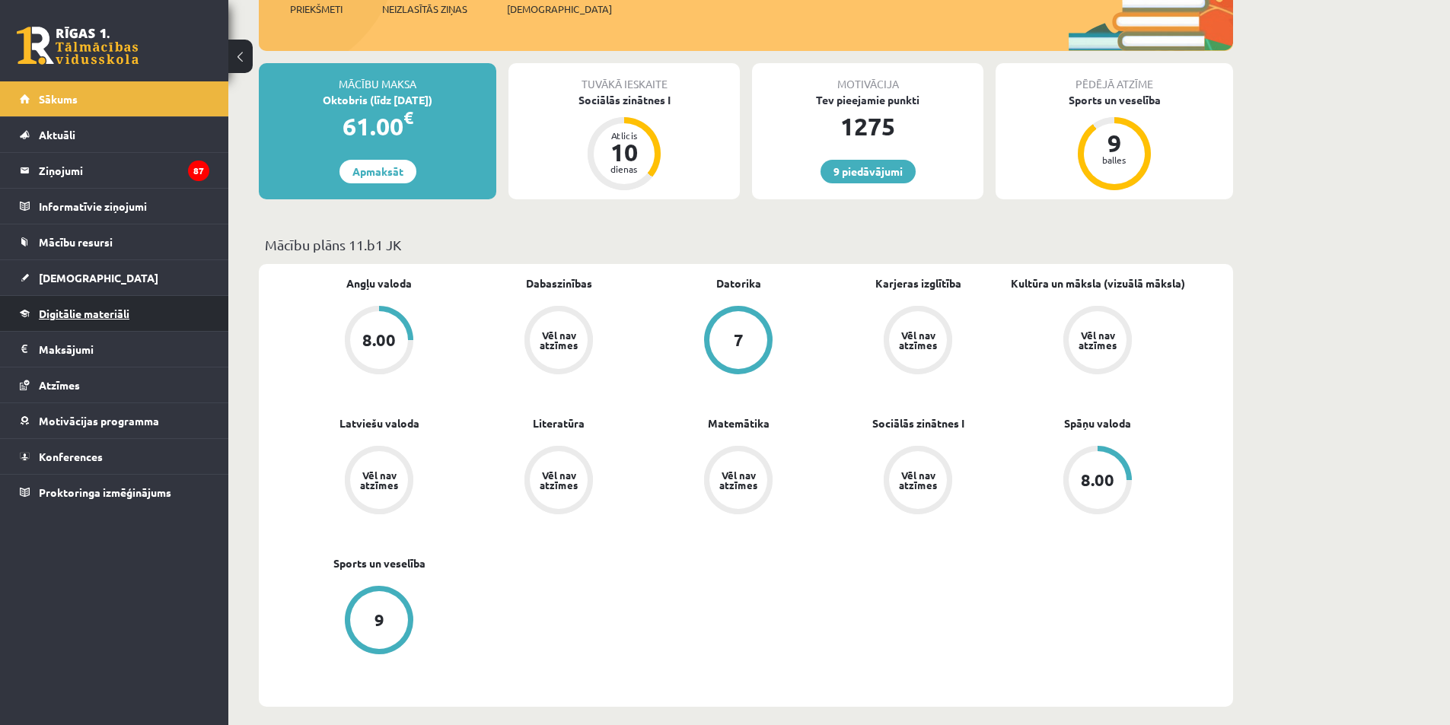
click at [81, 317] on span "Digitālie materiāli" at bounding box center [84, 314] width 91 height 14
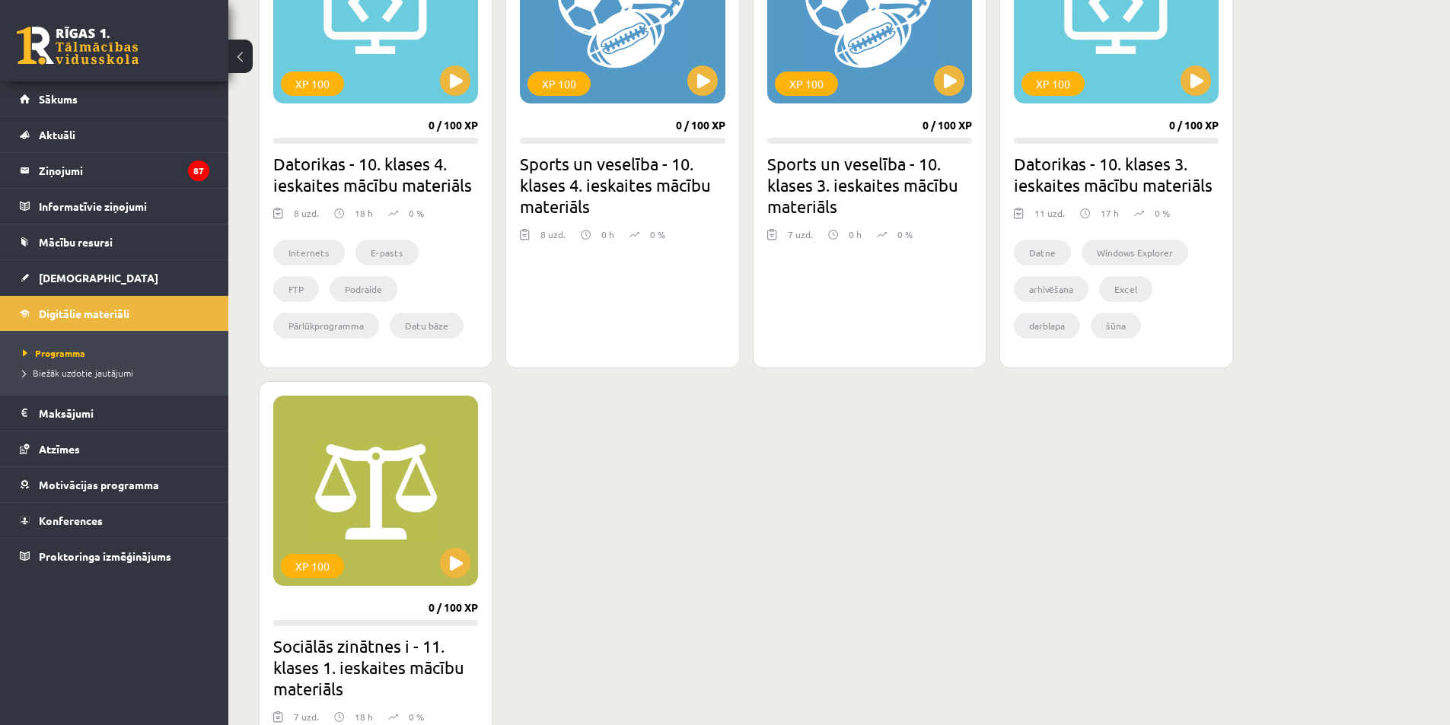
scroll to position [609, 0]
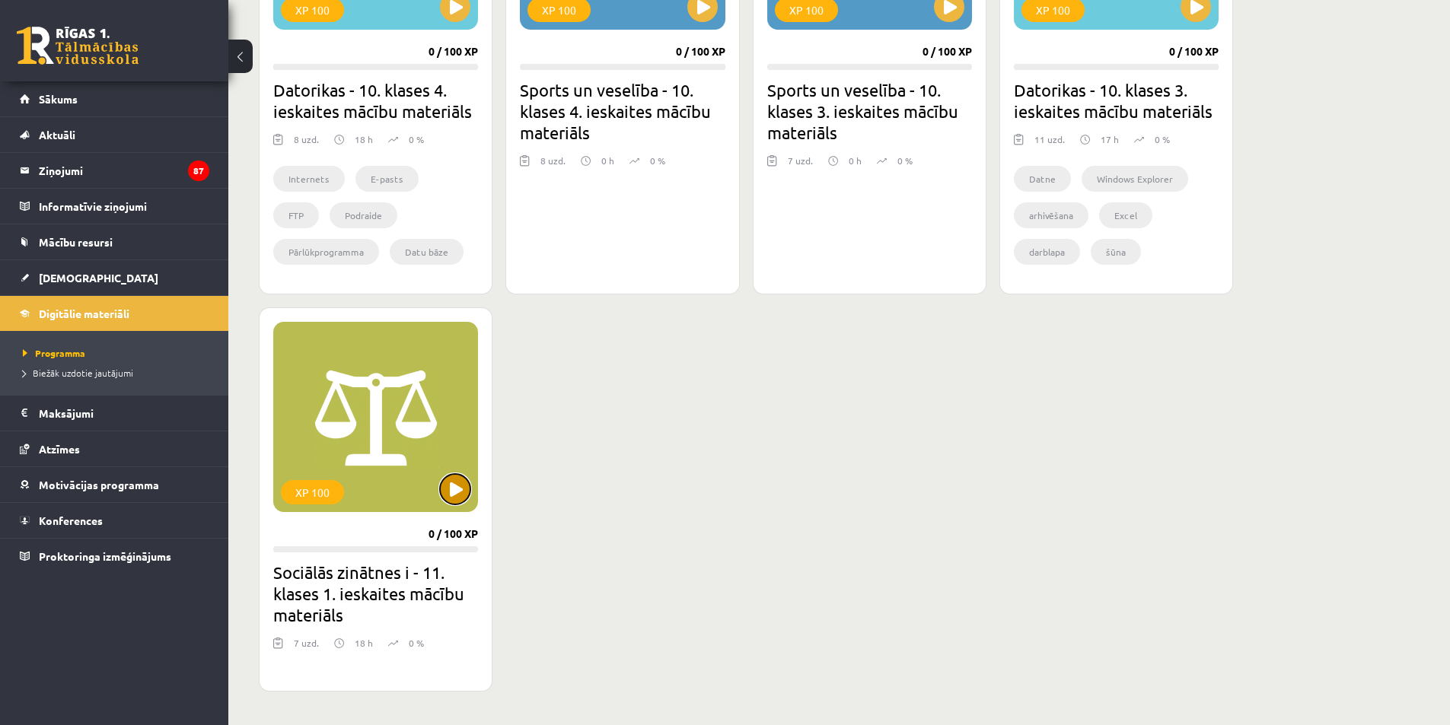
click at [452, 489] on button at bounding box center [455, 489] width 30 height 30
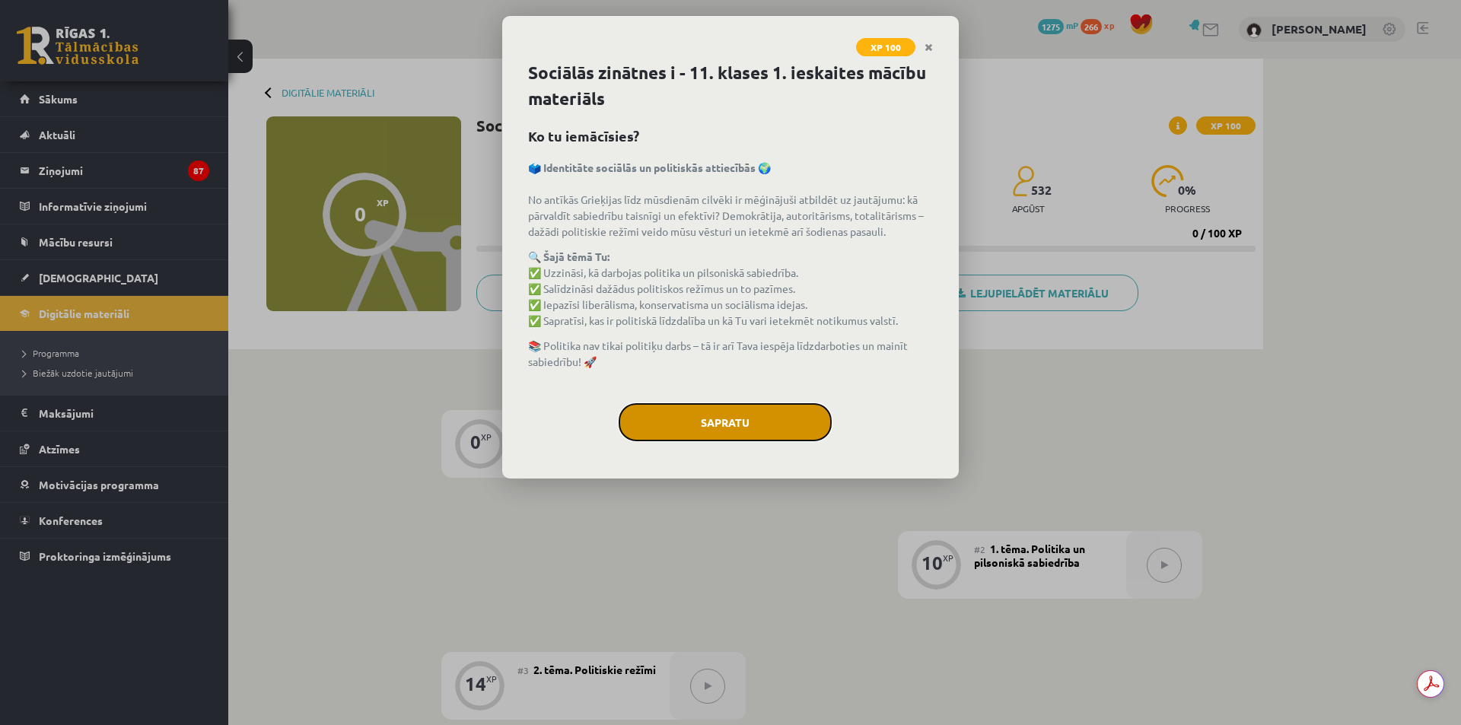
click at [722, 419] on button "Sapratu" at bounding box center [725, 422] width 213 height 38
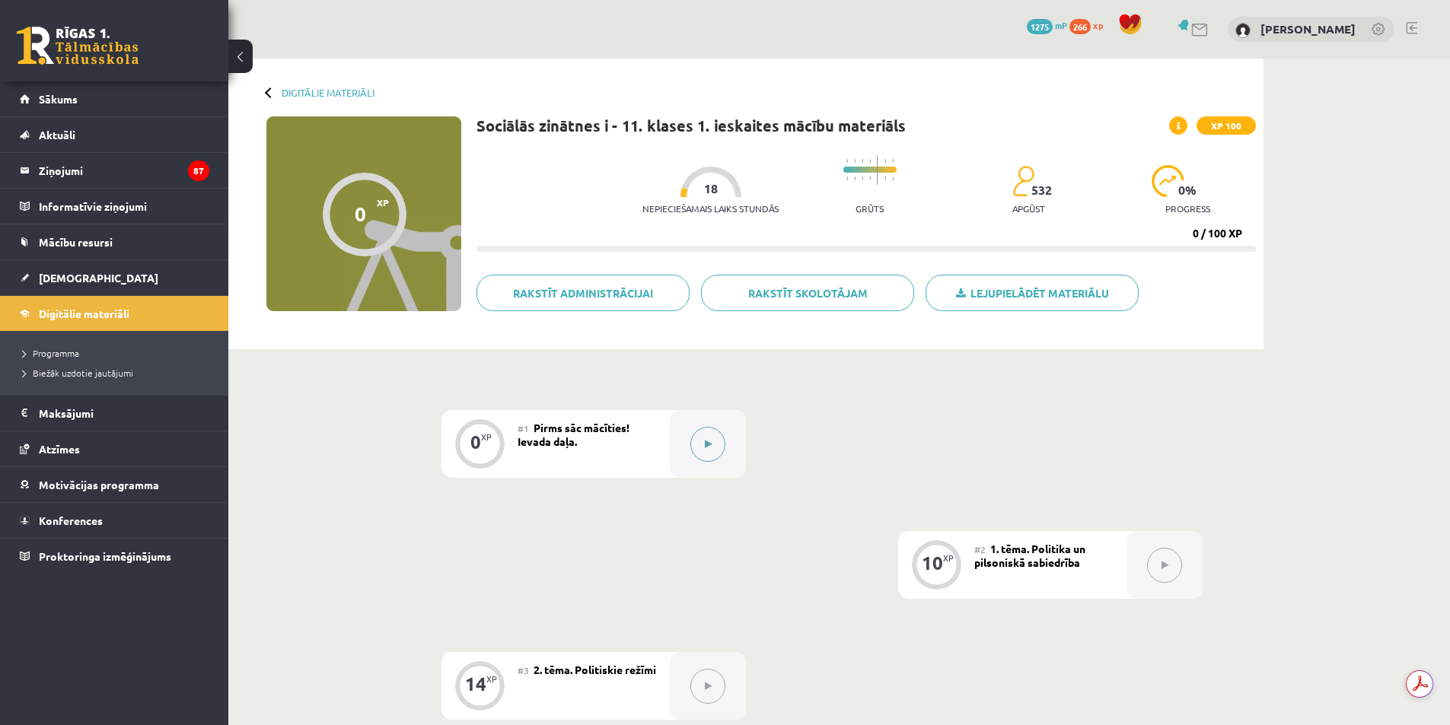
click at [712, 444] on button at bounding box center [707, 444] width 35 height 35
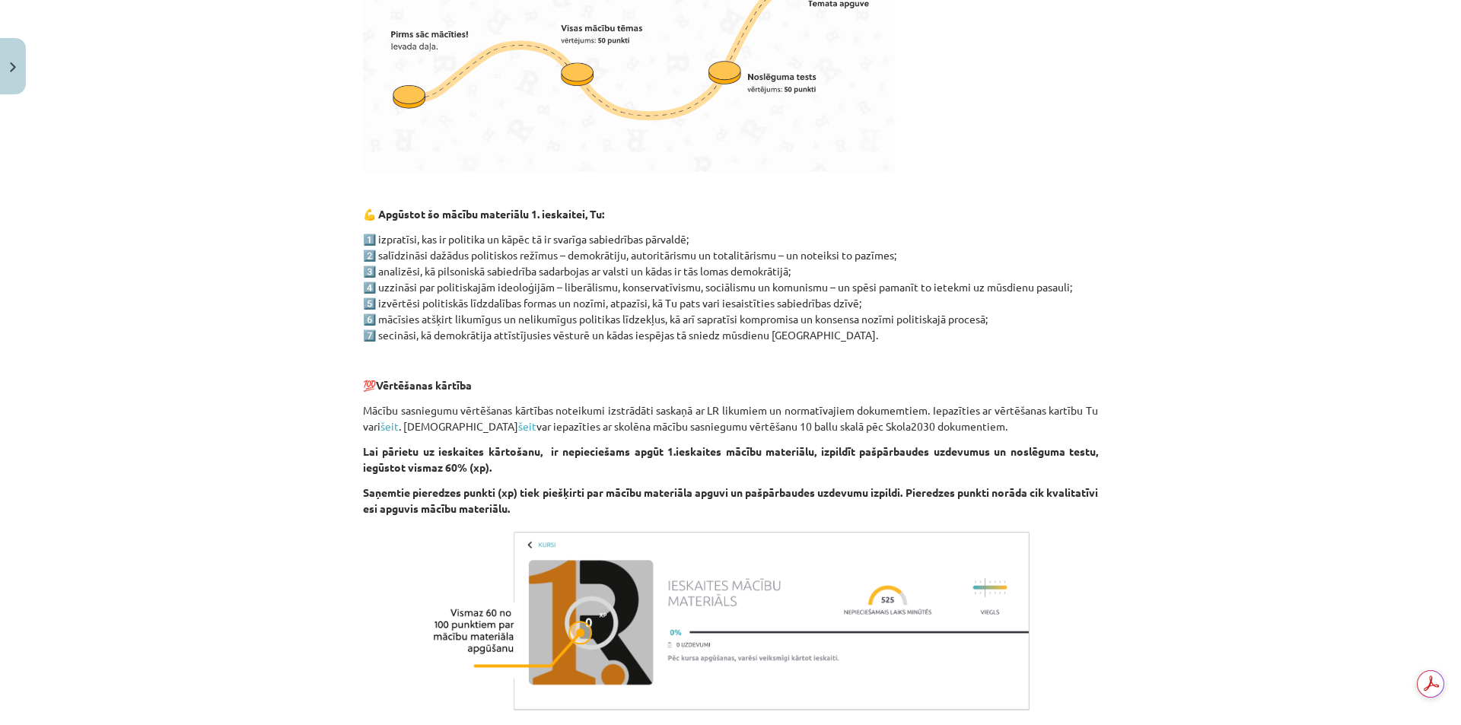
scroll to position [802, 0]
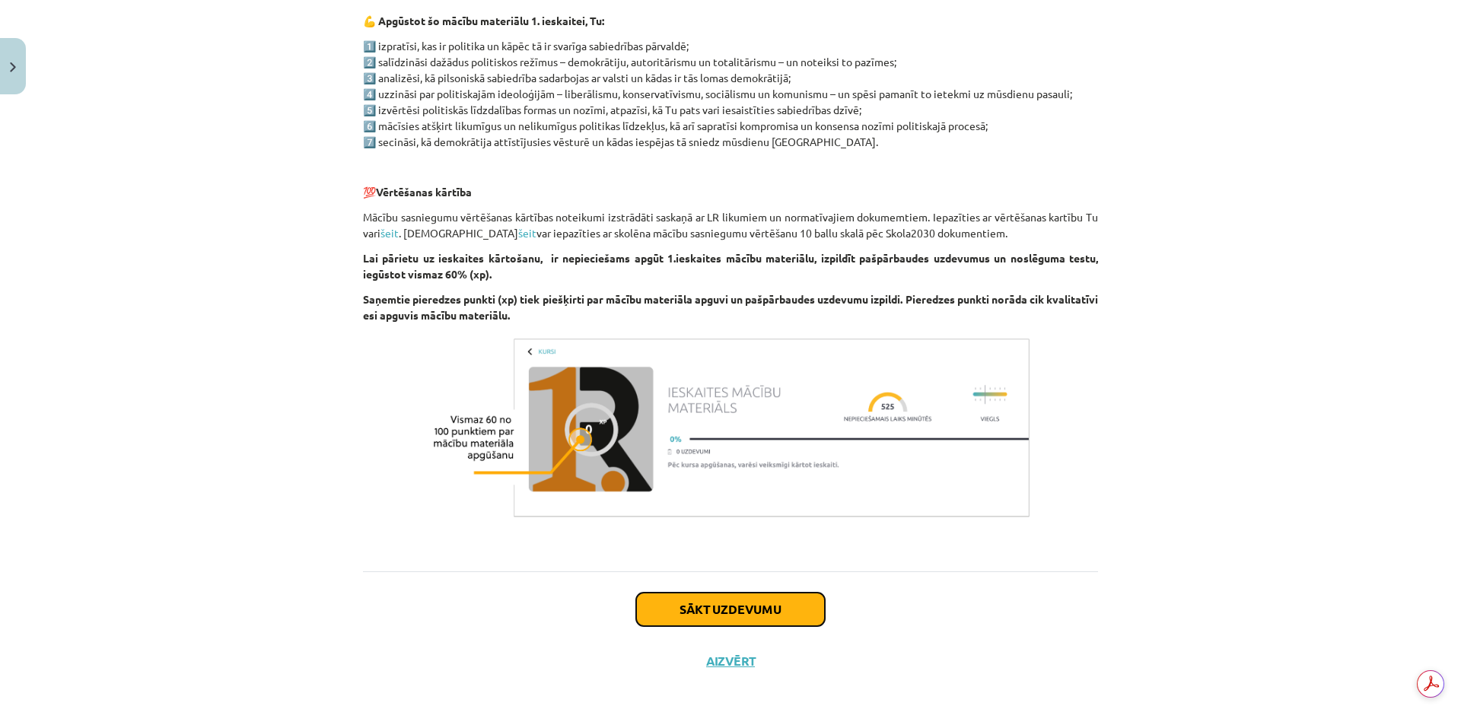
click at [772, 616] on button "Sākt uzdevumu" at bounding box center [730, 609] width 189 height 33
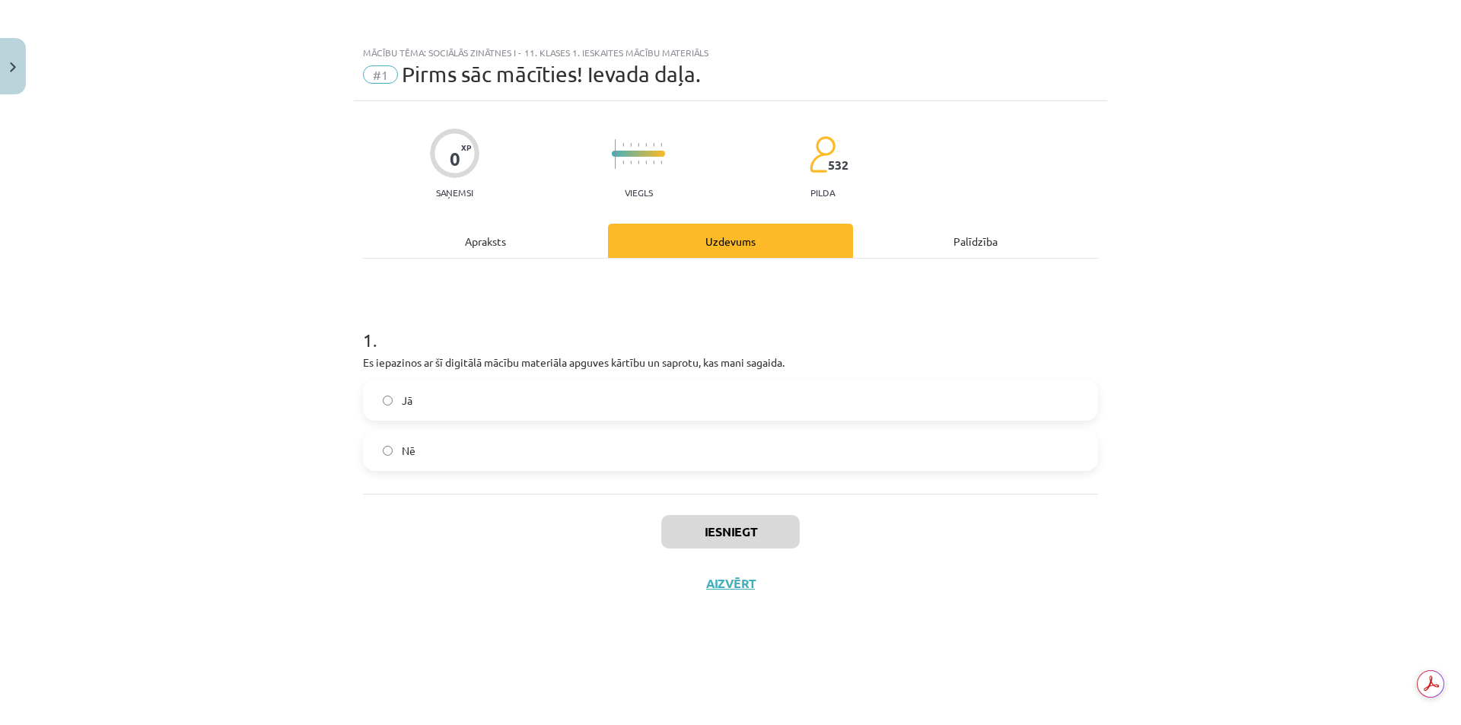
click at [410, 390] on label "Jā" at bounding box center [731, 400] width 732 height 38
click at [725, 532] on button "Iesniegt" at bounding box center [730, 531] width 139 height 33
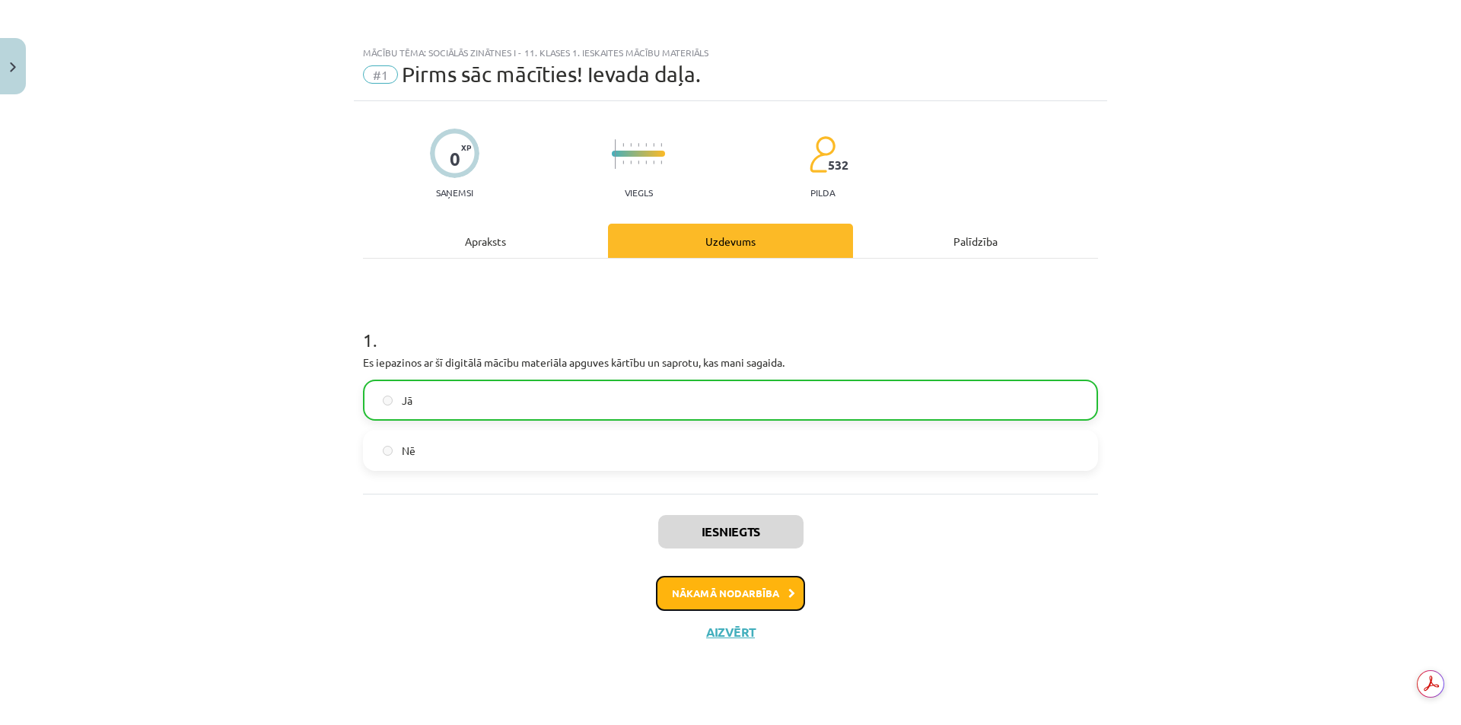
click at [693, 588] on button "Nākamā nodarbība" at bounding box center [730, 593] width 149 height 35
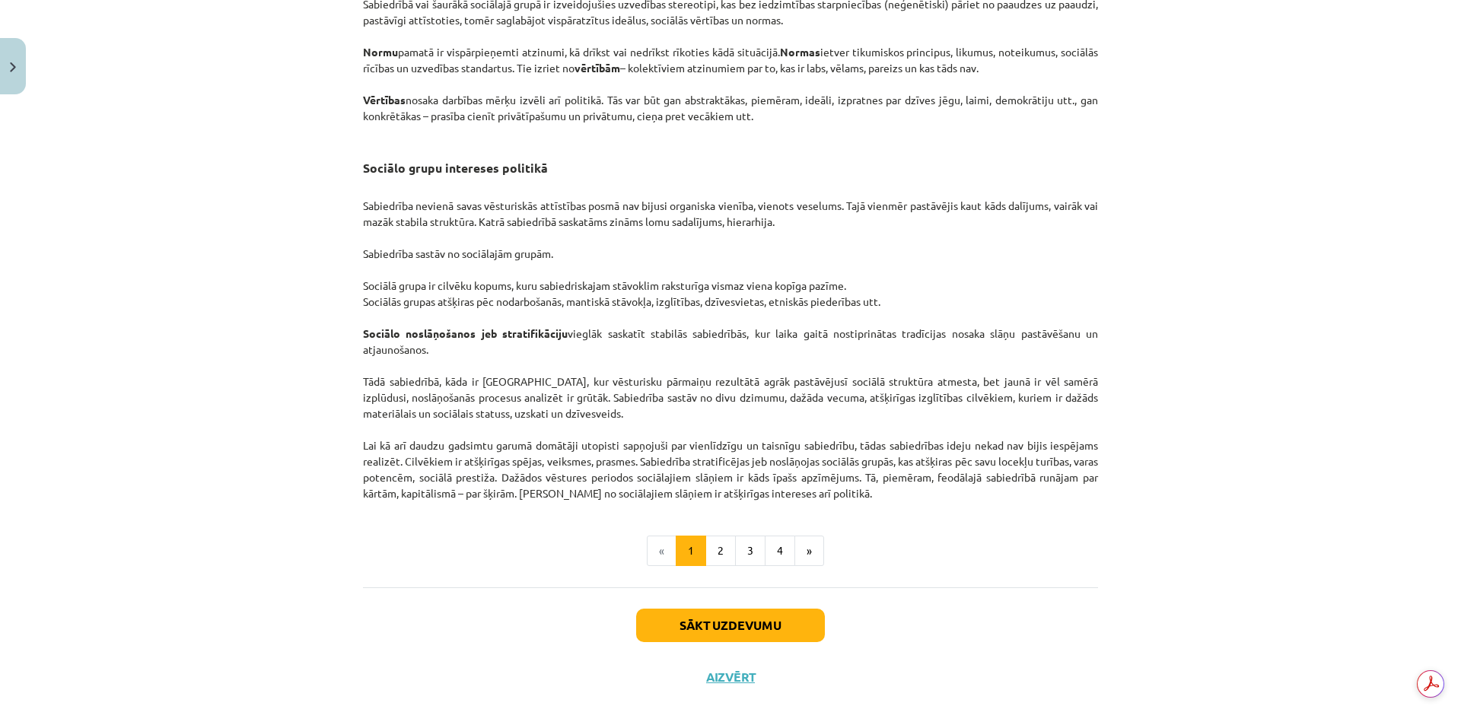
scroll to position [2213, 0]
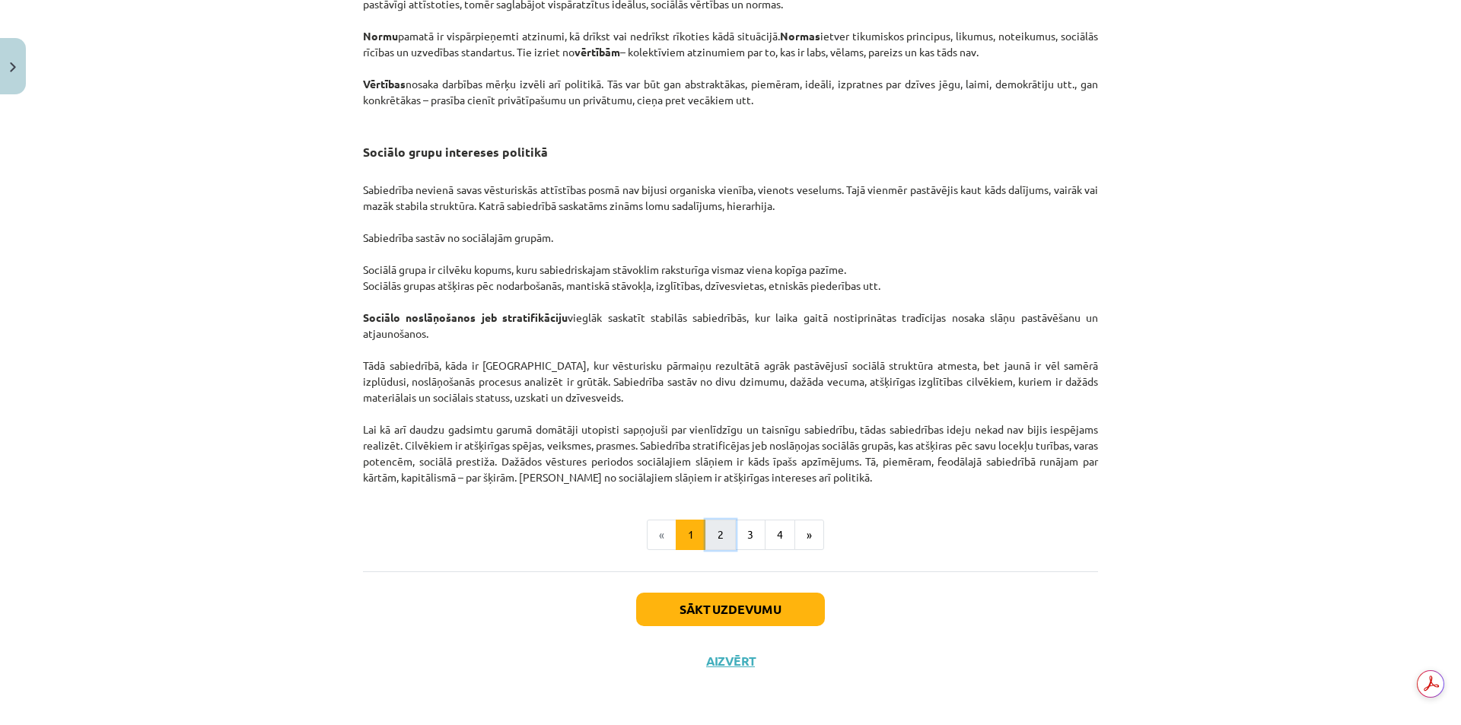
click at [712, 534] on button "2" at bounding box center [721, 535] width 30 height 30
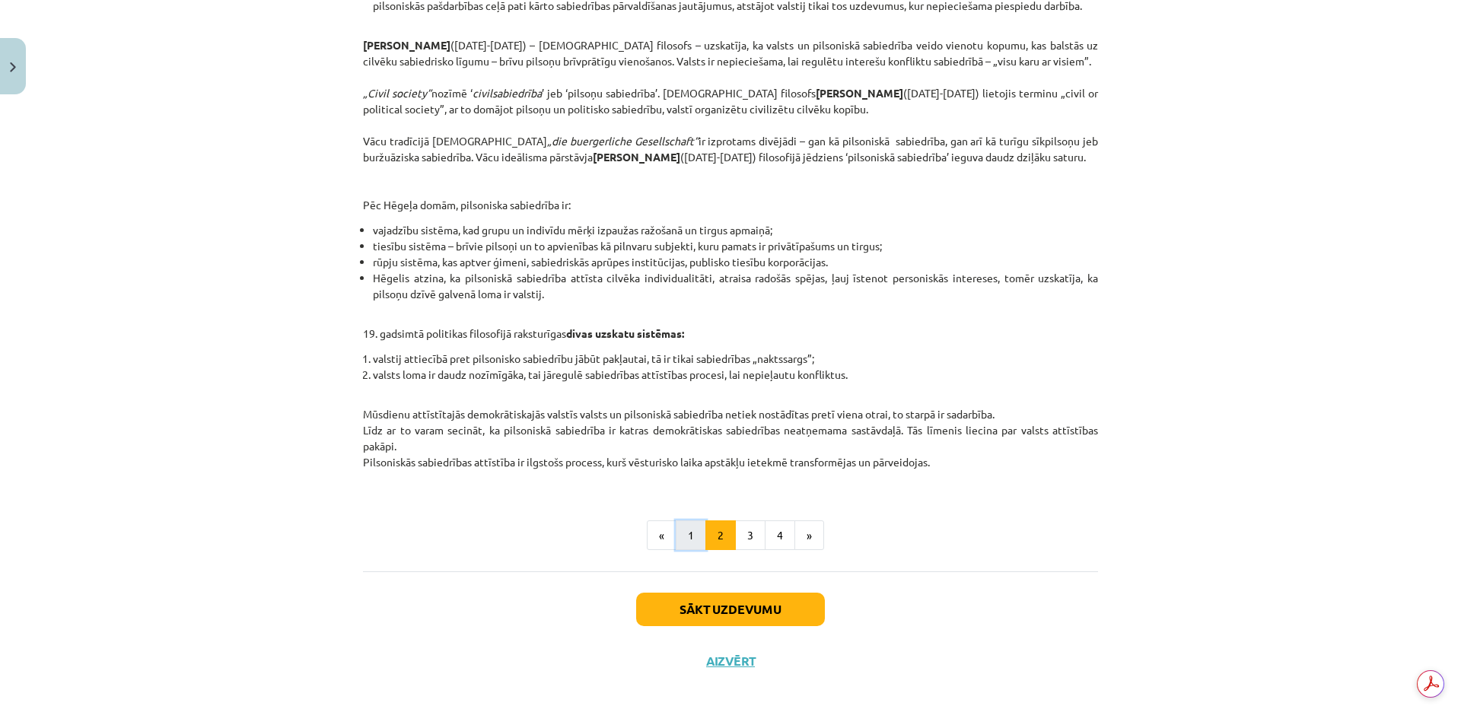
click at [683, 534] on button "1" at bounding box center [691, 536] width 30 height 30
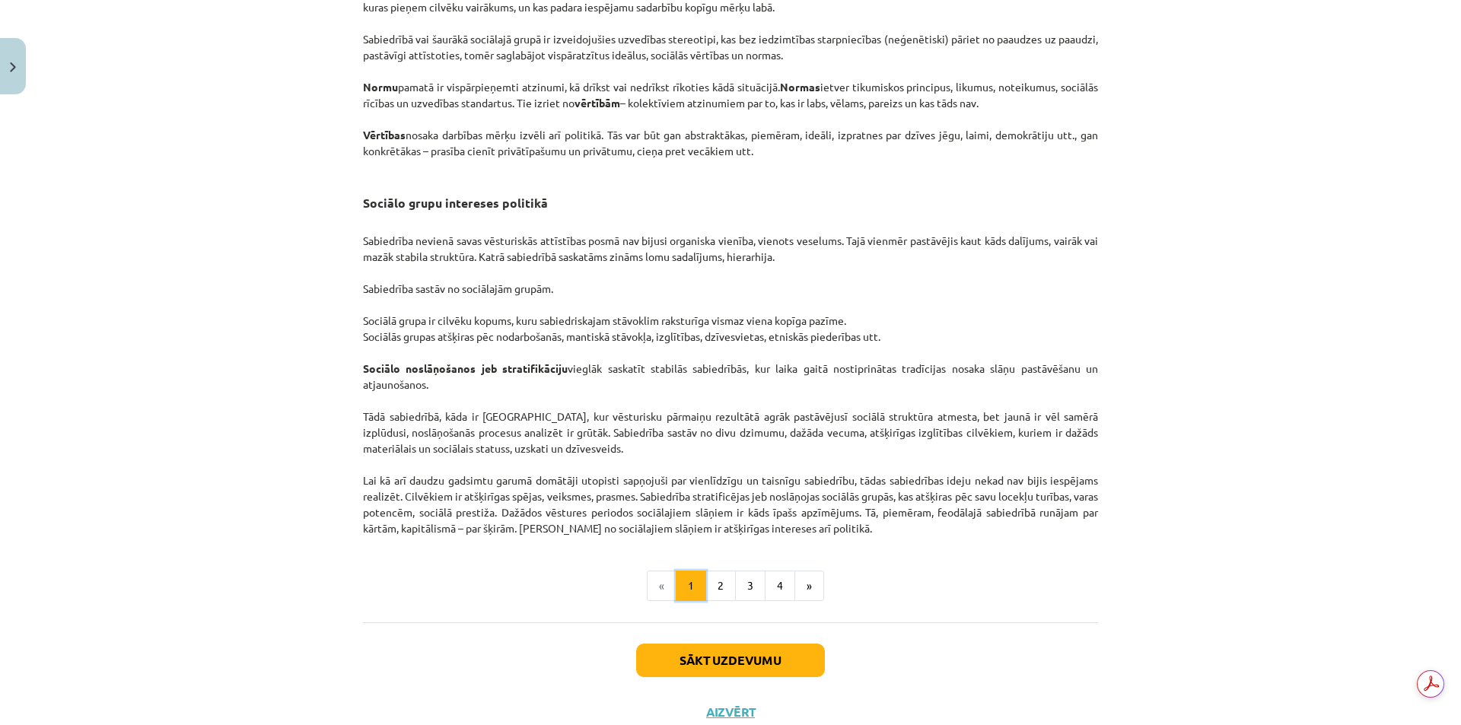
scroll to position [2175, 0]
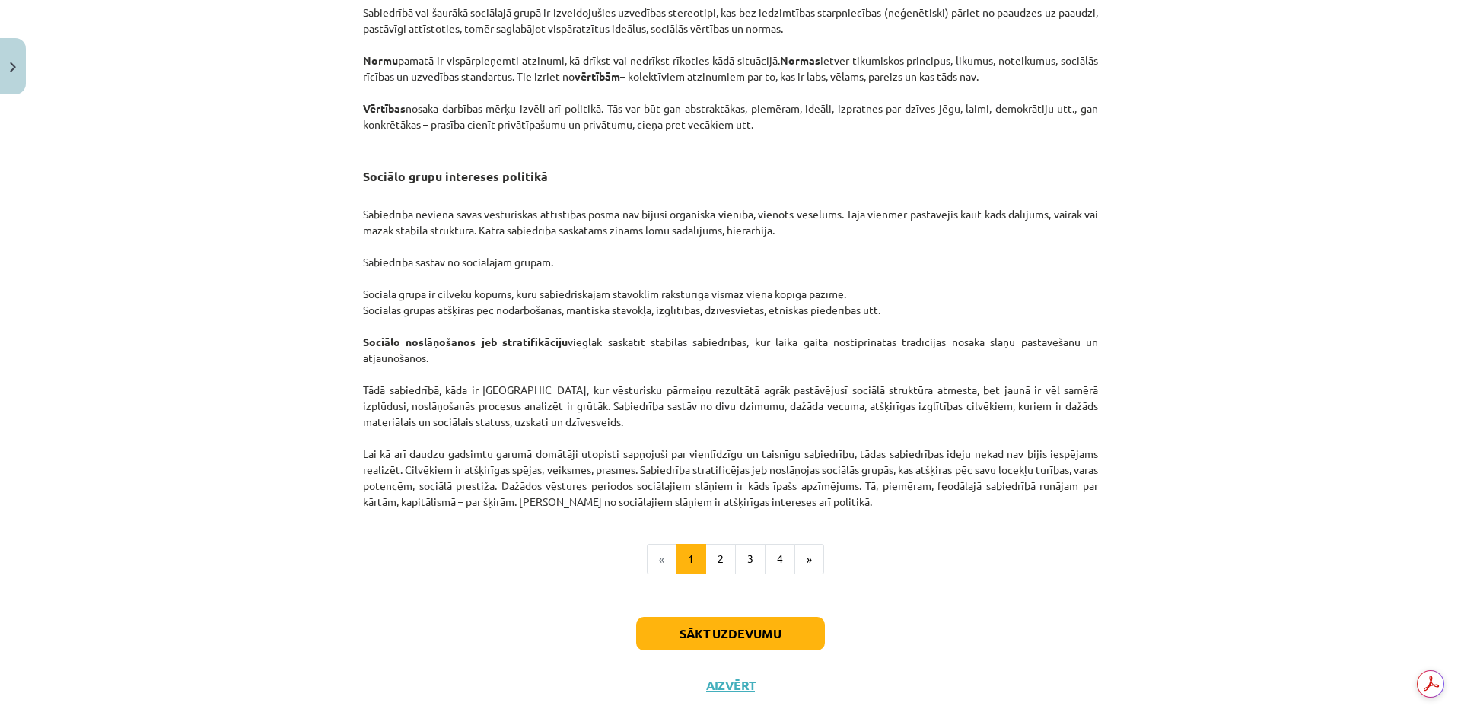
drag, startPoint x: 359, startPoint y: 307, endPoint x: 847, endPoint y: 307, distance: 487.9
click at [847, 307] on p "Sabiedrība nevienā savas vēsturiskās attīstības posmā nav bijusi organiska vien…" at bounding box center [730, 350] width 735 height 320
click at [287, 330] on div "Mācību tēma: Sociālās zinātnes i - 11. klases 1. ieskaites mācību materiāls #2 …" at bounding box center [730, 362] width 1461 height 725
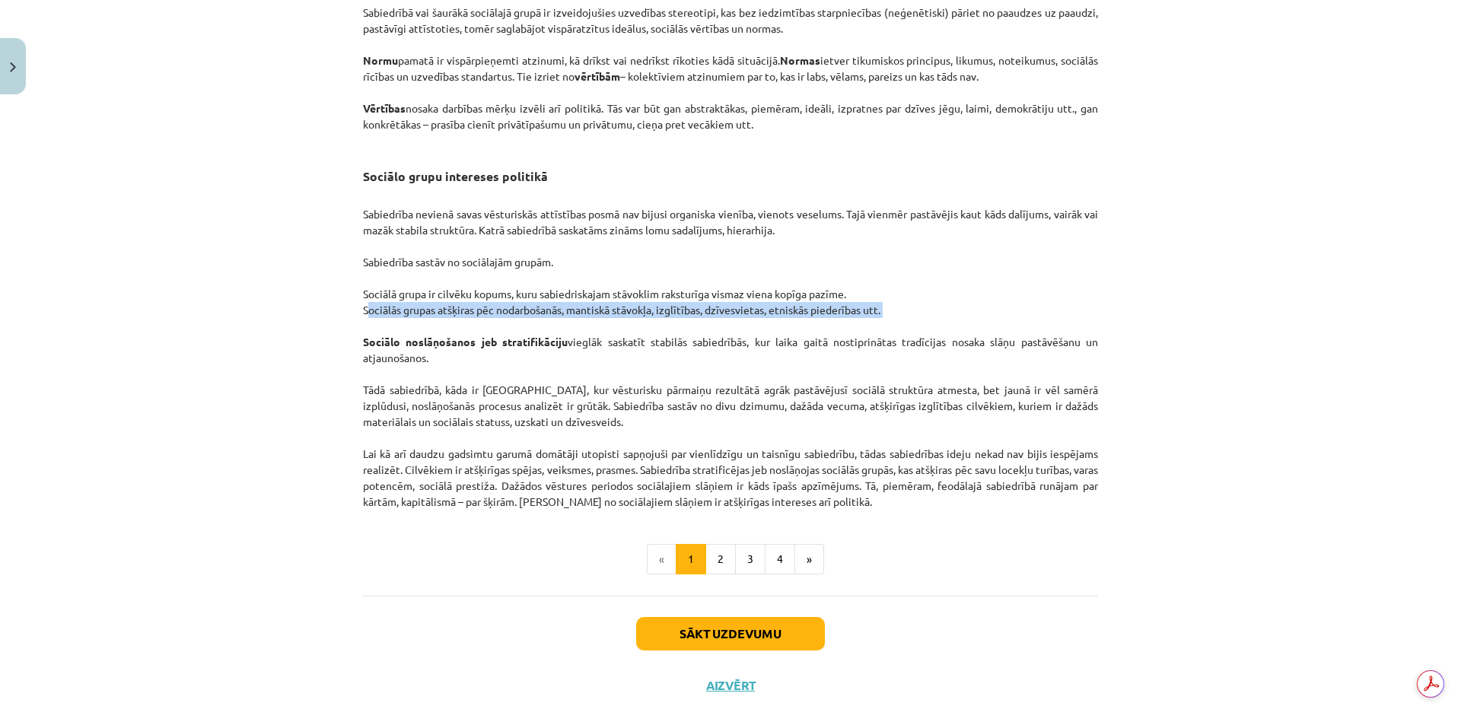
drag, startPoint x: 358, startPoint y: 324, endPoint x: 881, endPoint y: 347, distance: 524.1
click at [881, 347] on p "Sabiedrība nevienā savas vēsturiskās attīstības posmā nav bijusi organiska vien…" at bounding box center [730, 350] width 735 height 320
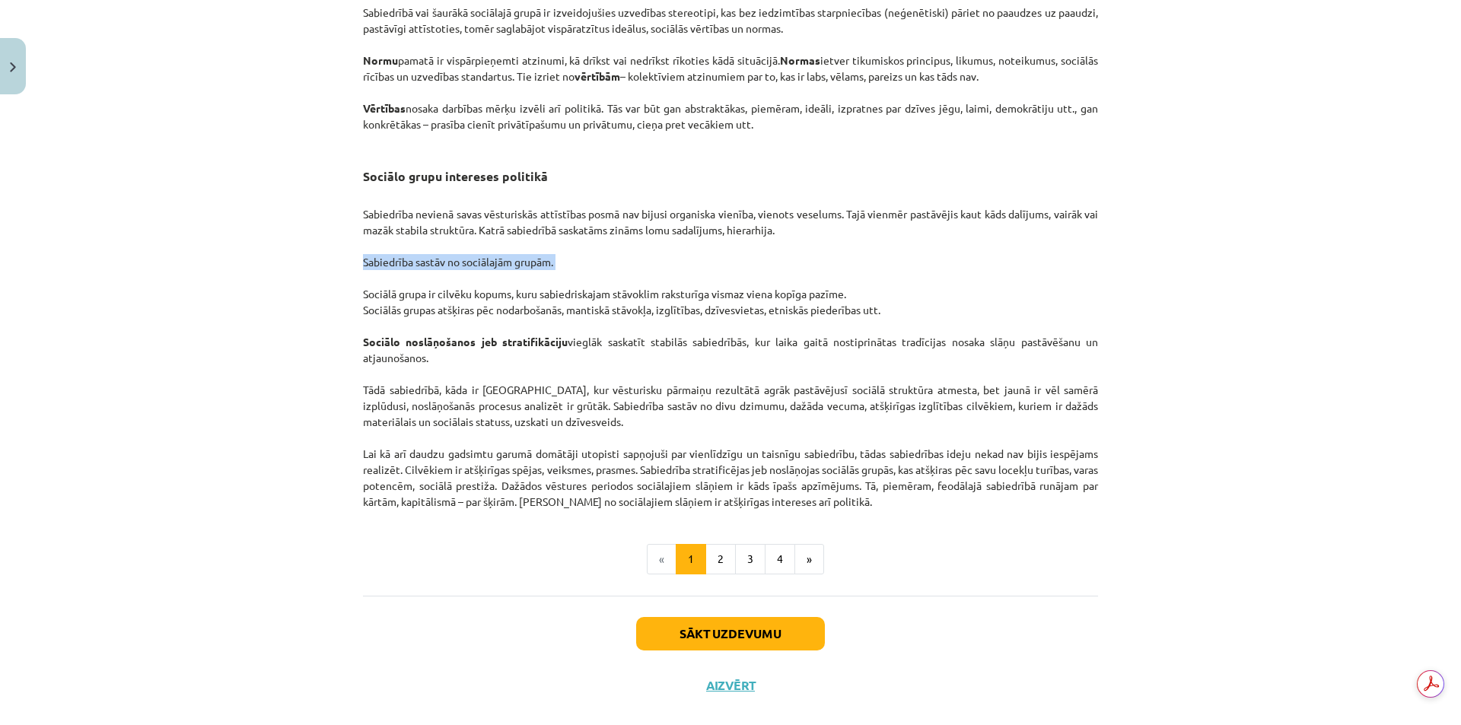
drag, startPoint x: 913, startPoint y: 280, endPoint x: 924, endPoint y: 288, distance: 13.1
click at [924, 288] on p "Sabiedrība nevienā savas vēsturiskās attīstības posmā nav bijusi organiska vien…" at bounding box center [730, 350] width 735 height 320
click at [910, 293] on p "Sabiedrība nevienā savas vēsturiskās attīstības posmā nav bijusi organiska vien…" at bounding box center [730, 350] width 735 height 320
click at [716, 566] on button "2" at bounding box center [721, 559] width 30 height 30
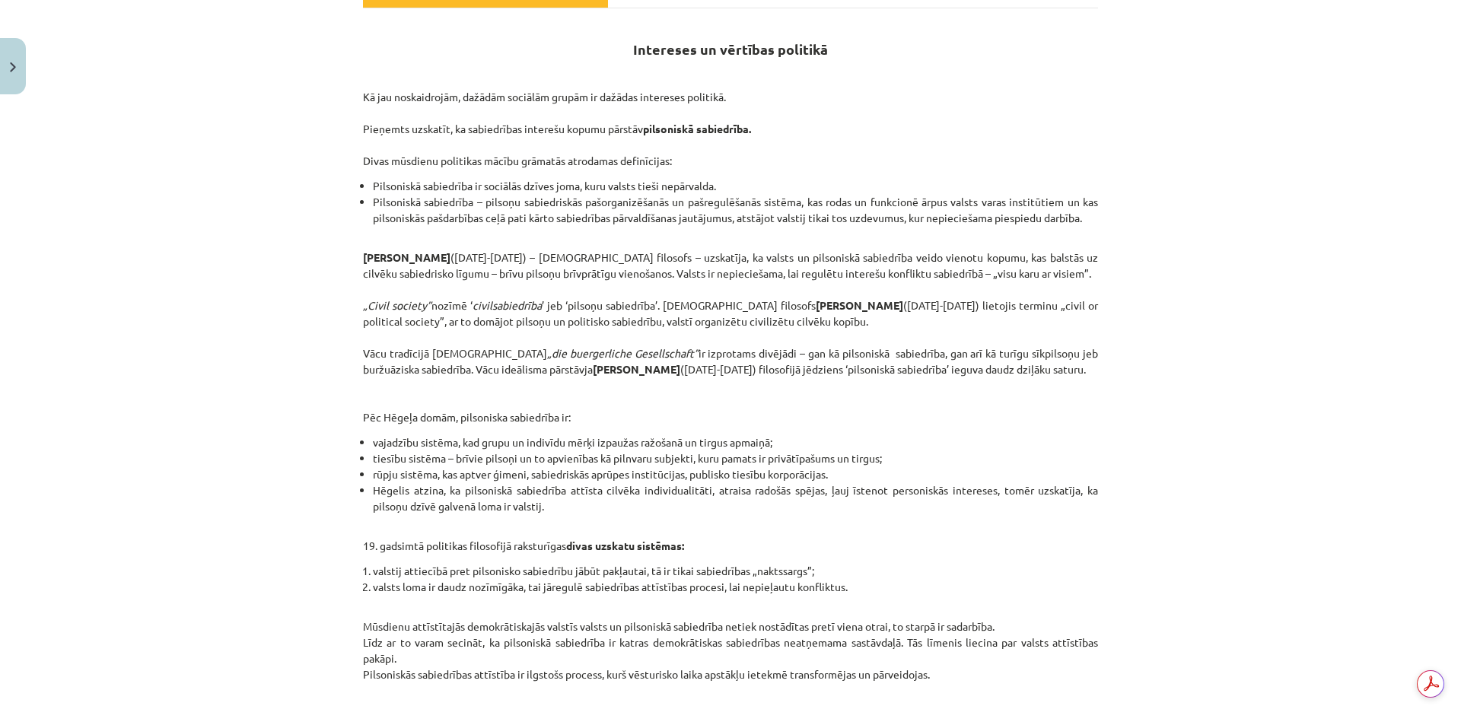
scroll to position [327, 0]
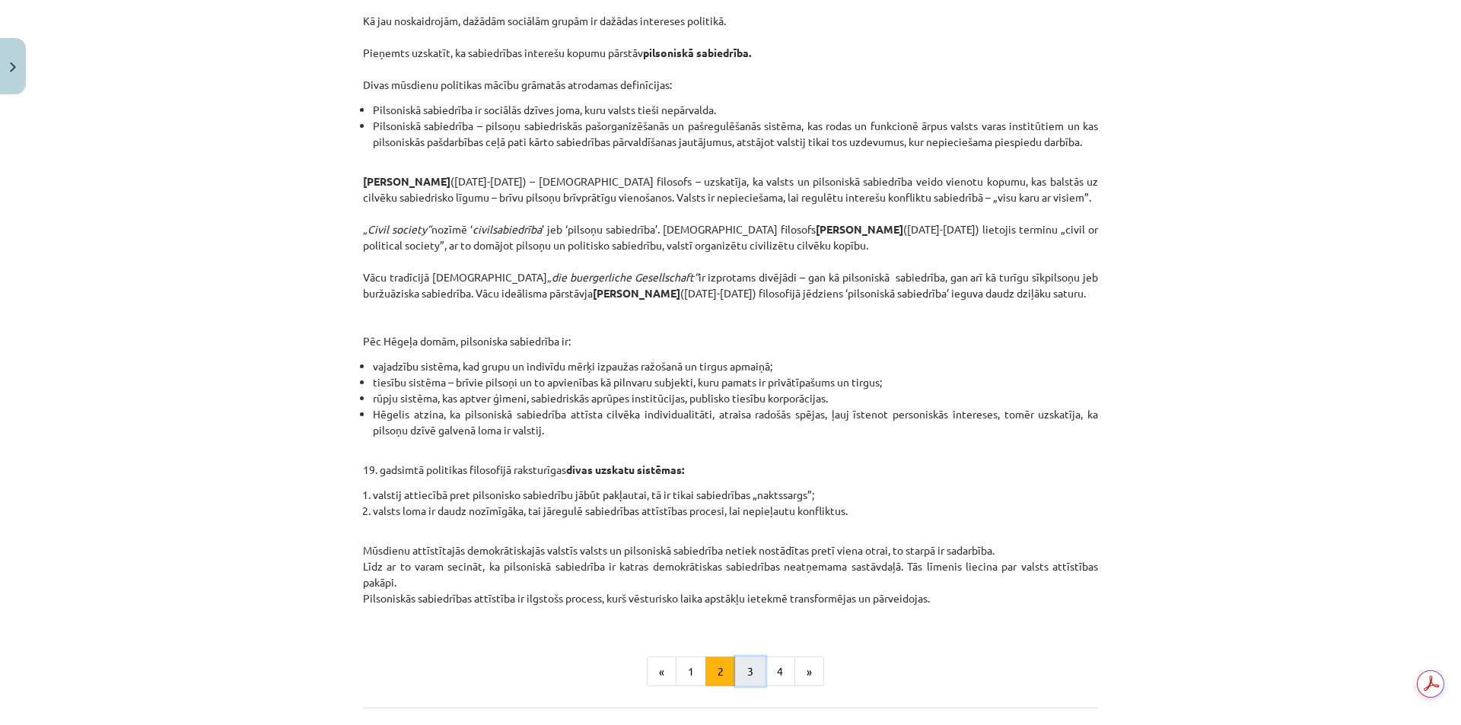
click at [744, 683] on button "3" at bounding box center [750, 672] width 30 height 30
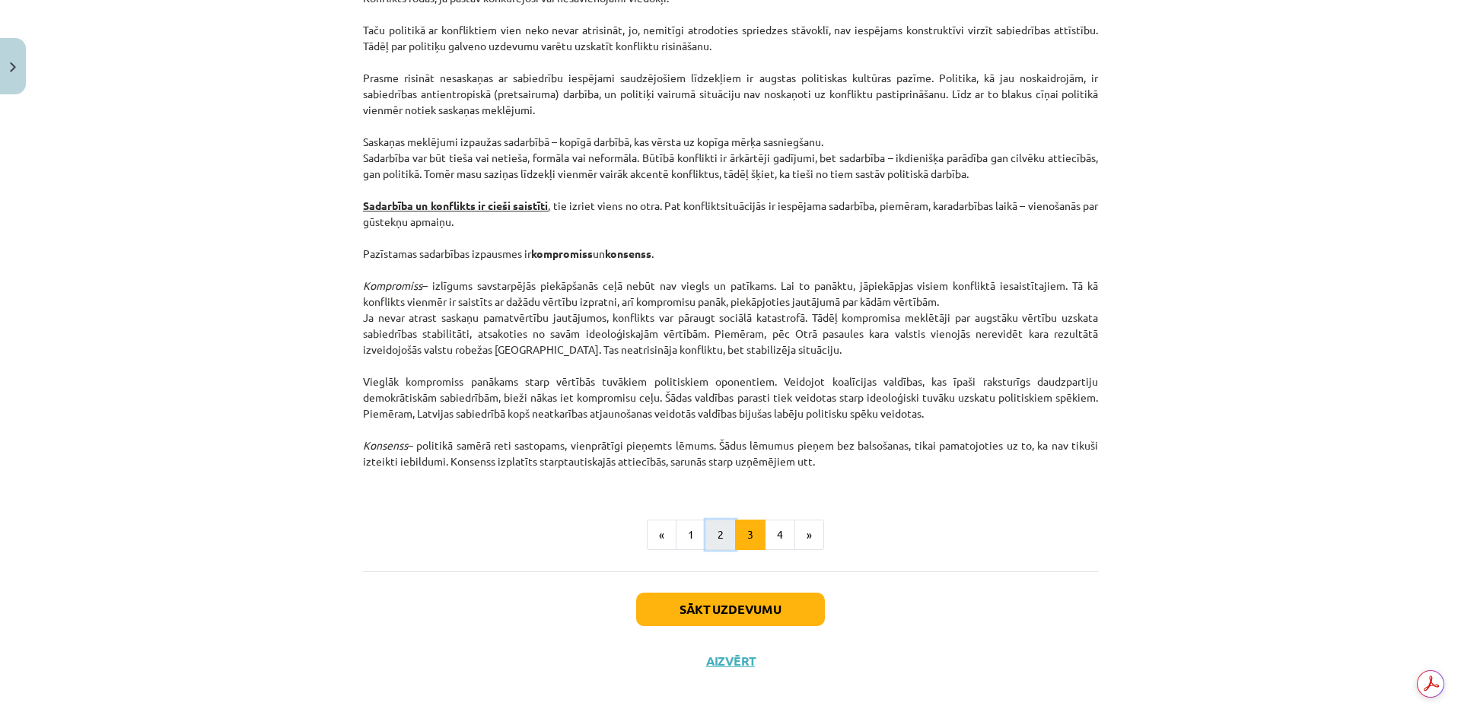
click at [710, 541] on button "2" at bounding box center [721, 535] width 30 height 30
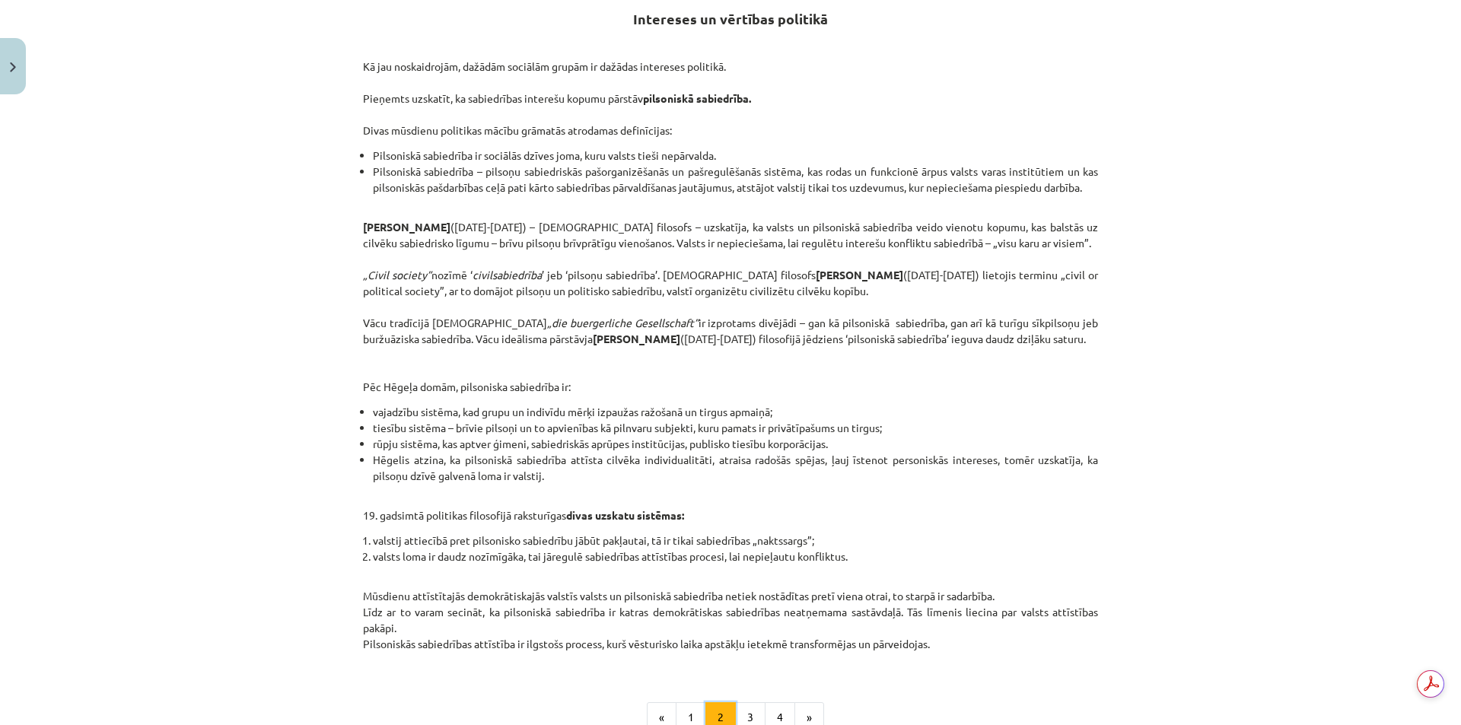
scroll to position [304, 0]
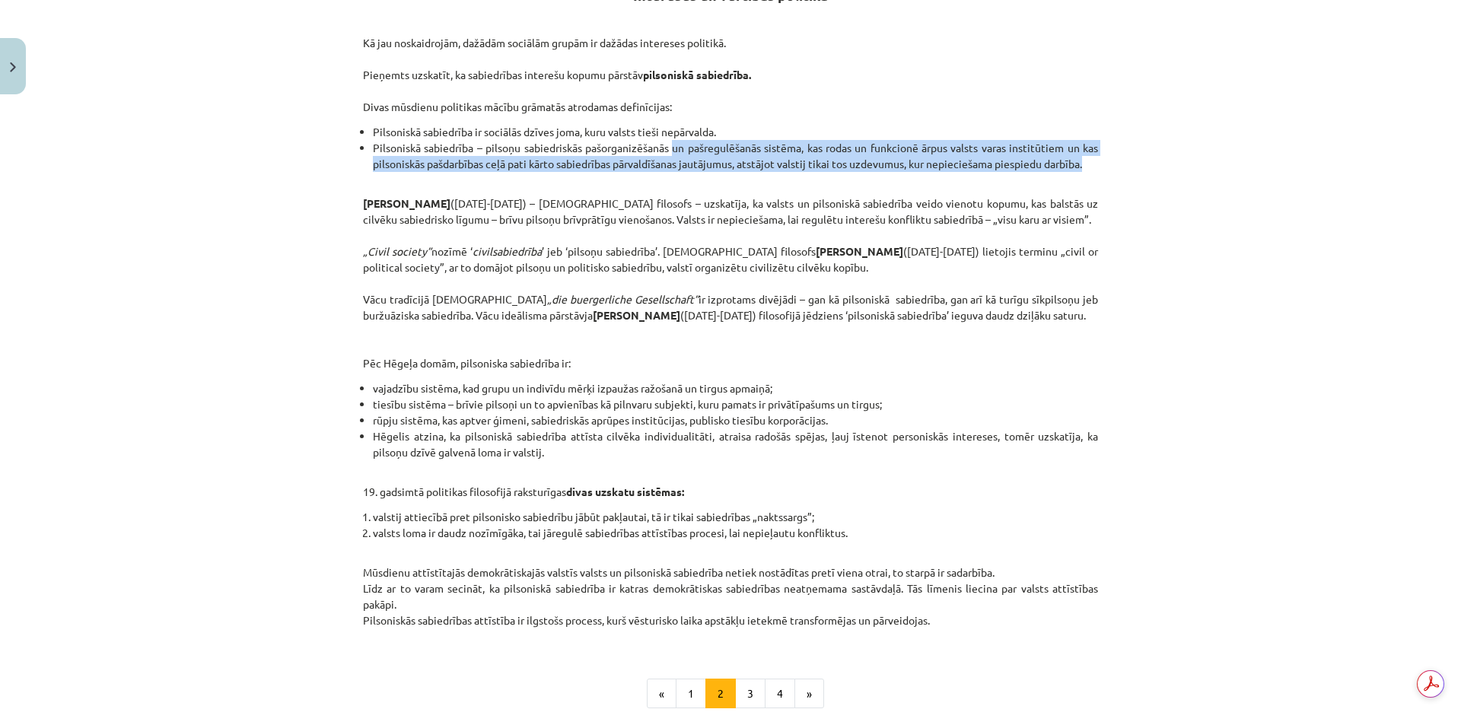
drag, startPoint x: 668, startPoint y: 147, endPoint x: 1101, endPoint y: 168, distance: 433.6
click at [1101, 168] on div "10 XP Saņemsi Sarežģīts 532 pilda Apraksts Uzdevums Palīdzība Intereses un vērt…" at bounding box center [730, 321] width 753 height 1049
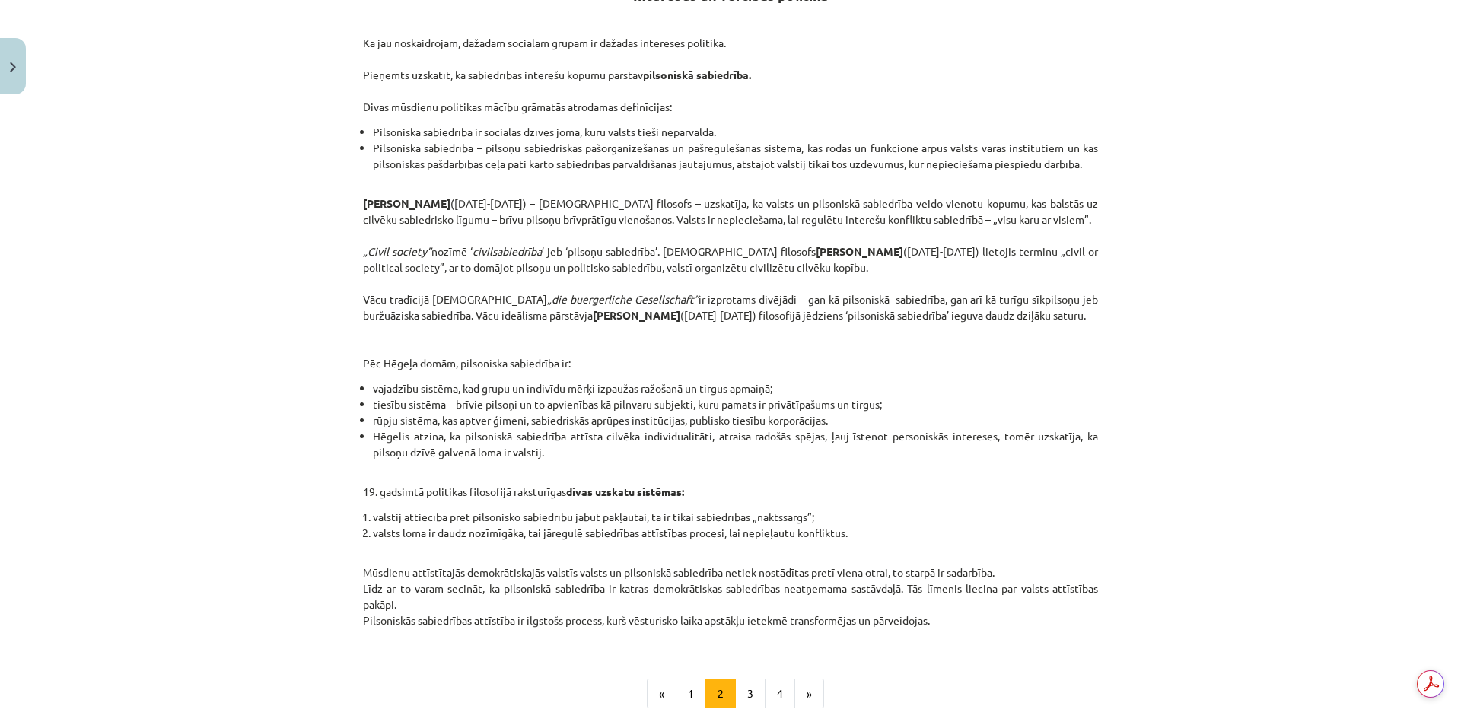
click at [1054, 76] on p "Kā jau noskaidrojām, dažādām sociālām grupām ir dažādas intereses politikā. Pie…" at bounding box center [730, 75] width 735 height 80
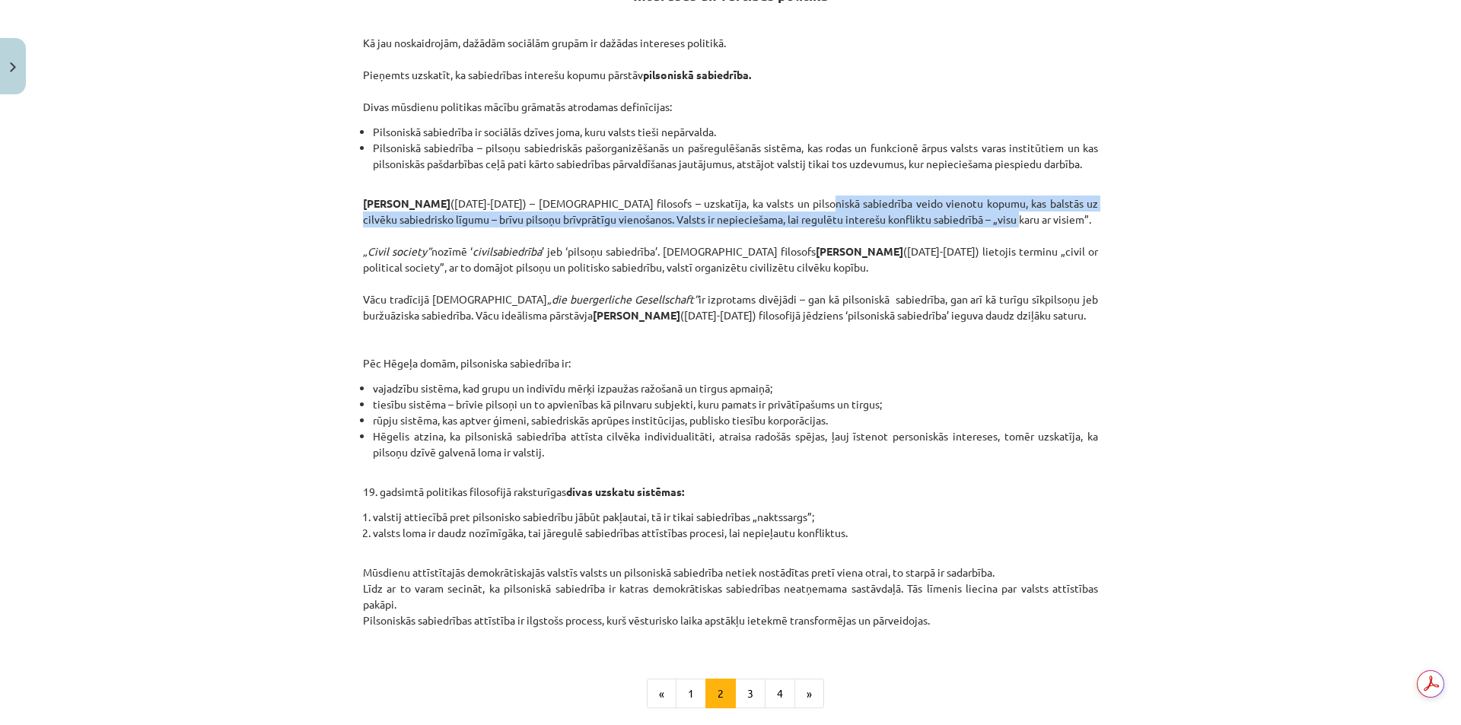
drag, startPoint x: 783, startPoint y: 204, endPoint x: 967, endPoint y: 225, distance: 184.6
click at [967, 225] on p "Tomass Hobss (1588-1679) – angļu filosofs – uzskatīja, ka valsts un pilsoniskā …" at bounding box center [730, 284] width 735 height 176
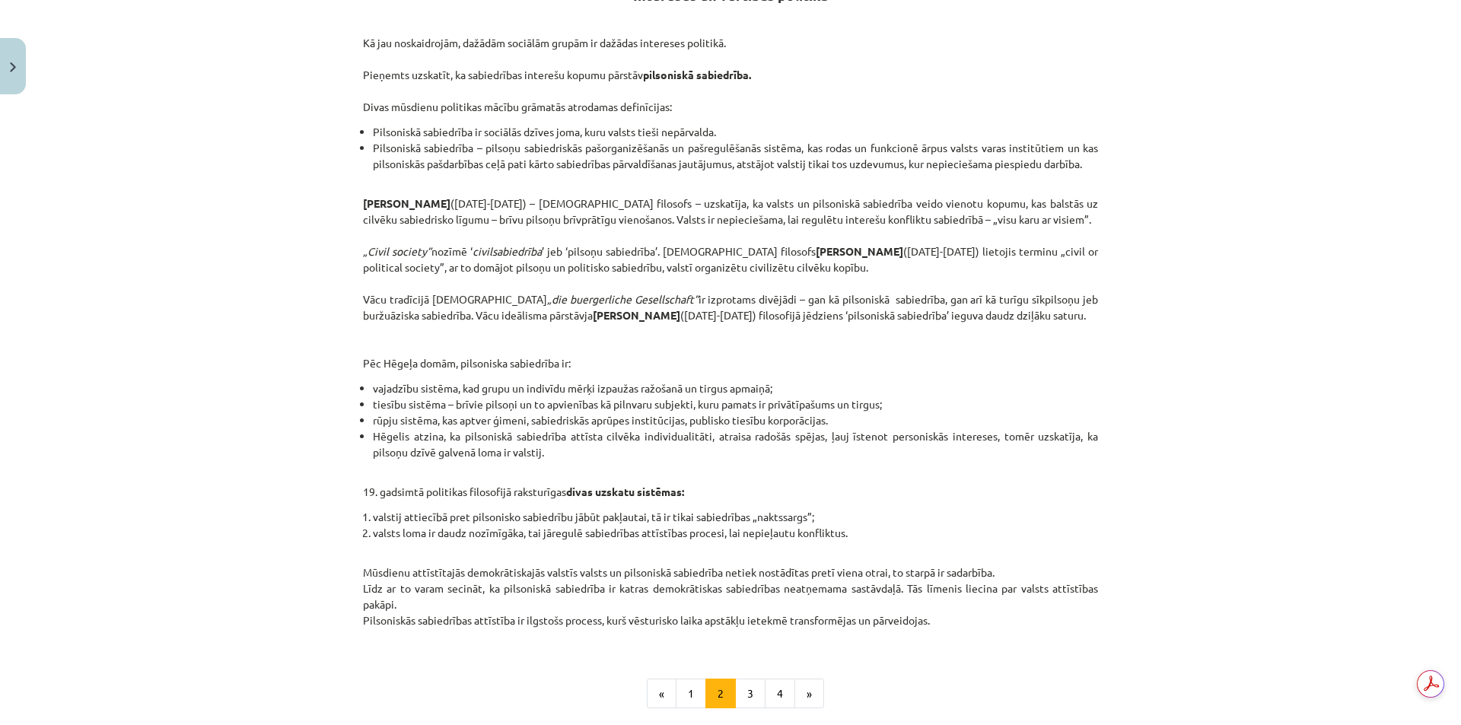
click at [1119, 241] on div "Mācību tēma: Sociālās zinātnes i - 11. klases 1. ieskaites mācību materiāls #2 …" at bounding box center [730, 362] width 1461 height 725
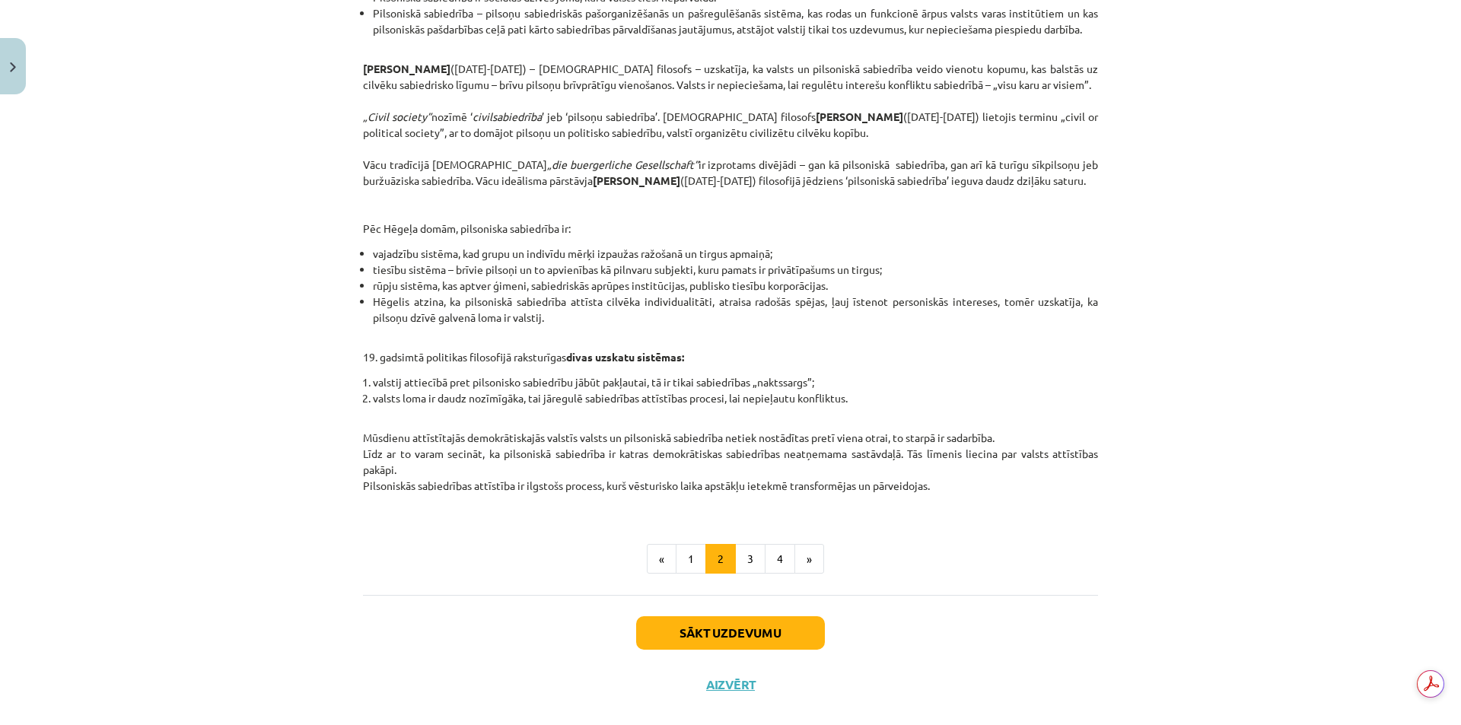
scroll to position [457, 0]
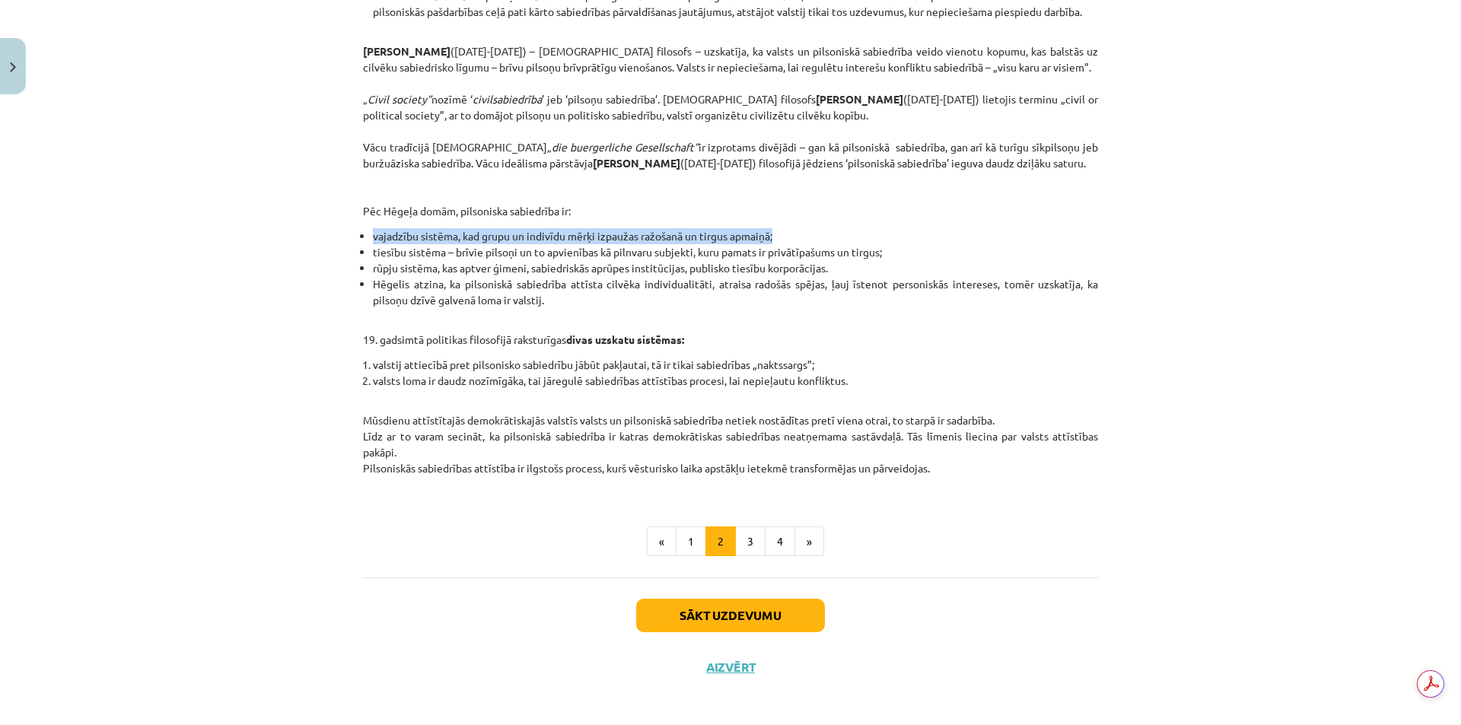
drag, startPoint x: 370, startPoint y: 250, endPoint x: 776, endPoint y: 253, distance: 406.4
click at [776, 244] on li "vajadzību sistēma, kad grupu un indivīdu mērķi izpaužas ražošanā un tirgus apma…" at bounding box center [735, 236] width 725 height 16
click at [785, 241] on div "Intereses un vērtības politikā Kā jau noskaidrojām, dažādām sociālām grupām ir …" at bounding box center [730, 154] width 735 height 677
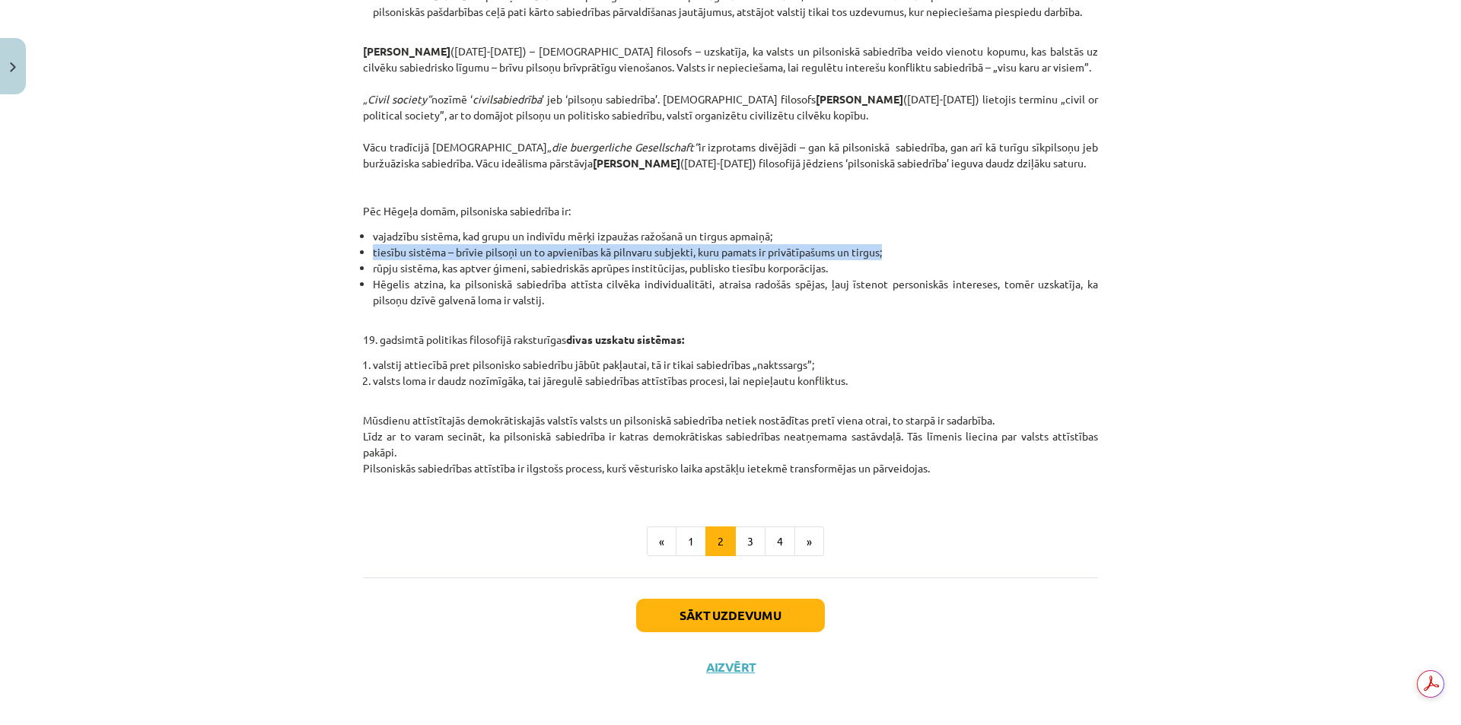
drag, startPoint x: 368, startPoint y: 270, endPoint x: 882, endPoint y: 267, distance: 513.7
click at [882, 260] on li "tiesību sistēma – brīvie pilsoņi un to apvienības kā pilnvaru subjekti, kuru pa…" at bounding box center [735, 252] width 725 height 16
click at [858, 295] on li "Hēgelis atzina, ka pilsoniskā sabiedrība attīsta cilvēka individualitāti, atrai…" at bounding box center [735, 292] width 725 height 32
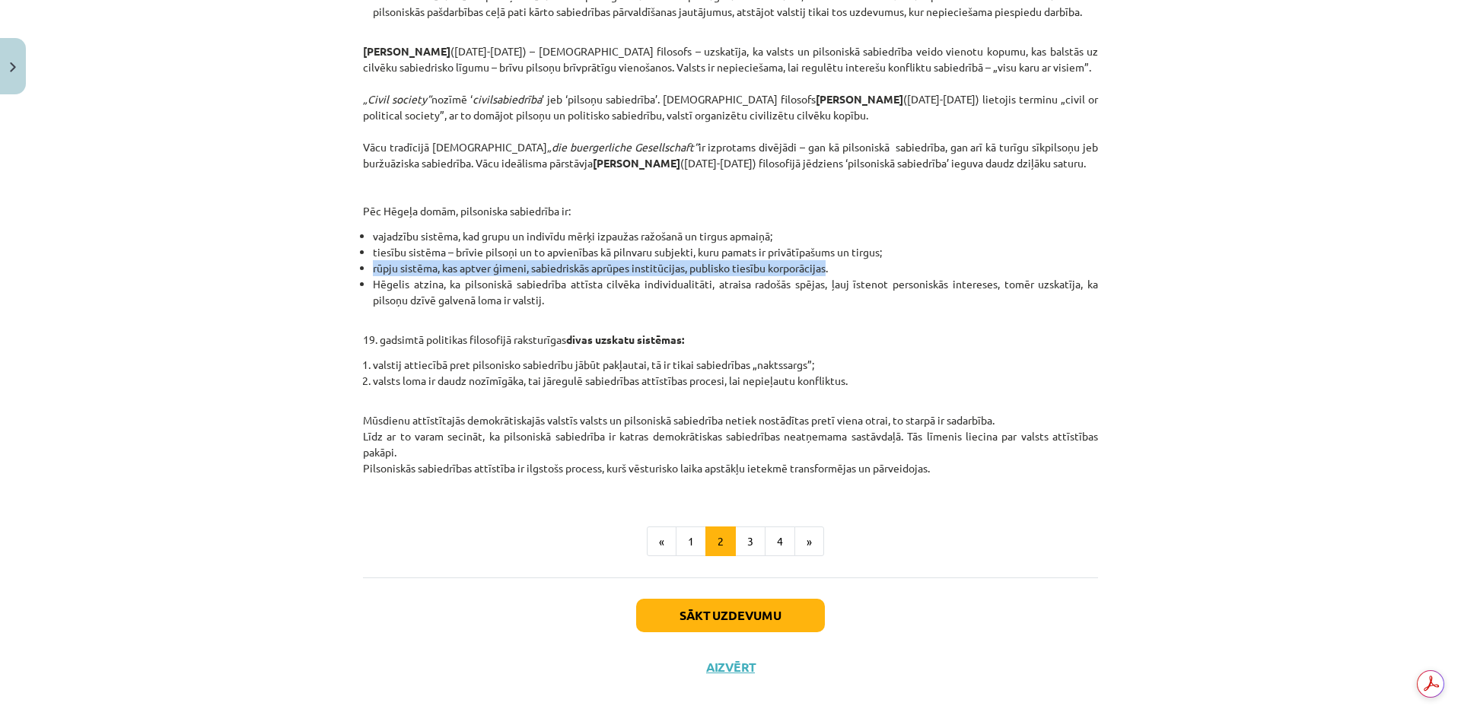
drag, startPoint x: 824, startPoint y: 285, endPoint x: 368, endPoint y: 279, distance: 455.9
click at [373, 276] on li "rūpju sistēma, kas aptver ģimeni, sabiedriskās aprūpes institūcijas, publisko t…" at bounding box center [735, 268] width 725 height 16
click at [543, 308] on li "Hēgelis atzina, ka pilsoniskā sabiedrība attīsta cilvēka individualitāti, atrai…" at bounding box center [735, 292] width 725 height 32
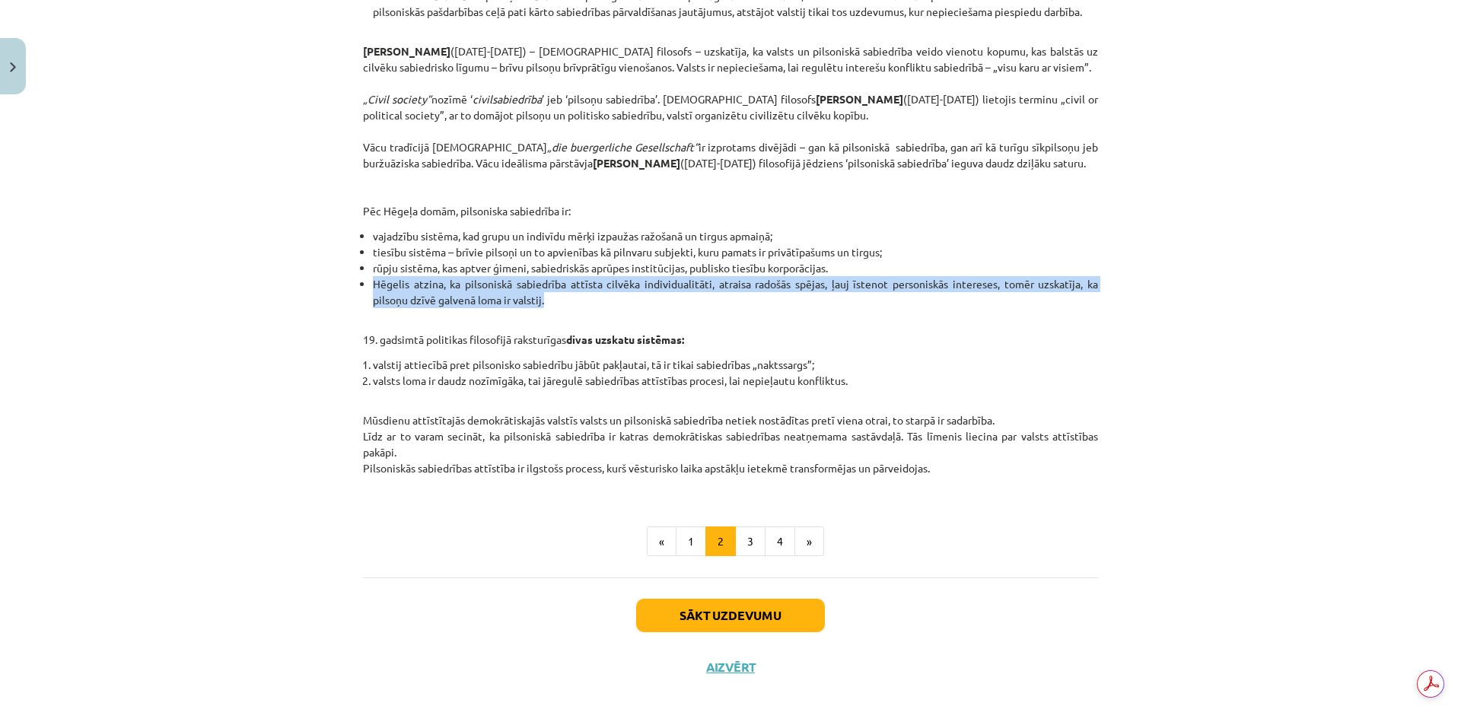
drag, startPoint x: 545, startPoint y: 317, endPoint x: 368, endPoint y: 298, distance: 178.4
click at [373, 298] on li "Hēgelis atzina, ka pilsoniskā sabiedrība attīsta cilvēka individualitāti, atrai…" at bounding box center [735, 292] width 725 height 32
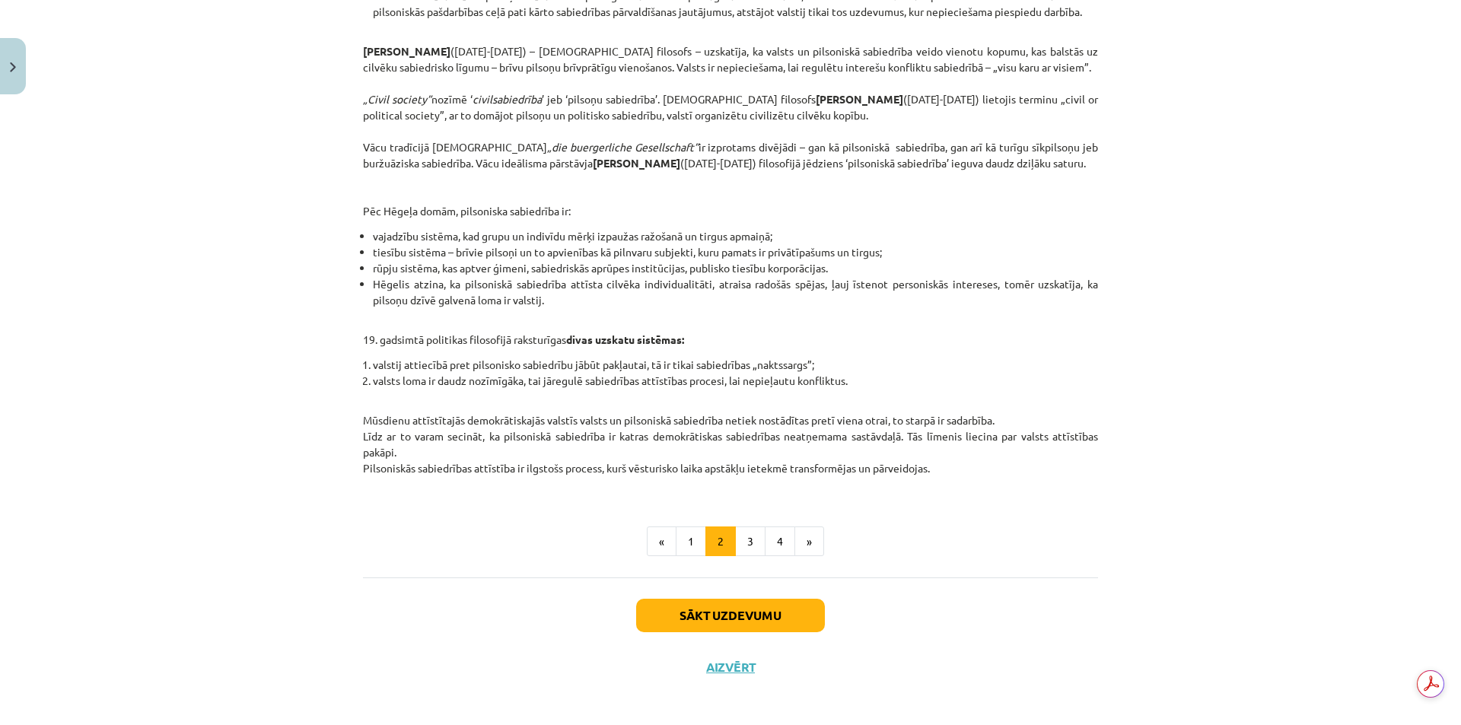
click at [261, 352] on div "Mācību tēma: Sociālās zinātnes i - 11. klases 1. ieskaites mācību materiāls #2 …" at bounding box center [730, 362] width 1461 height 725
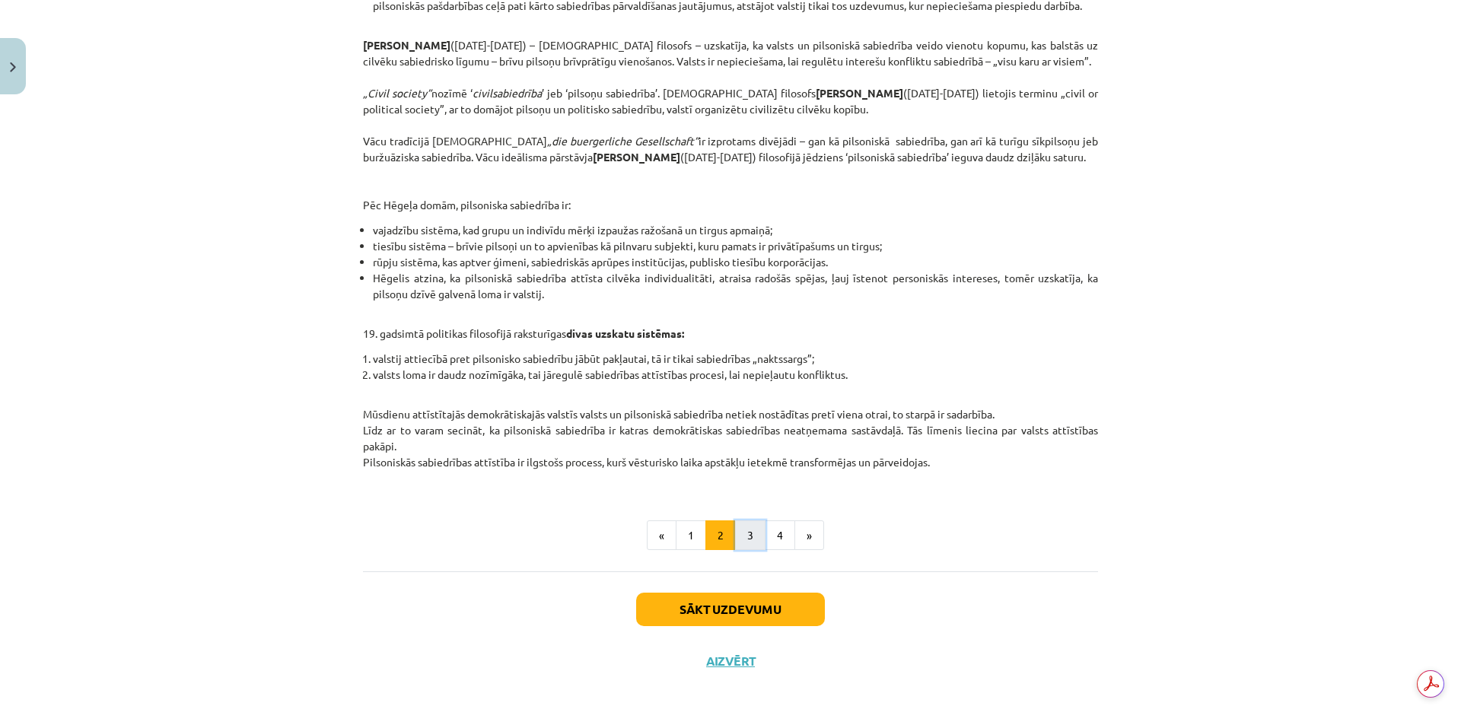
click at [745, 540] on button "3" at bounding box center [750, 536] width 30 height 30
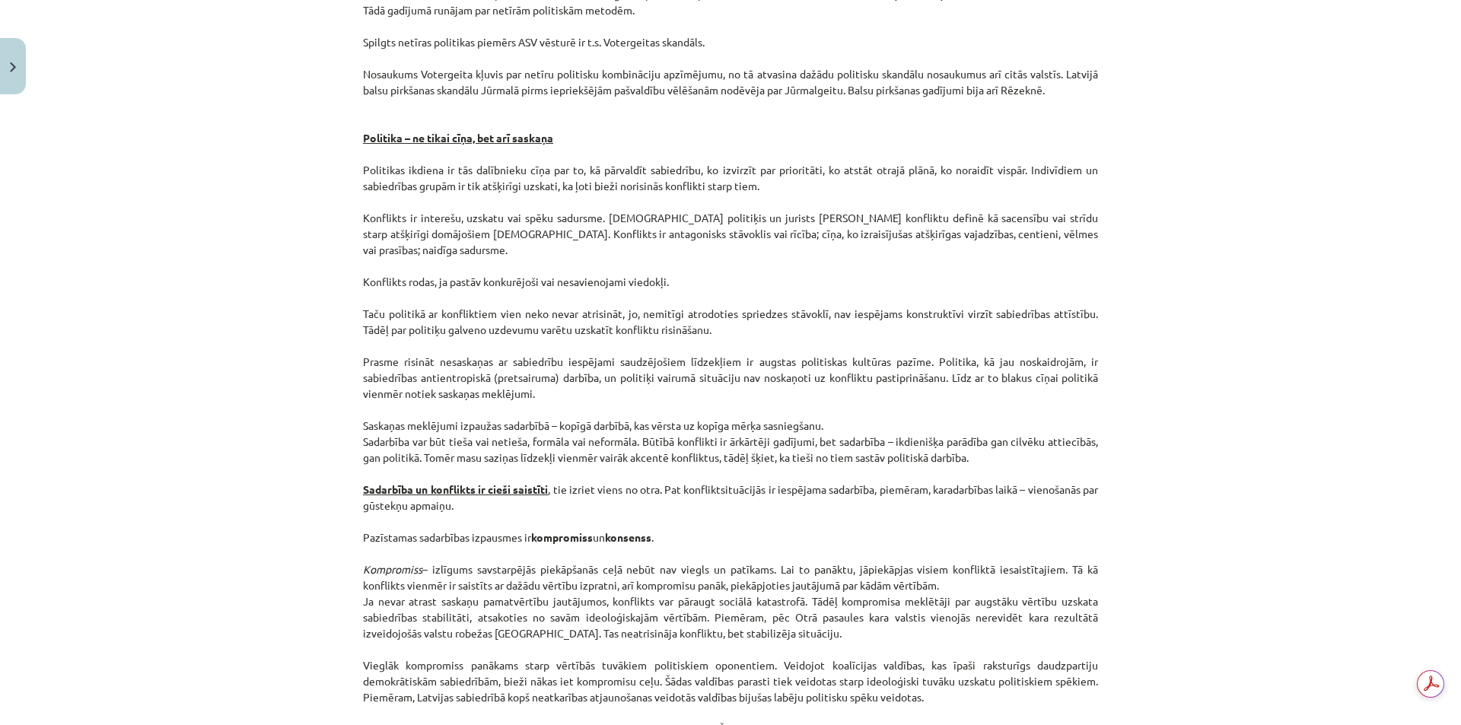
scroll to position [1846, 0]
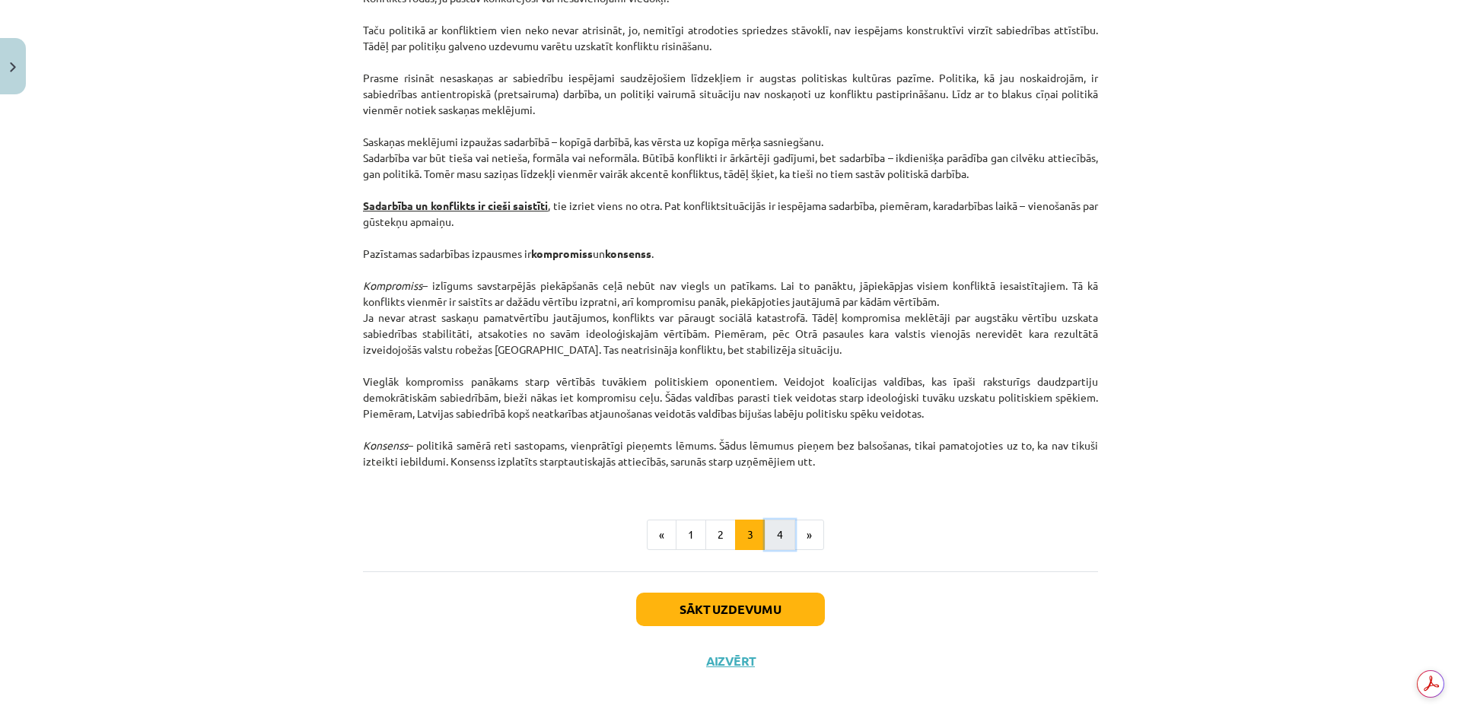
click at [767, 542] on button "4" at bounding box center [780, 535] width 30 height 30
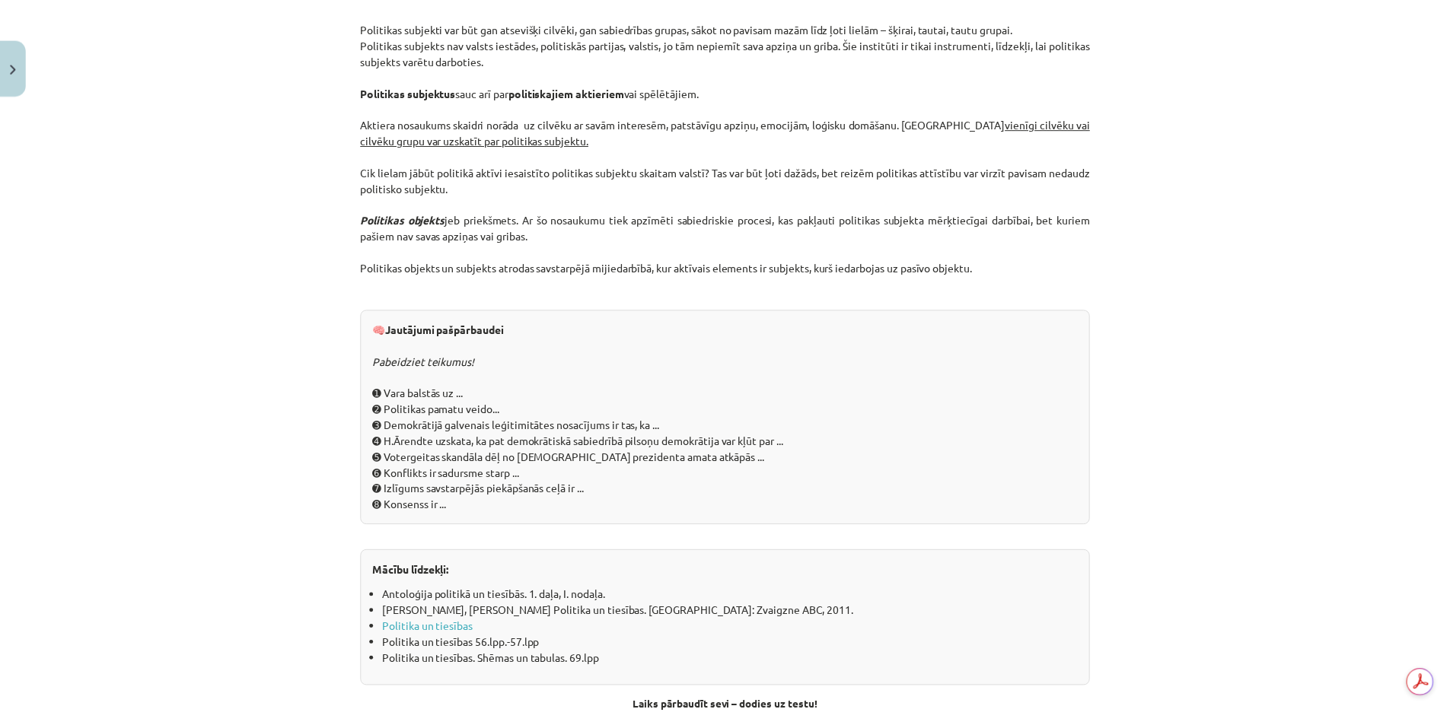
scroll to position [1542, 0]
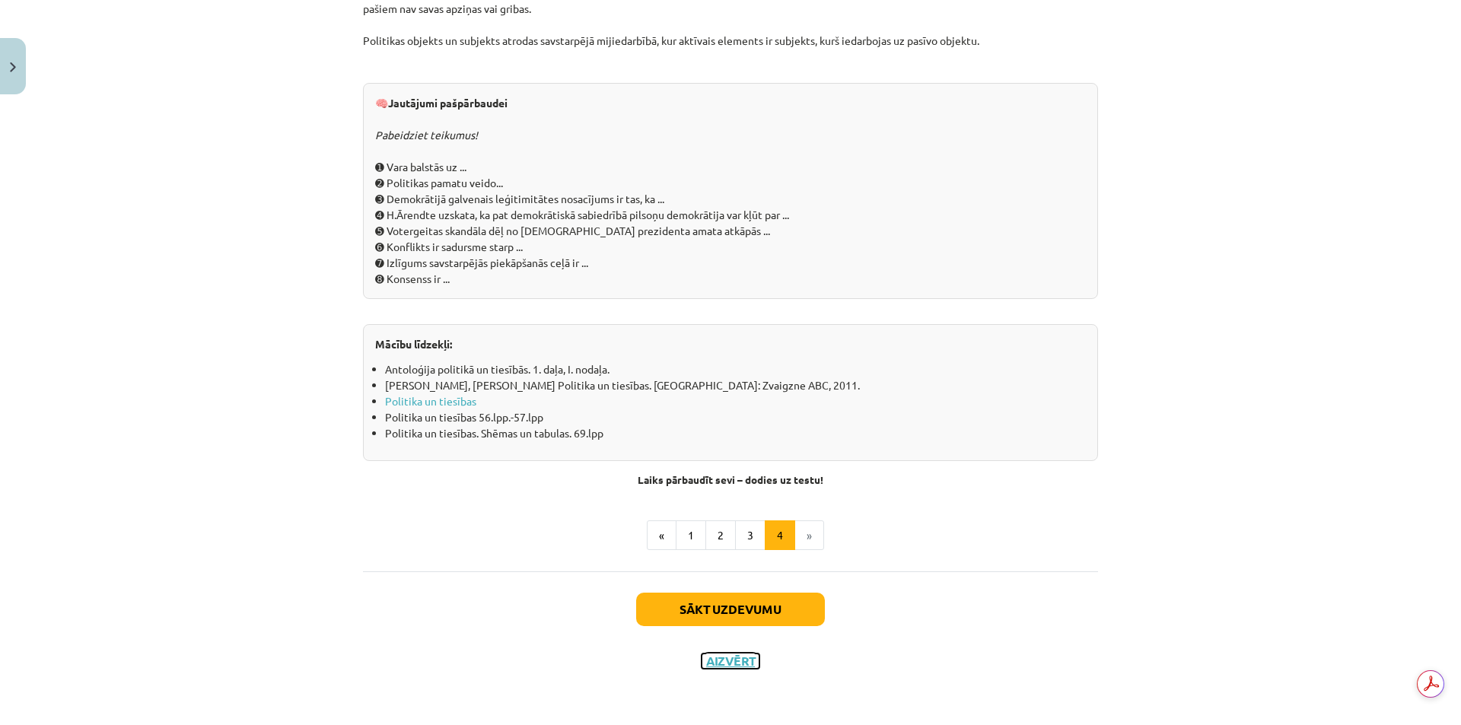
click at [743, 661] on button "Aizvērt" at bounding box center [731, 661] width 58 height 15
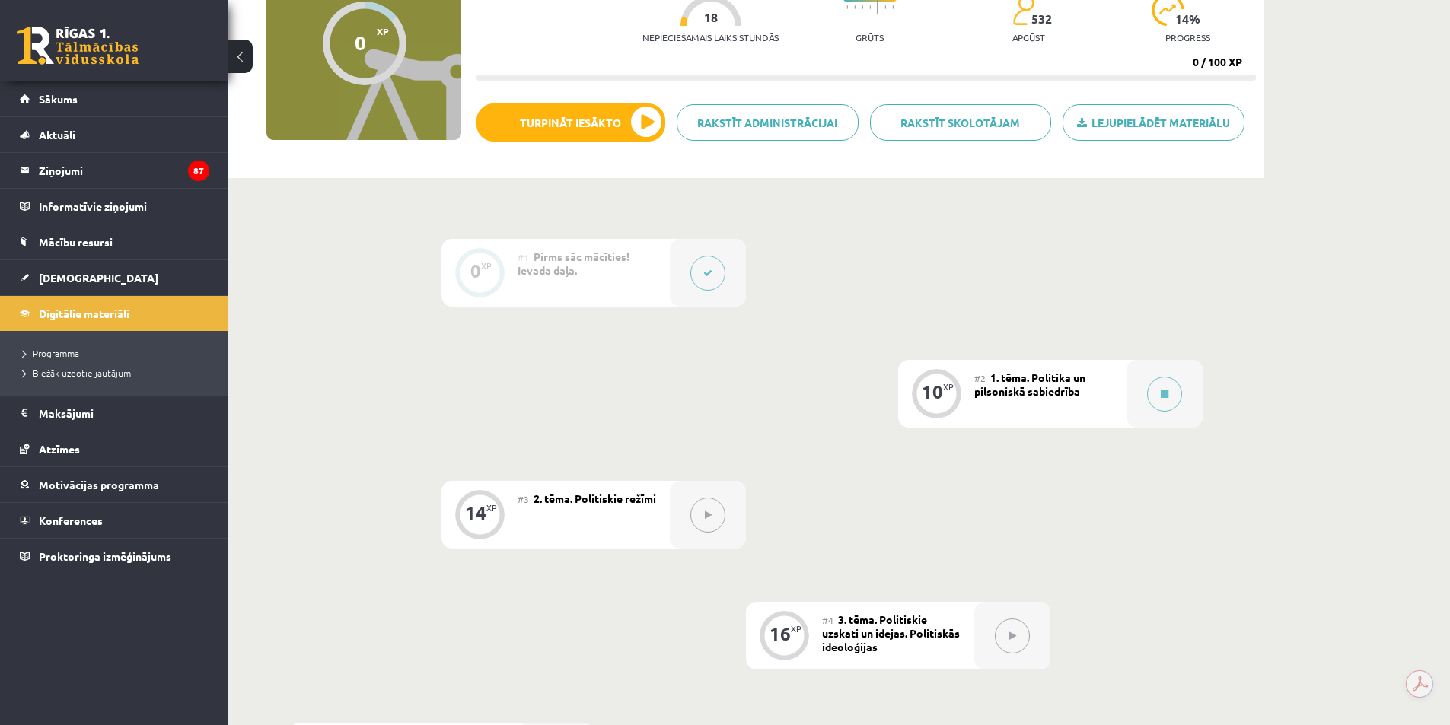
scroll to position [152, 0]
